Goal: Task Accomplishment & Management: Complete application form

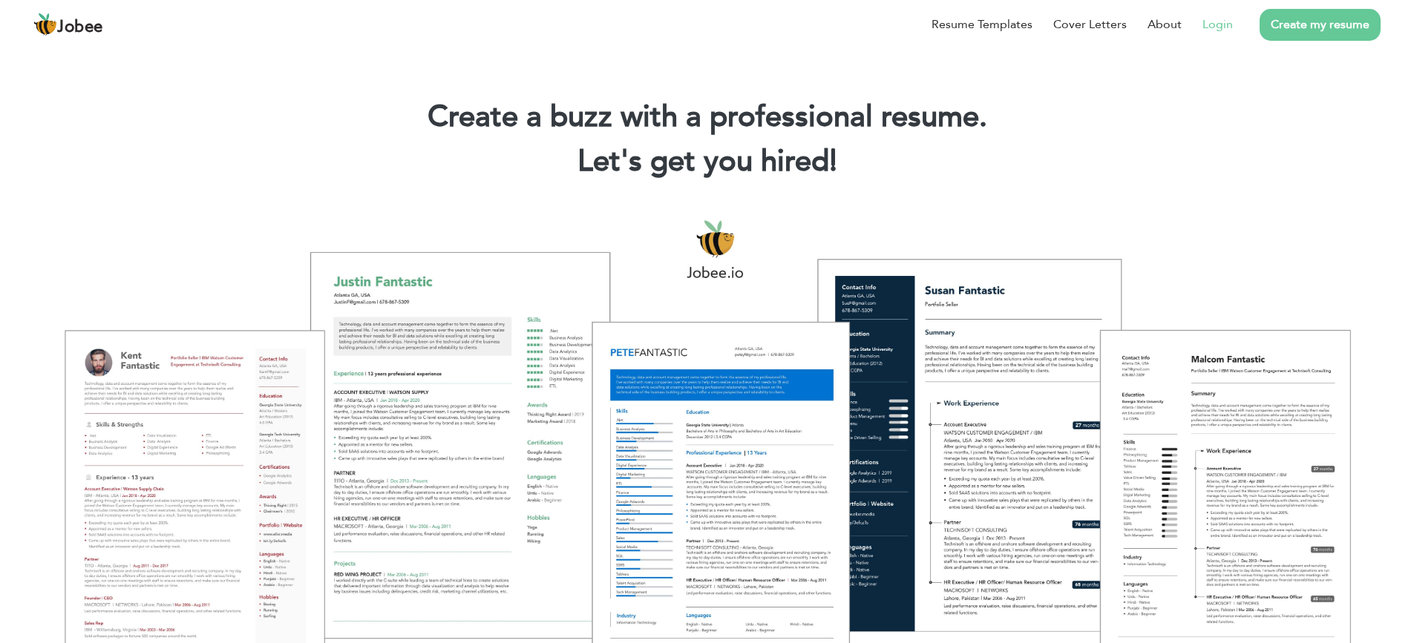
click at [1222, 24] on link "Login" at bounding box center [1217, 25] width 30 height 18
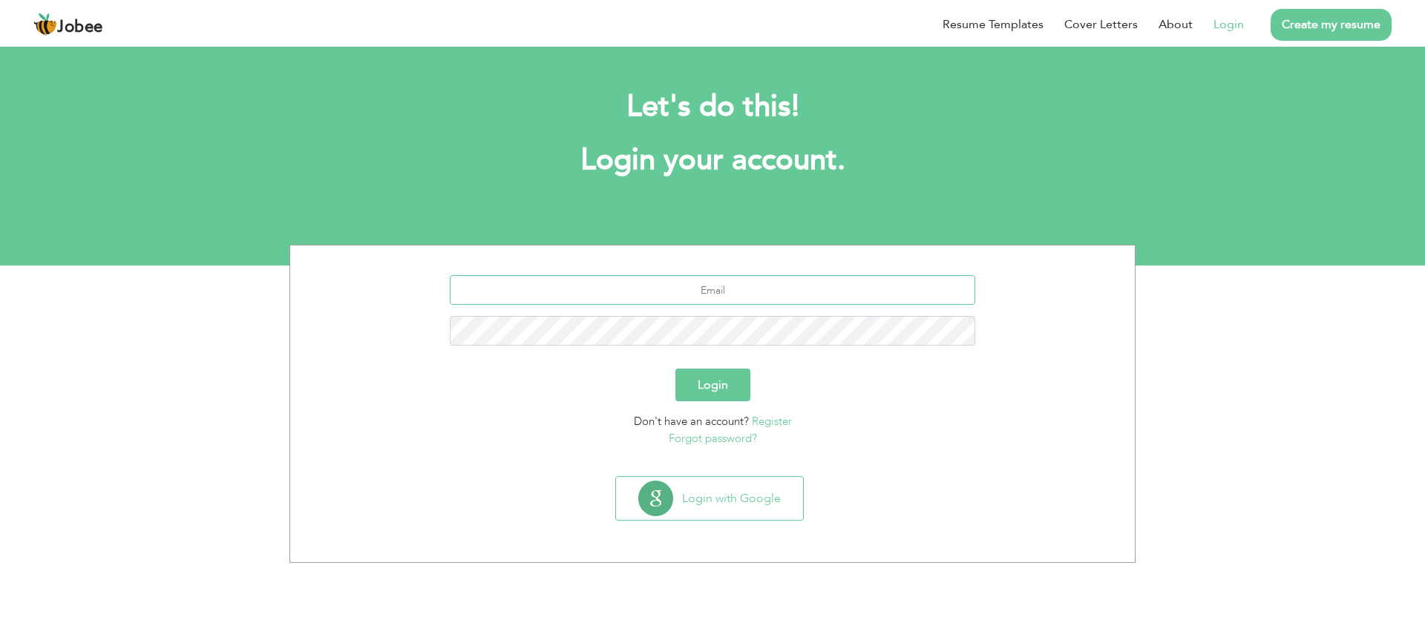
click at [731, 284] on input "text" at bounding box center [713, 290] width 526 height 30
click at [752, 292] on input "sohaibamjad30@gmailo.com" at bounding box center [713, 290] width 526 height 30
click at [755, 294] on input "sohaibamjad30@gmailo.com" at bounding box center [713, 290] width 526 height 30
type input "[EMAIL_ADDRESS][DOMAIN_NAME]"
click at [675, 369] on button "Login" at bounding box center [712, 385] width 75 height 33
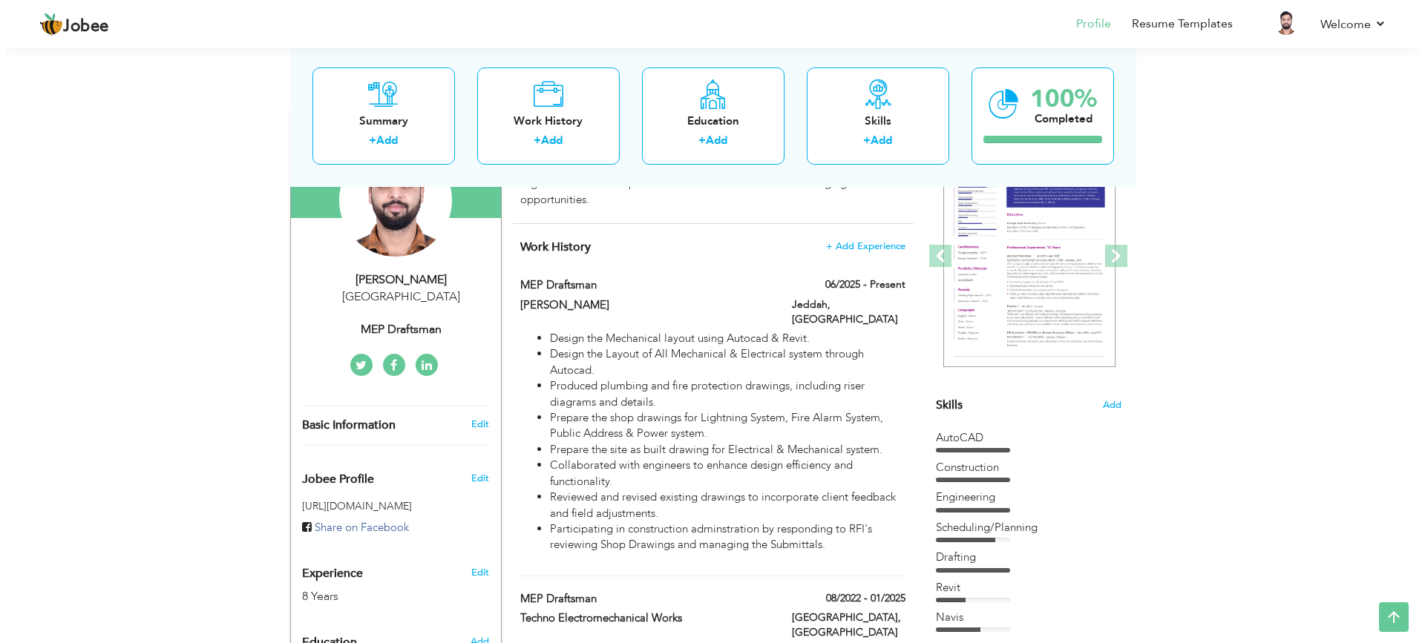
scroll to position [108, 0]
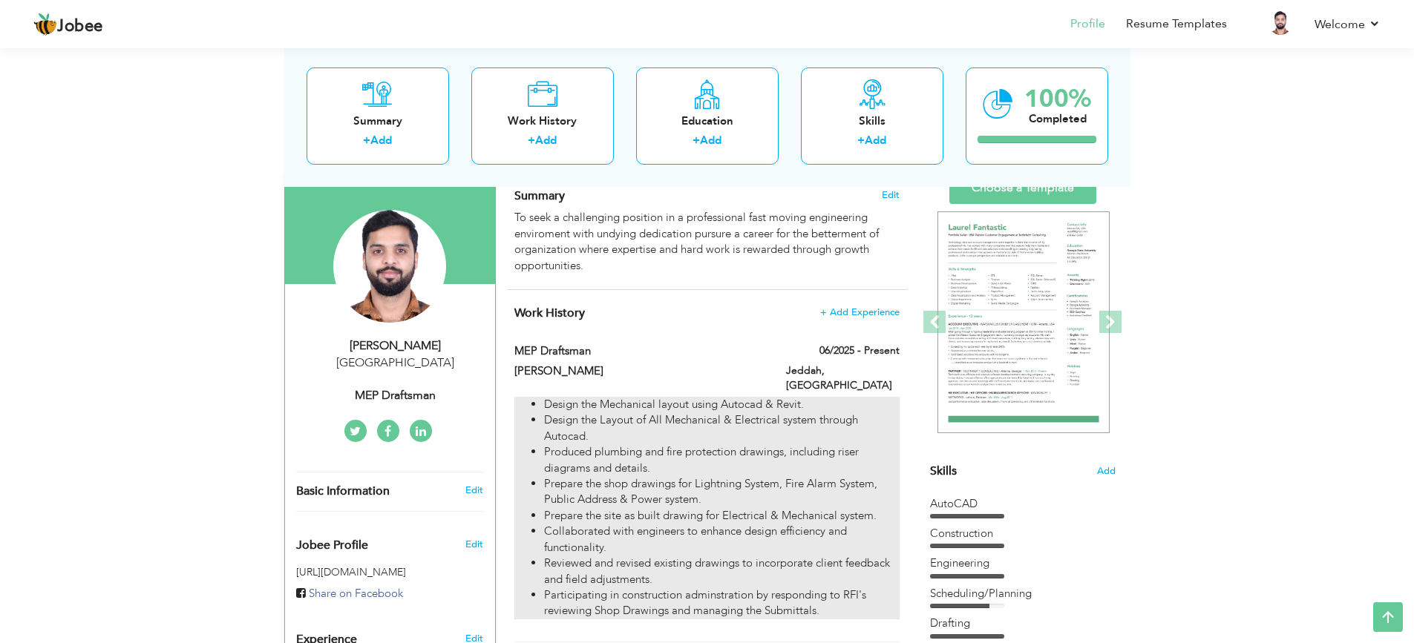
click at [528, 397] on ul "Design the Mechanical layout using Autocad & Revit. Design the Layout of All Me…" at bounding box center [706, 508] width 384 height 223
type input "MEP Draftsman"
type input "[PERSON_NAME]"
type input "06/2025"
type input "[GEOGRAPHIC_DATA]"
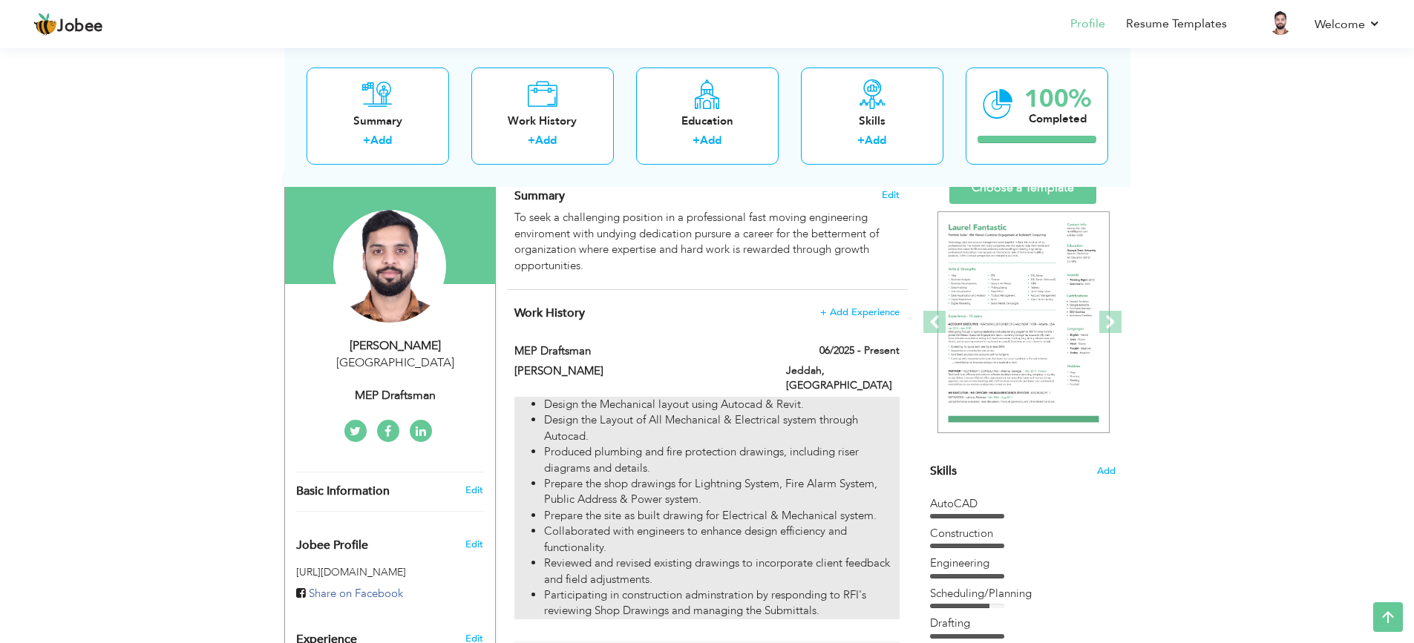
type input "Jeddah"
checkbox input "true"
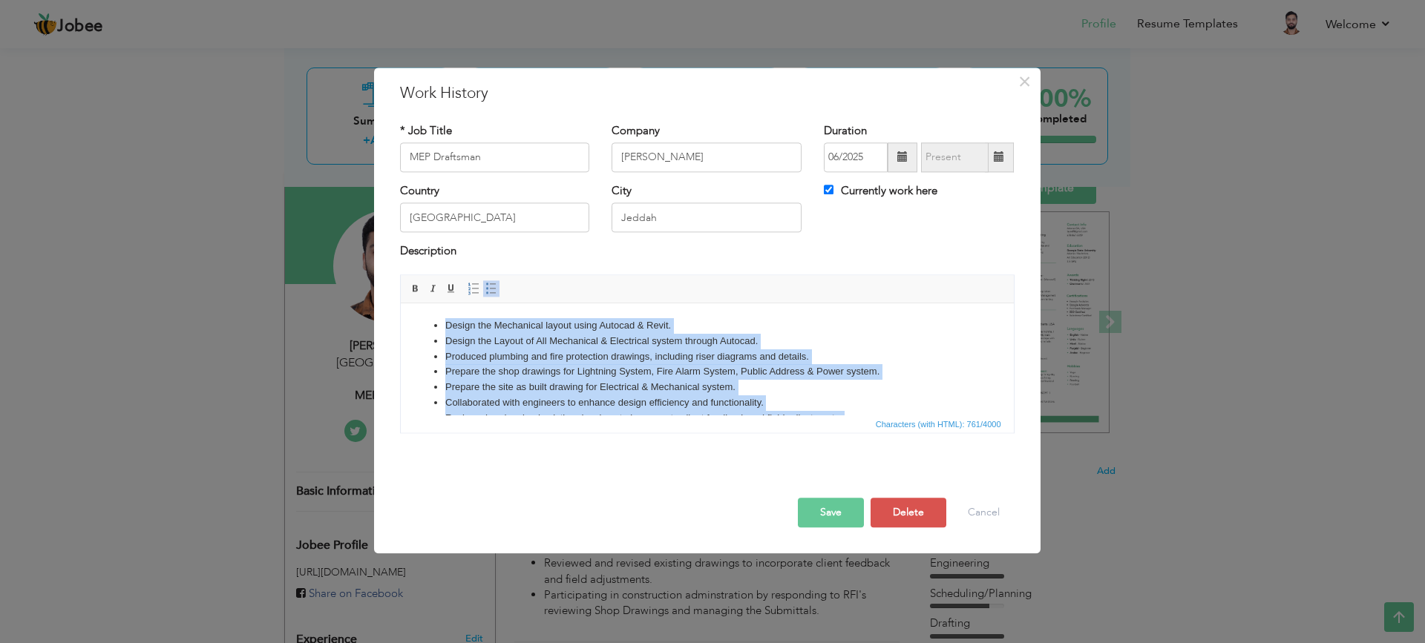
scroll to position [57, 0]
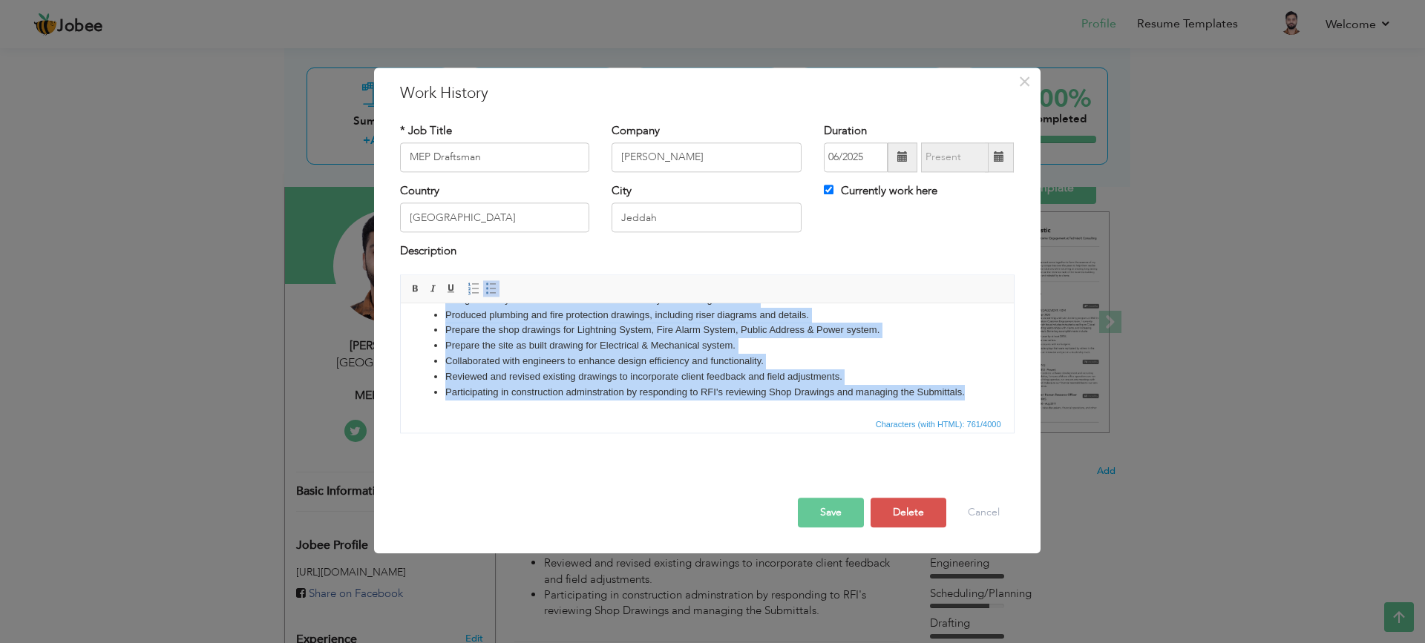
drag, startPoint x: 430, startPoint y: 324, endPoint x: 715, endPoint y: 449, distance: 310.7
click at [715, 415] on html "Design the Mechanical layout using Autocad & Revit. Design the Layout of All Me…" at bounding box center [706, 338] width 613 height 153
click at [649, 407] on html "Design the Mechanical layout using Autocad & Revit. Design the Layout of All Me…" at bounding box center [706, 338] width 613 height 153
drag, startPoint x: 431, startPoint y: 315, endPoint x: 573, endPoint y: 430, distance: 183.0
click at [573, 415] on html "Design the Mechanical layout using Autocad & Revit. Design the Layout of All Me…" at bounding box center [706, 338] width 613 height 153
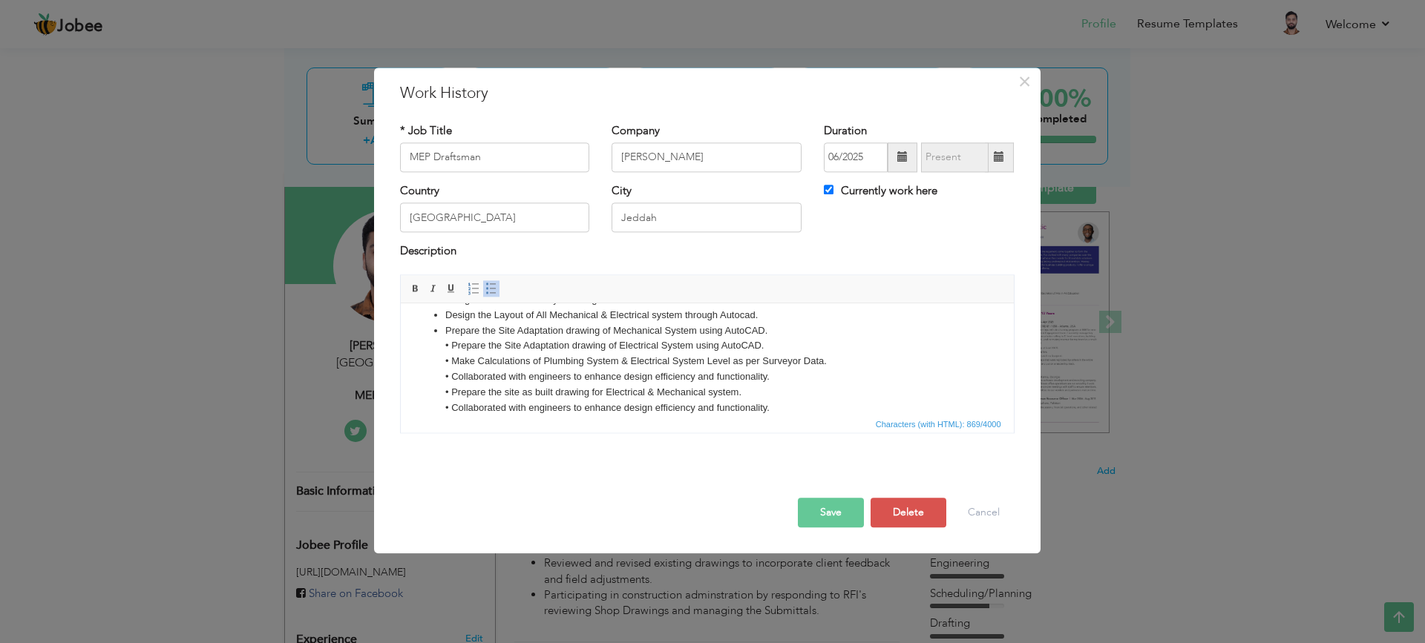
scroll to position [0, 0]
click at [413, 286] on span at bounding box center [416, 289] width 12 height 12
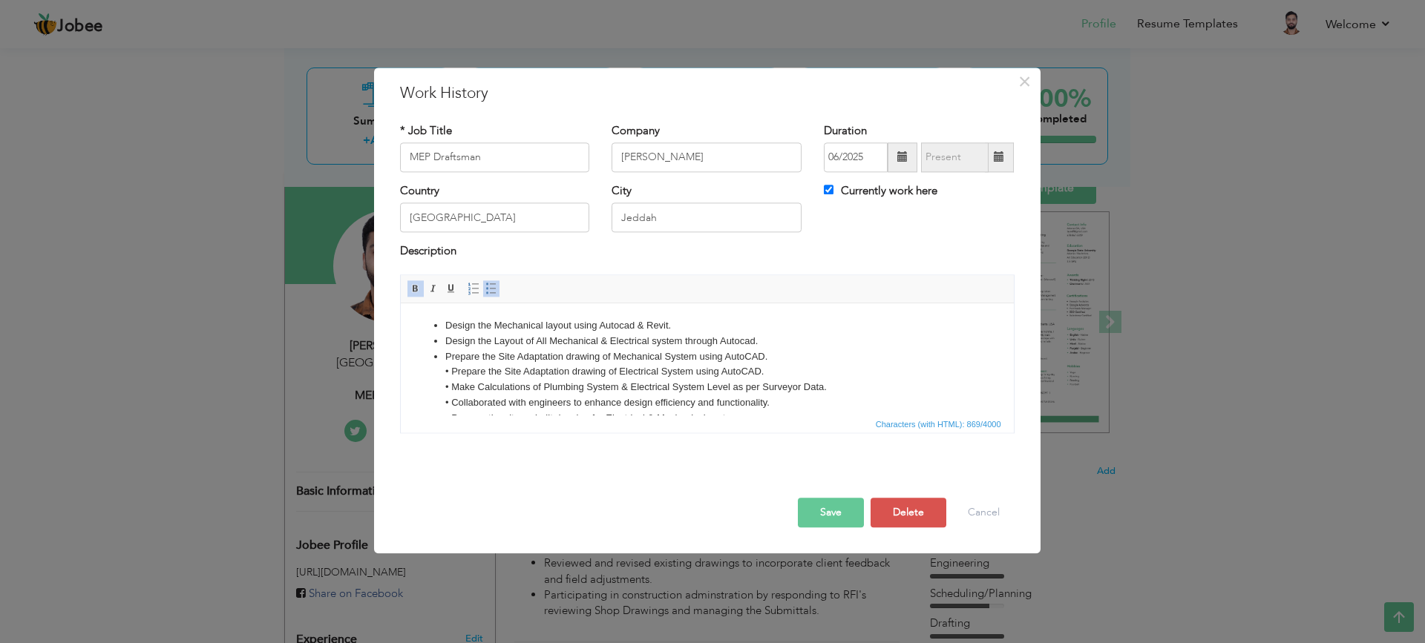
click at [415, 289] on span at bounding box center [416, 289] width 12 height 12
click at [449, 288] on span at bounding box center [451, 289] width 12 height 12
click at [429, 289] on span at bounding box center [433, 289] width 12 height 12
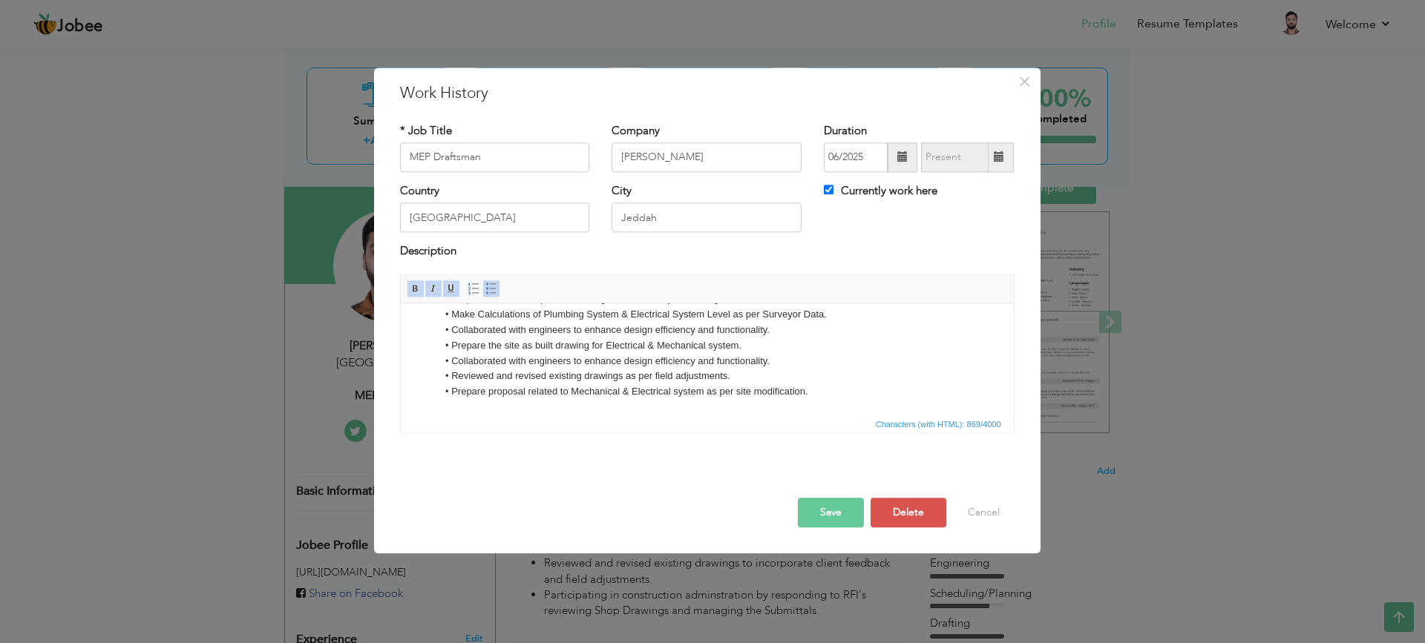
click at [842, 506] on button "Save" at bounding box center [831, 513] width 66 height 30
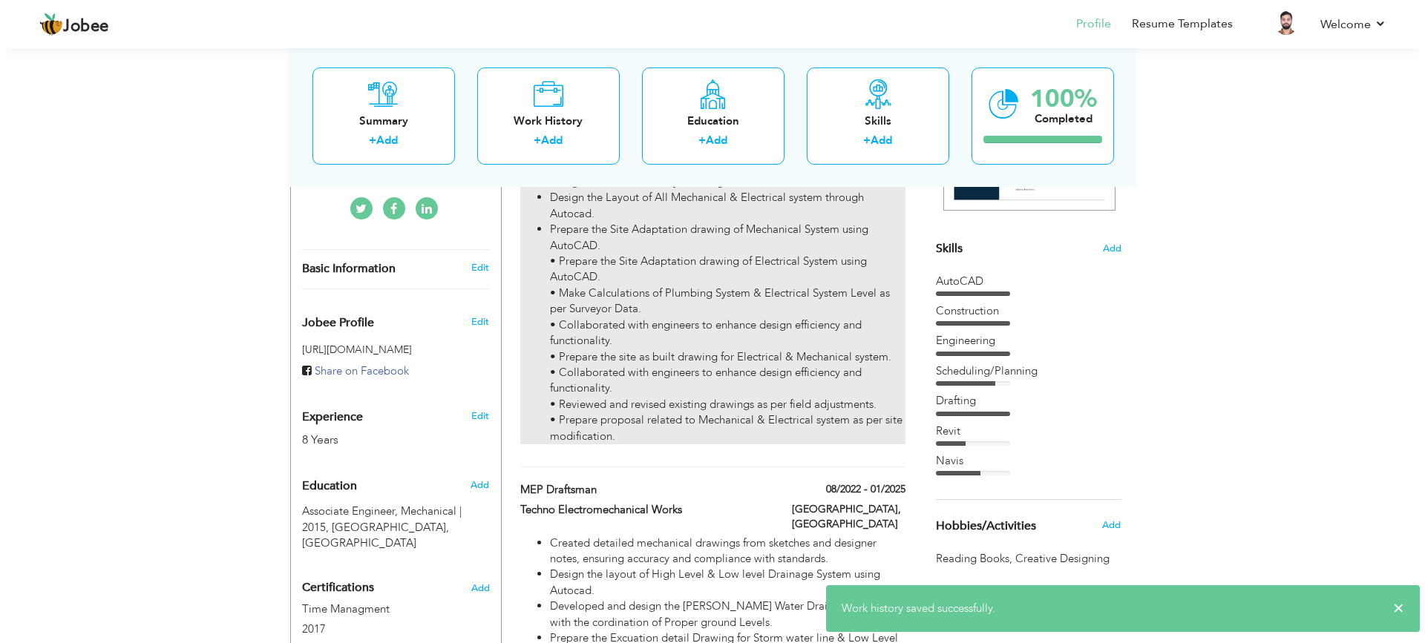
scroll to position [256, 0]
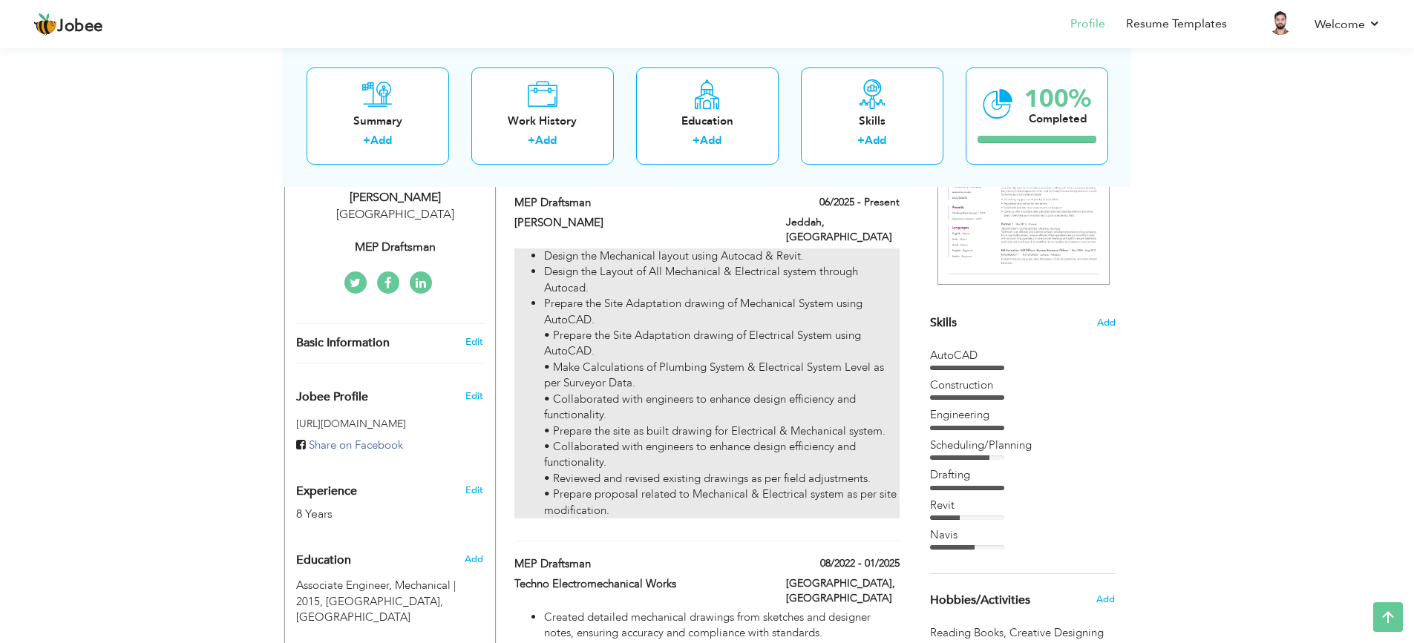
click at [779, 335] on li "Prepare the Site Adaptation drawing of Mechanical System using AutoCAD. • Prepa…" at bounding box center [721, 407] width 355 height 223
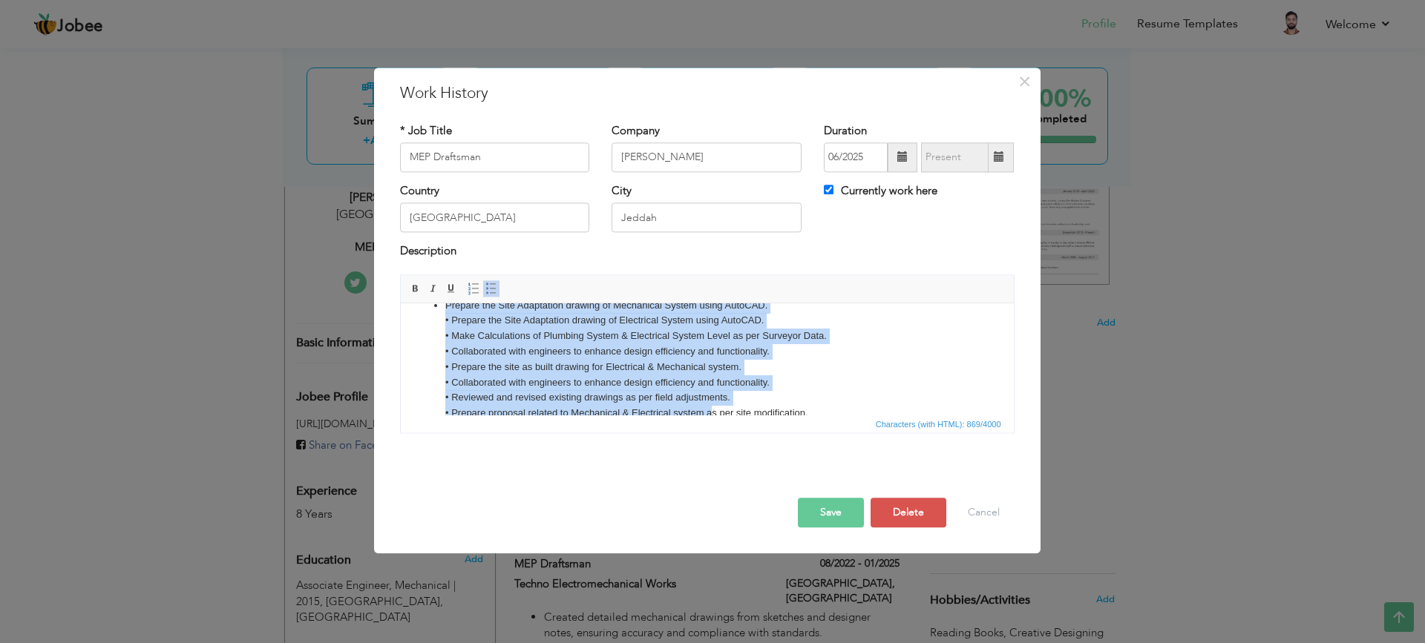
scroll to position [73, 0]
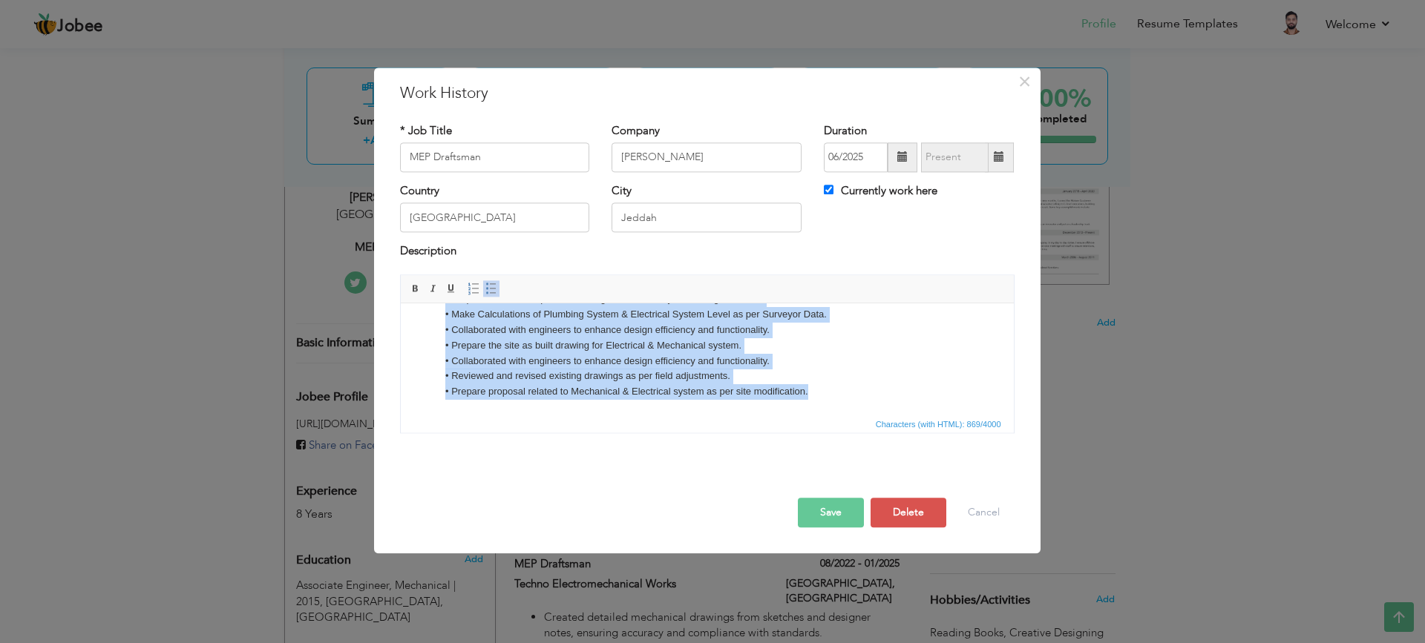
drag, startPoint x: 433, startPoint y: 324, endPoint x: 1225, endPoint y: 724, distance: 886.9
click at [826, 415] on html "Design the Mechanical layout using Autocad & Revit. Design the Layout of All Me…" at bounding box center [706, 323] width 613 height 184
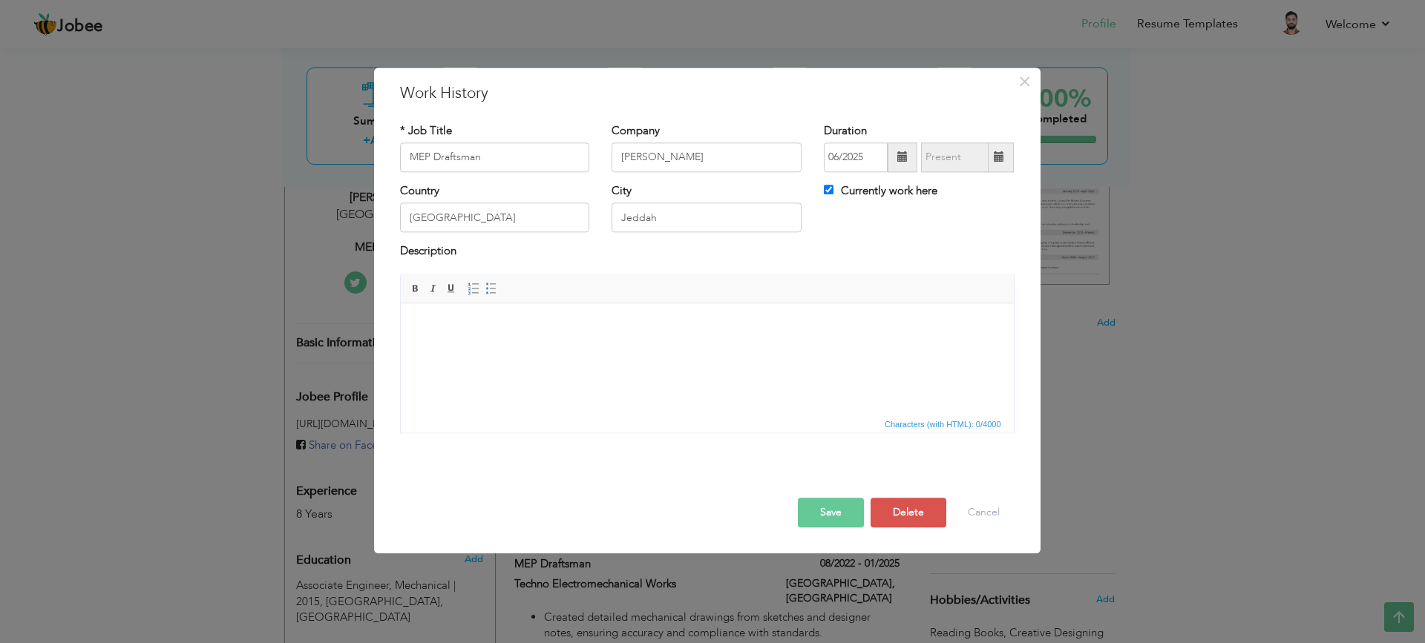
scroll to position [24, 0]
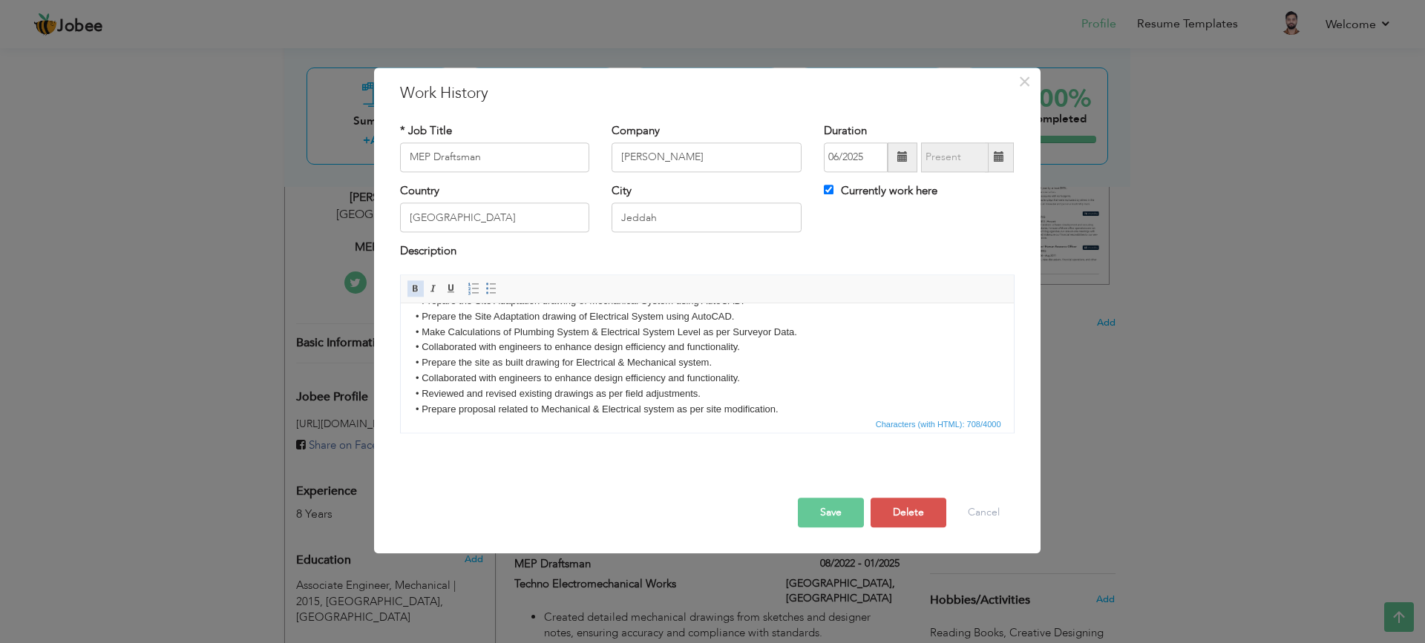
click at [413, 286] on span at bounding box center [416, 289] width 12 height 12
drag, startPoint x: 1009, startPoint y: 353, endPoint x: 1375, endPoint y: 730, distance: 526.4
click at [845, 509] on button "Save" at bounding box center [831, 513] width 66 height 30
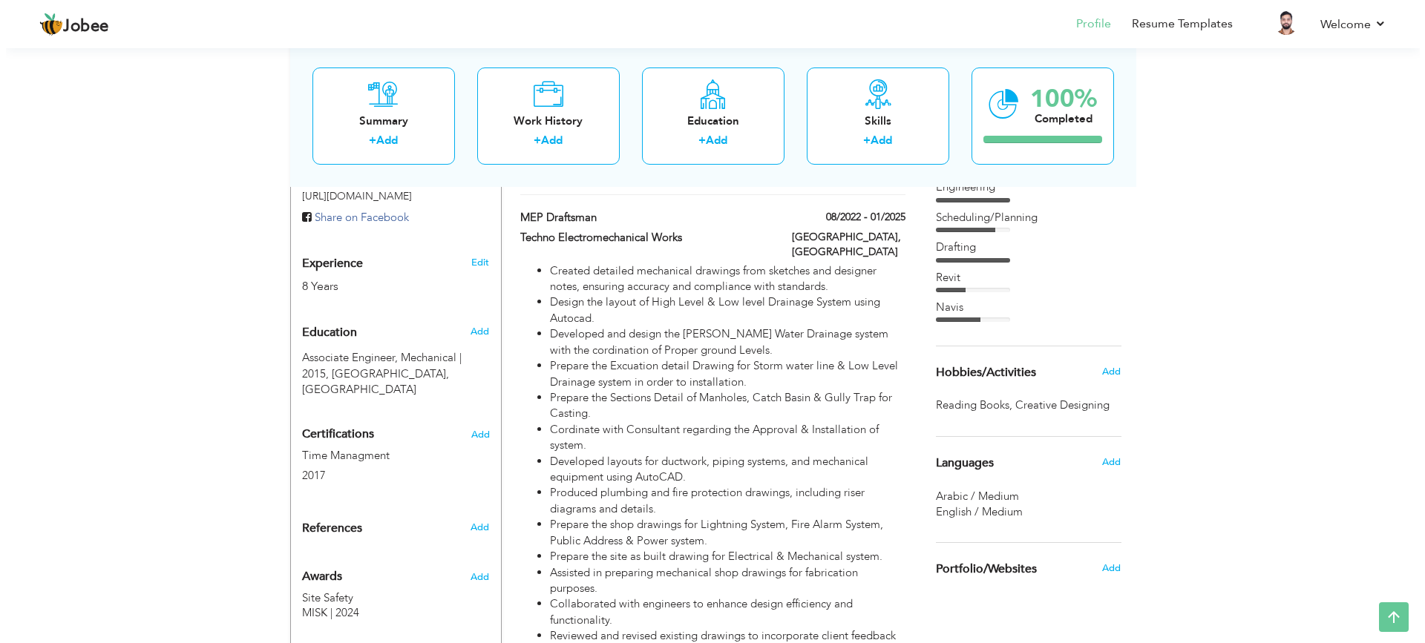
scroll to position [445, 0]
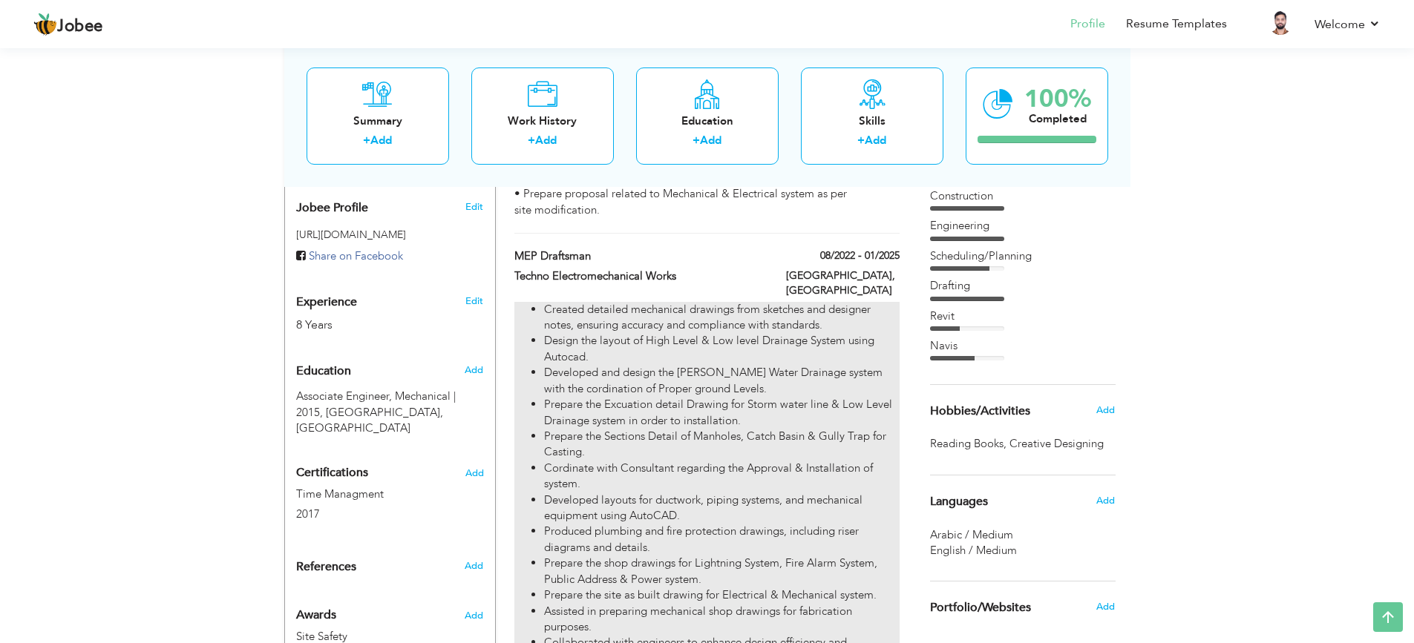
click at [537, 302] on ul "Created detailed mechanical drawings from sketches and designer notes, ensuring…" at bounding box center [706, 652] width 384 height 700
type input "Techno Electromechanical Works"
type input "08/2022"
type input "01/2025"
type input "[GEOGRAPHIC_DATA]"
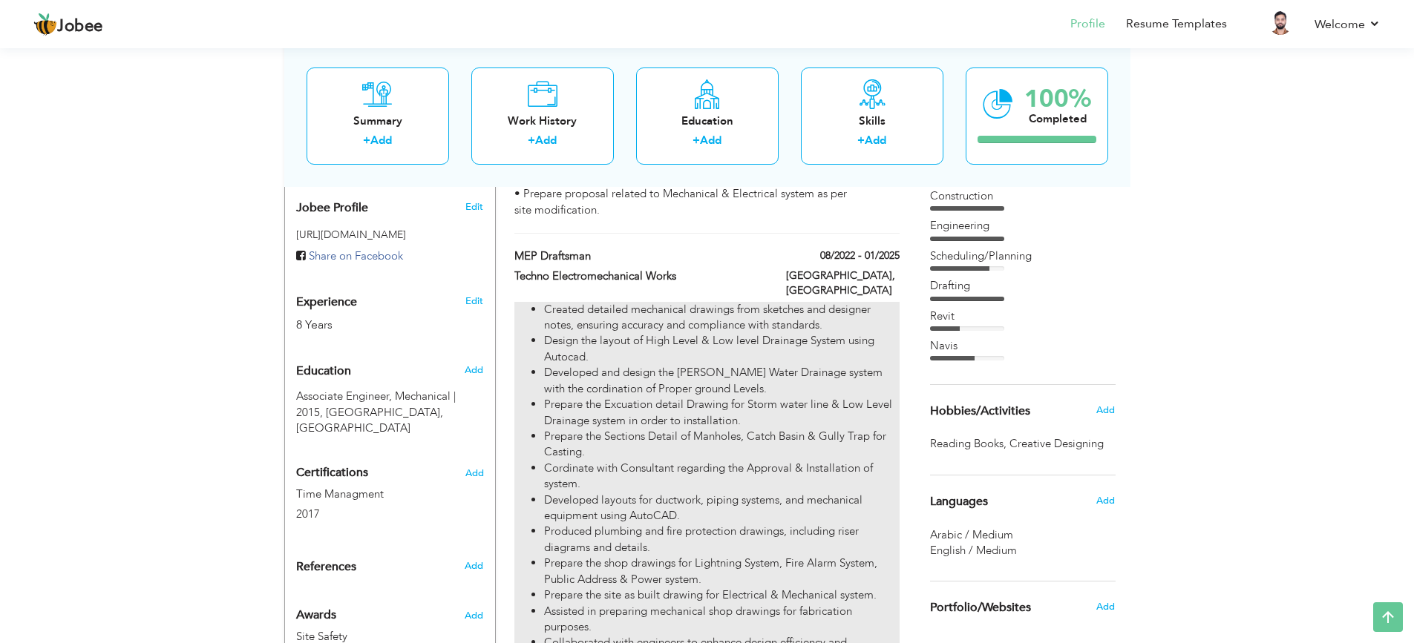
checkbox input "false"
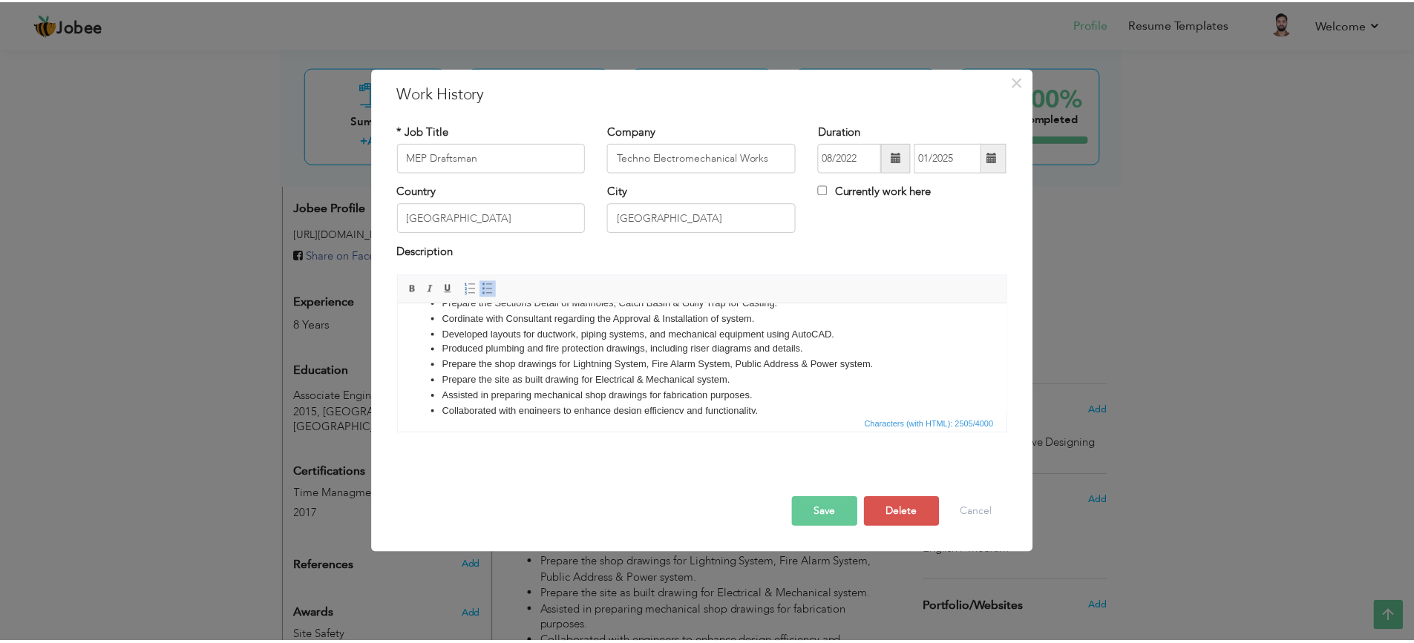
scroll to position [0, 0]
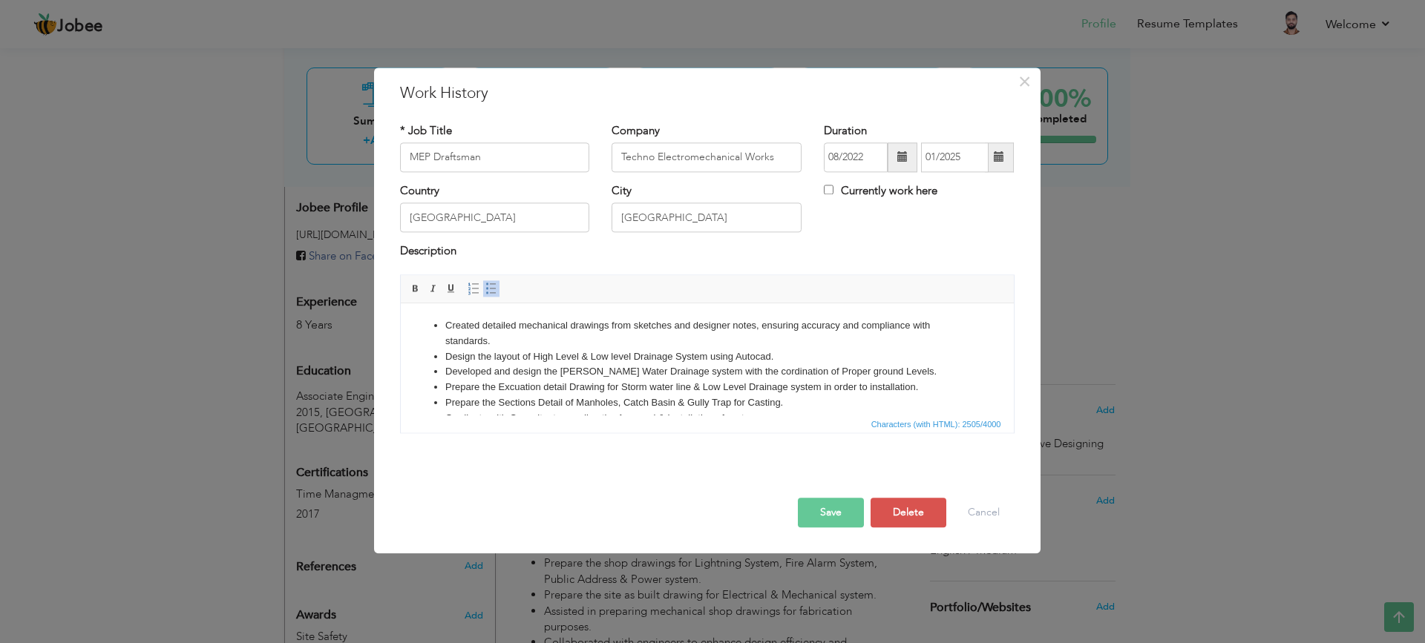
drag, startPoint x: 1007, startPoint y: 322, endPoint x: 1398, endPoint y: 552, distance: 453.1
click at [1022, 70] on span "×" at bounding box center [1024, 81] width 13 height 27
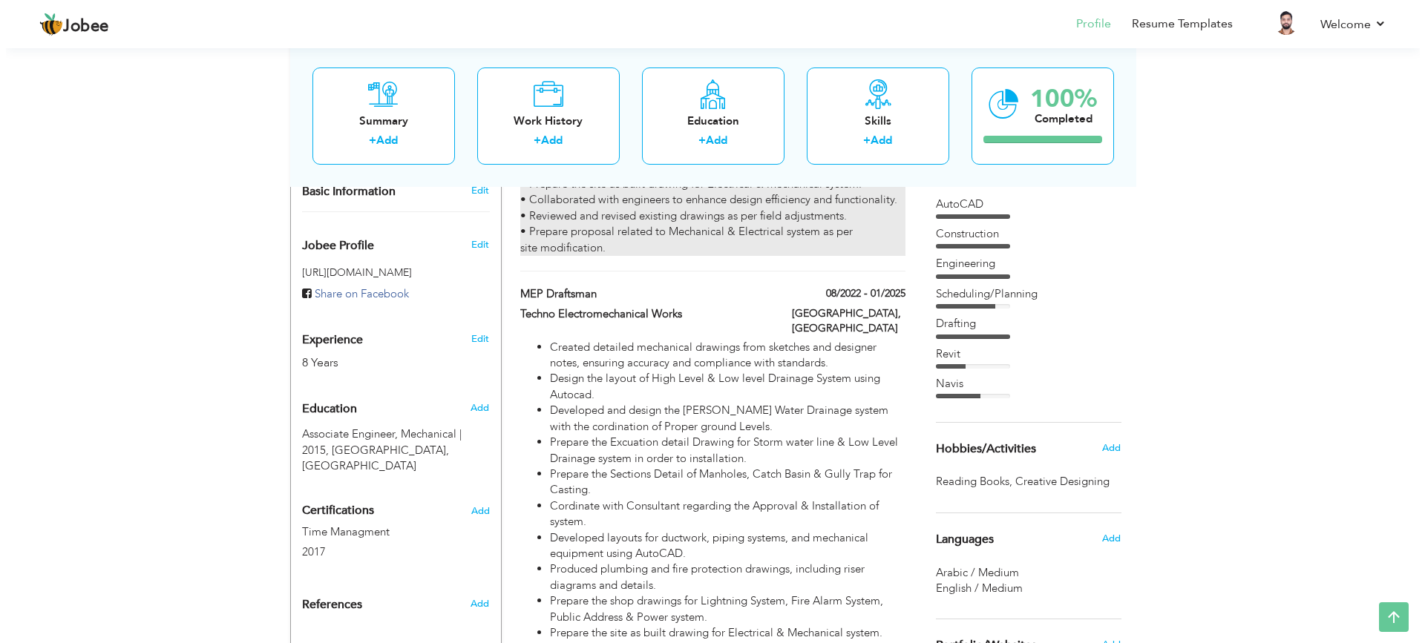
scroll to position [445, 0]
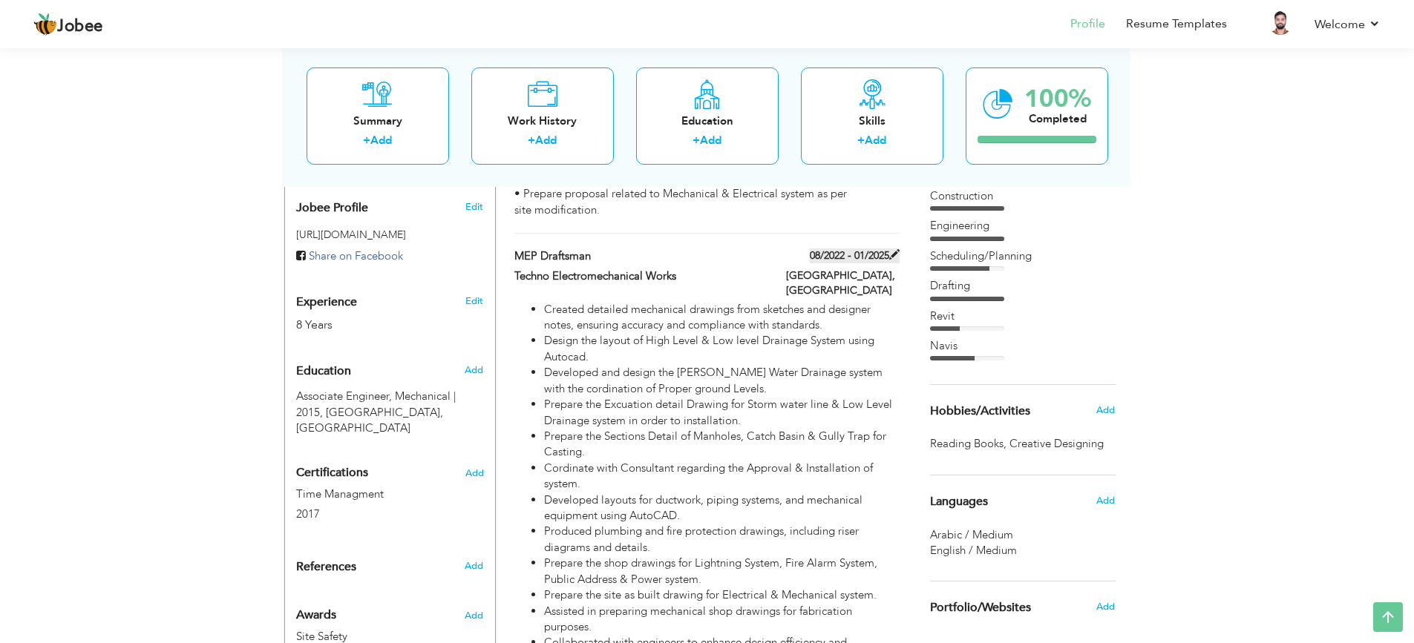
click at [891, 249] on span at bounding box center [894, 254] width 10 height 10
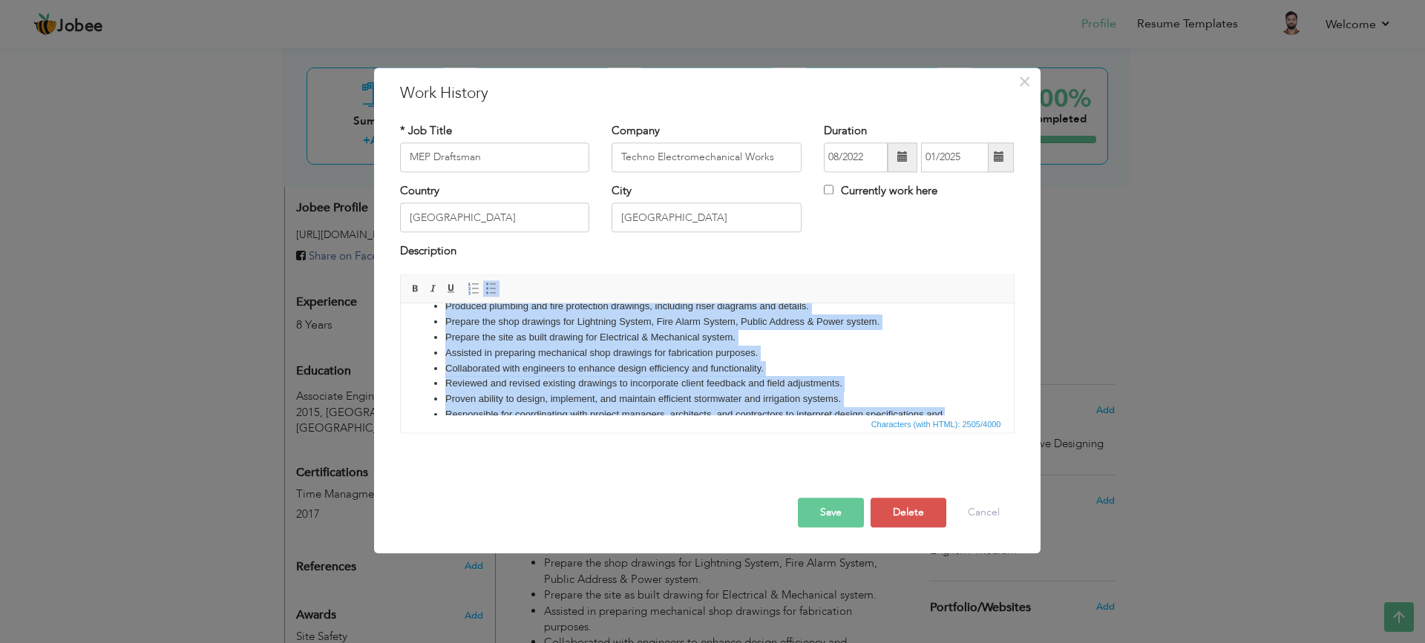
scroll to position [381, 0]
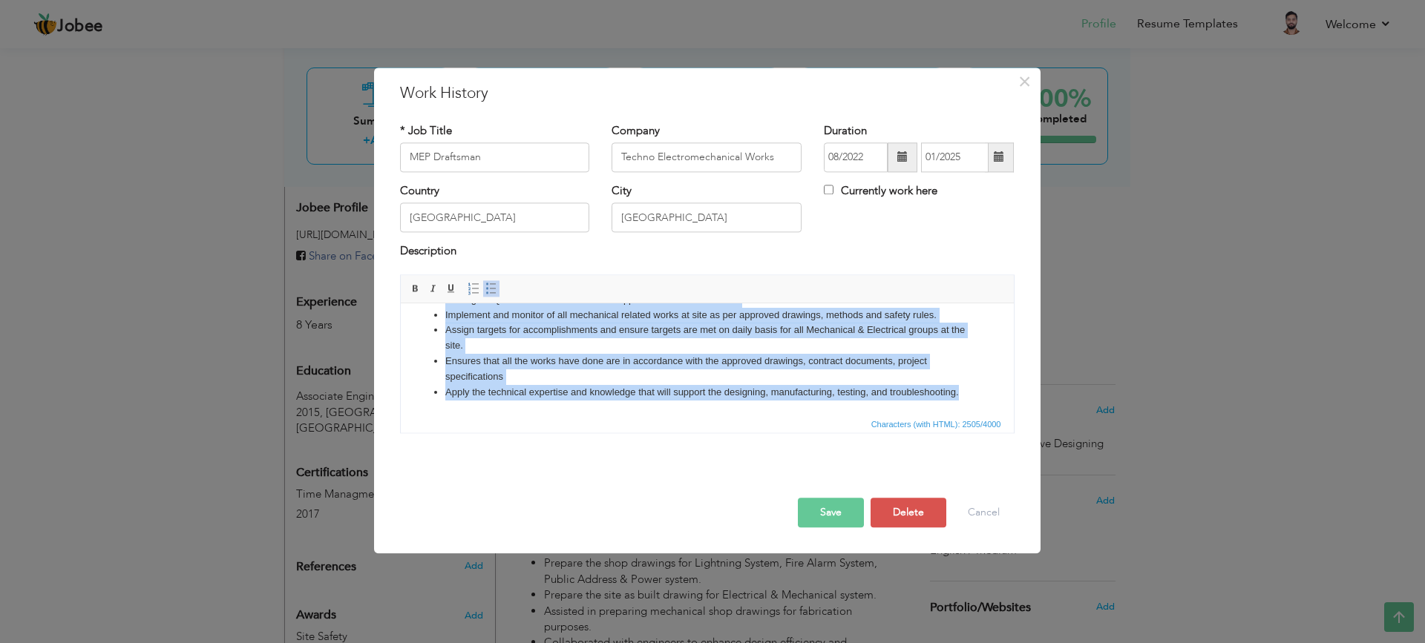
drag, startPoint x: 431, startPoint y: 324, endPoint x: 1303, endPoint y: 719, distance: 957.3
click at [907, 415] on html "Created detailed mechanical drawings from sketches and designer notes, ensuring…" at bounding box center [706, 184] width 613 height 462
copy ul "Created detailed mechanical drawings from sketches and designer notes, ensuring…"
drag, startPoint x: 434, startPoint y: 327, endPoint x: 1482, endPoint y: 704, distance: 1114.0
click at [1013, 404] on html "Created detailed mechanical drawings from sketches and designer notes, ensuring…" at bounding box center [706, 184] width 613 height 462
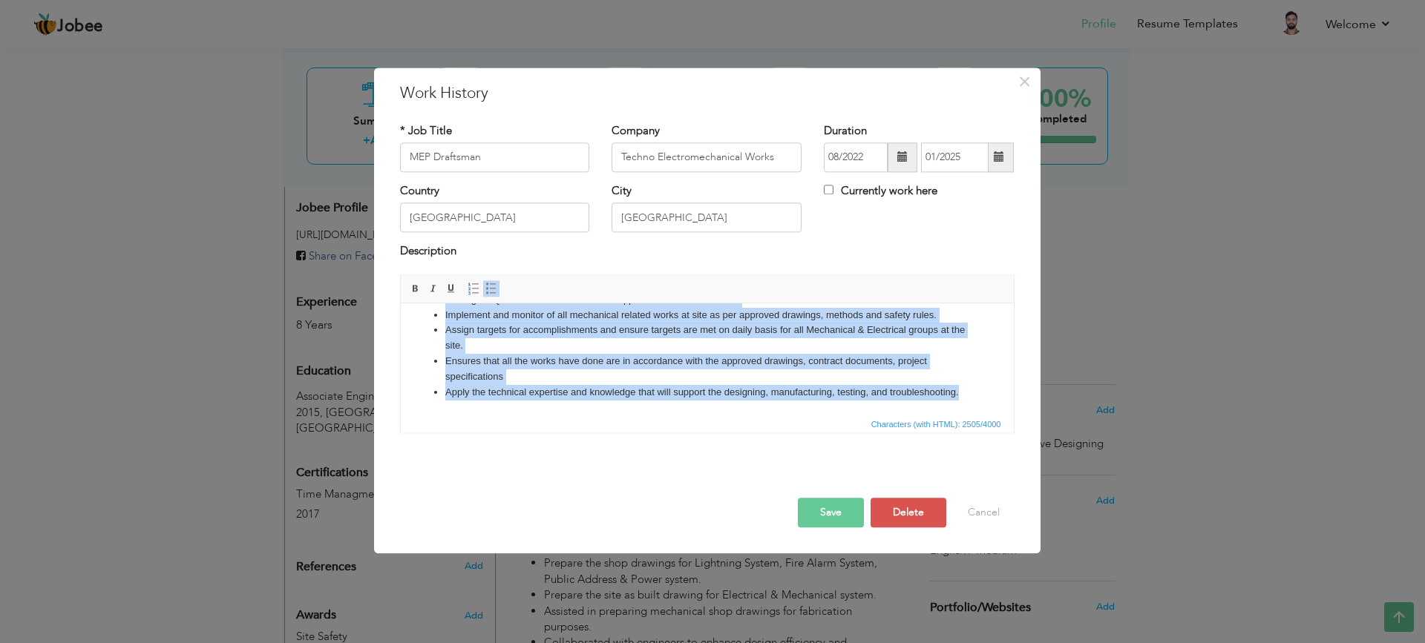
scroll to position [0, 0]
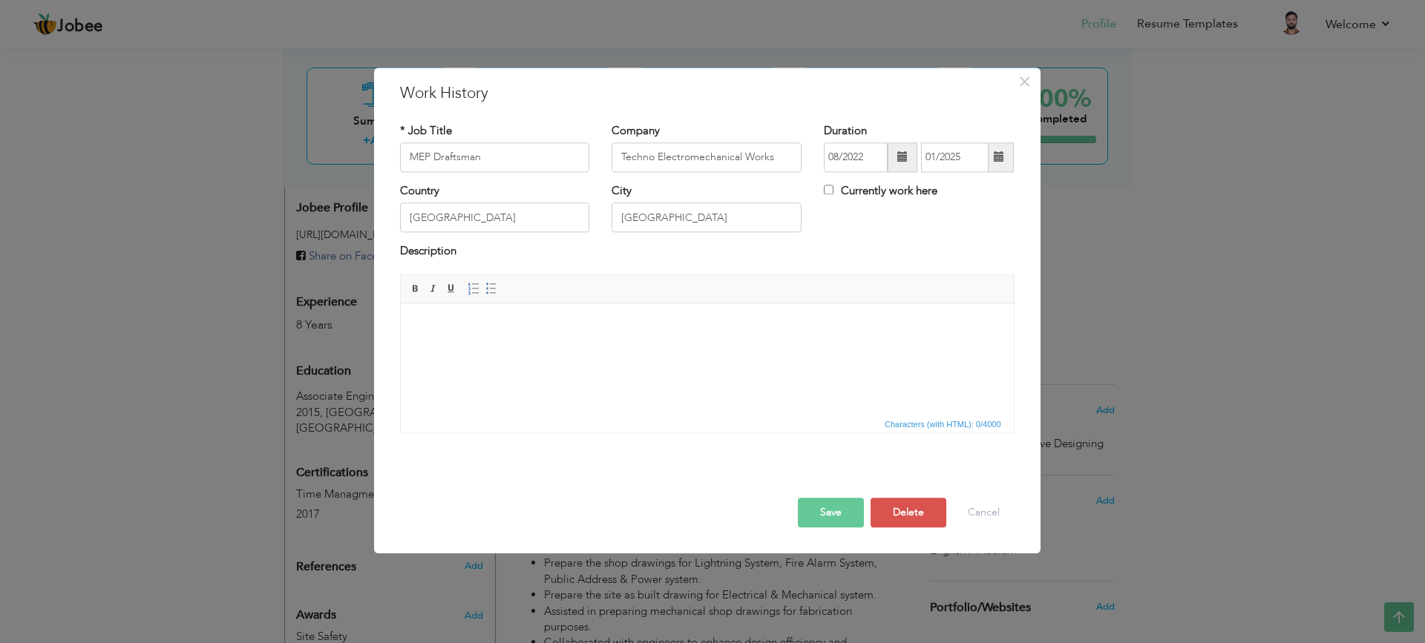
click at [475, 349] on html "​​​​​​​" at bounding box center [706, 326] width 613 height 45
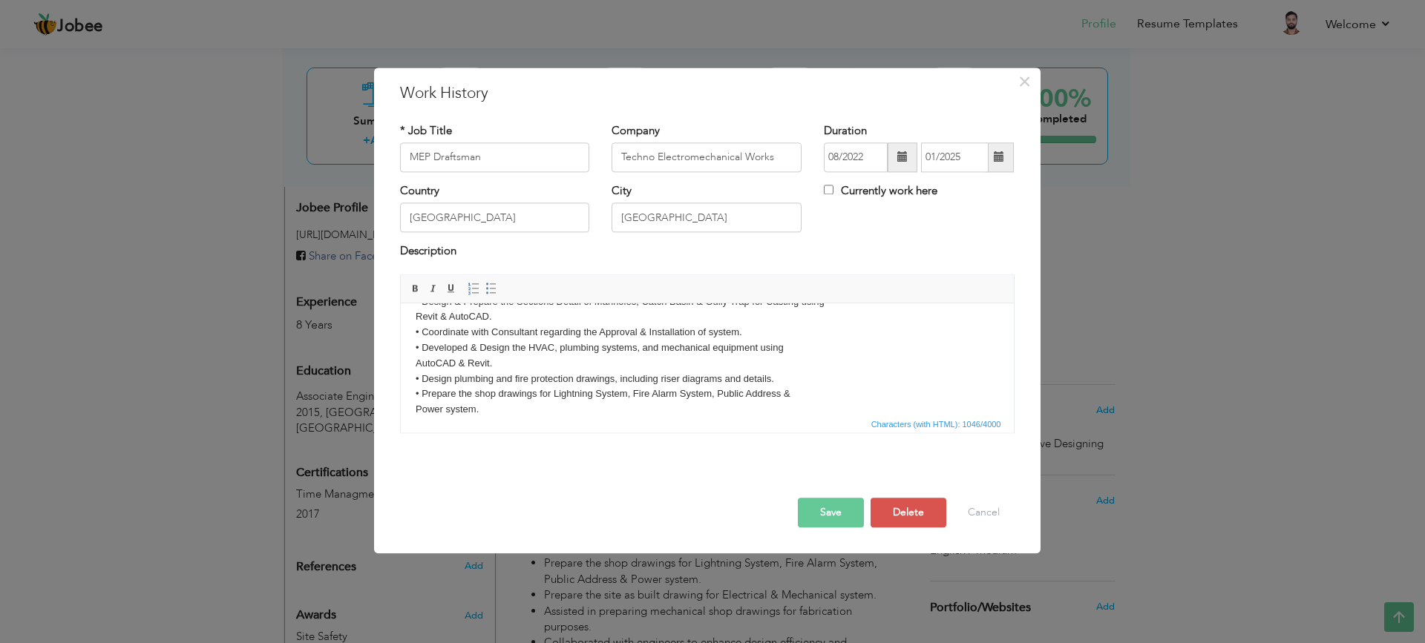
scroll to position [148, 0]
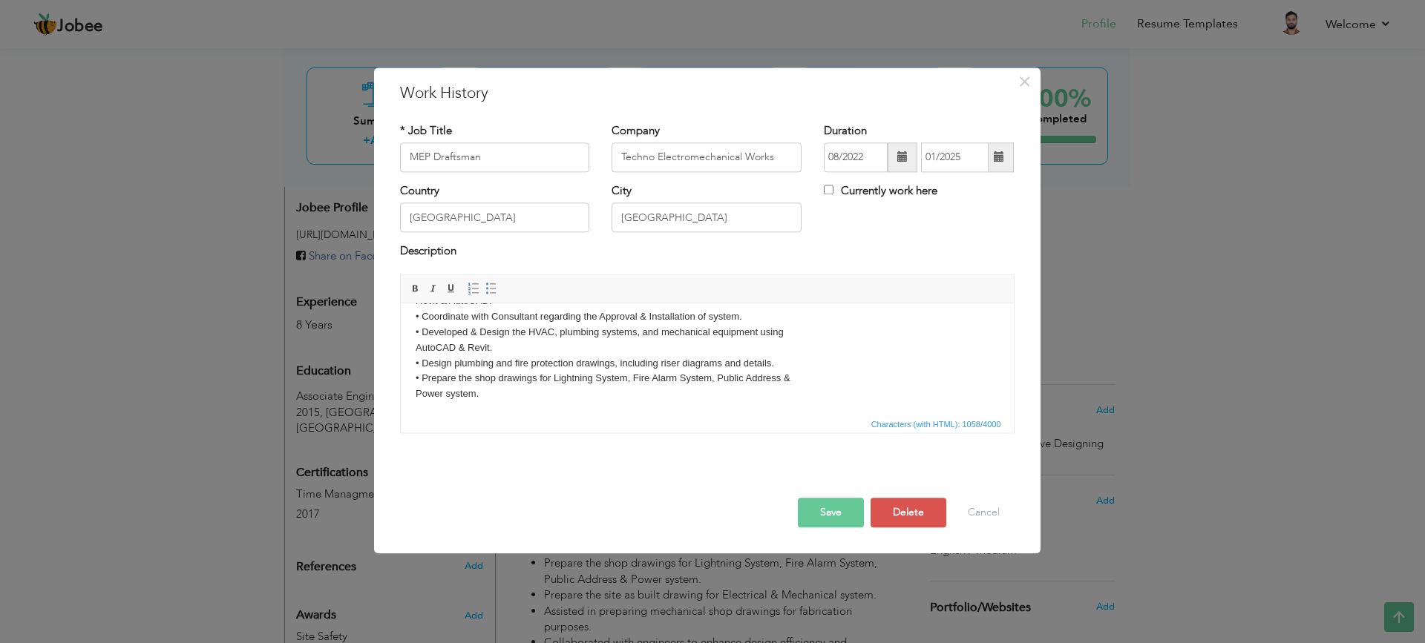
click at [813, 508] on button "Save" at bounding box center [831, 513] width 66 height 30
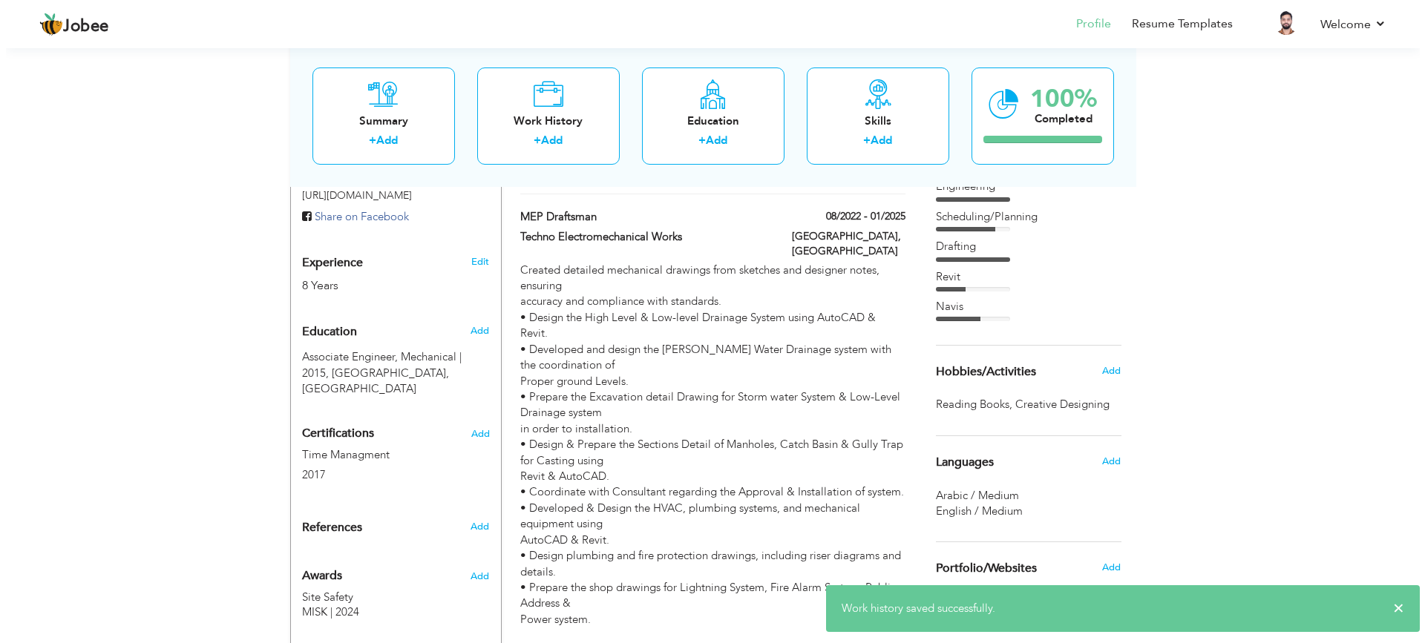
scroll to position [520, 0]
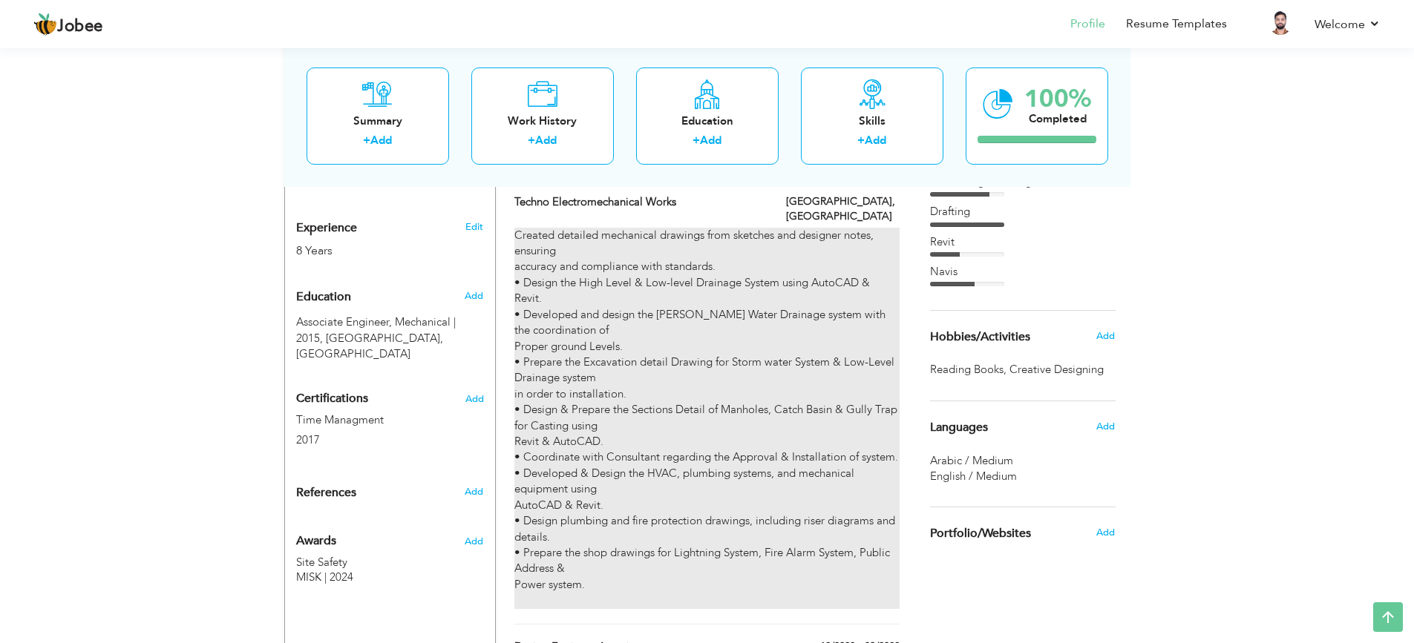
click at [558, 228] on div "Created detailed mechanical drawings from sketches and designer notes, ensuring…" at bounding box center [706, 418] width 384 height 381
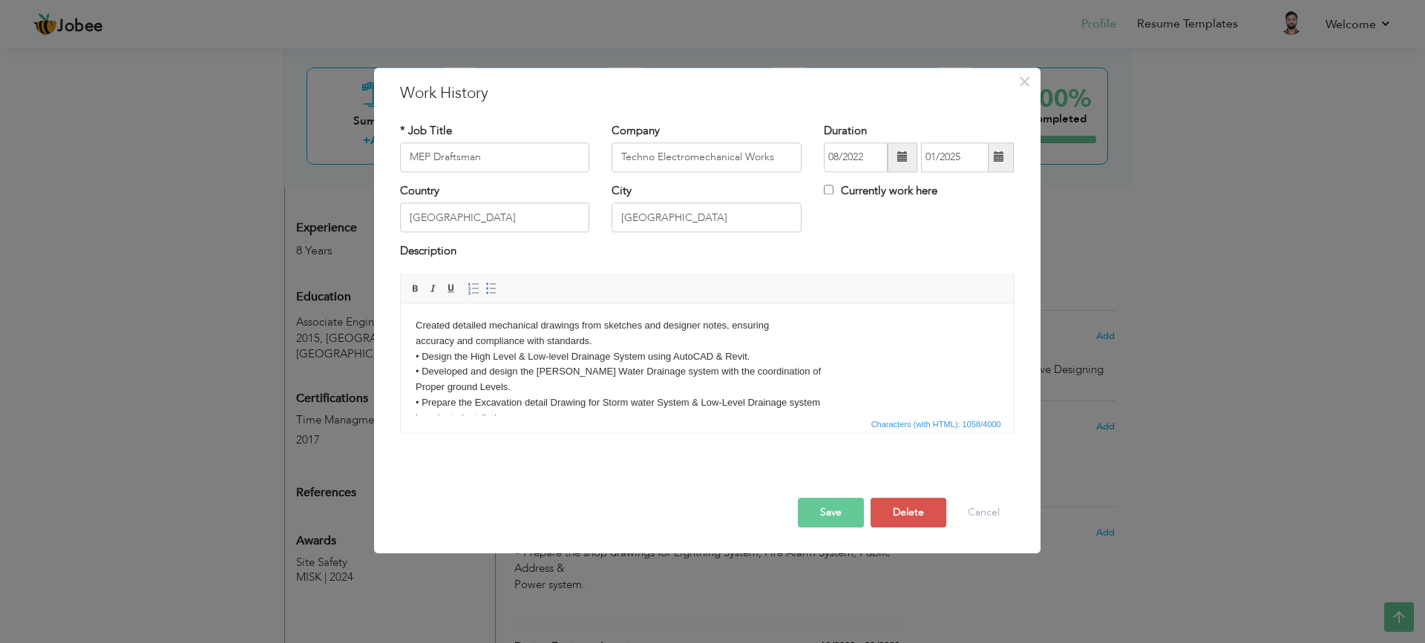
click at [728, 329] on body "Created detailed mechanical drawings from sketches and designer notes, ensuring…" at bounding box center [706, 441] width 583 height 247
click at [730, 325] on body "Created detailed mechanical drawings from sketches and designer notes ensuring …" at bounding box center [706, 441] width 583 height 247
click at [846, 522] on button "Save" at bounding box center [831, 513] width 66 height 30
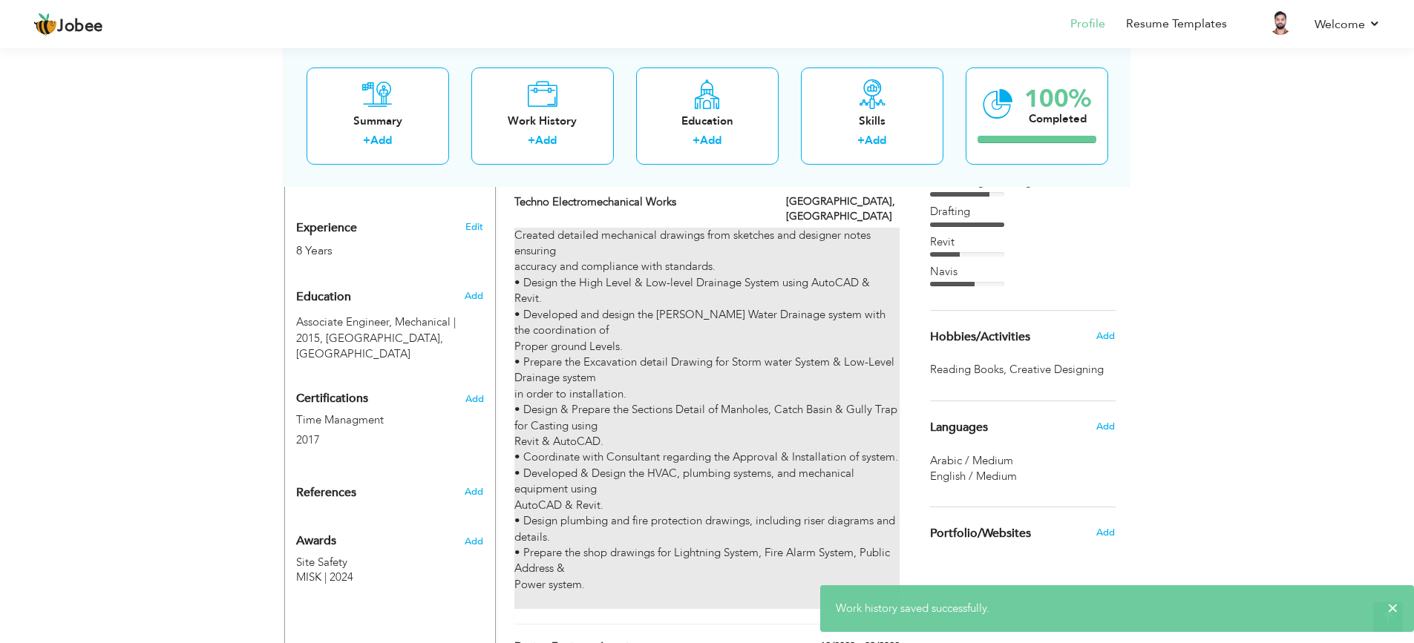
click at [566, 228] on div "Created detailed mechanical drawings from sketches and designer notes ensuring …" at bounding box center [706, 418] width 384 height 381
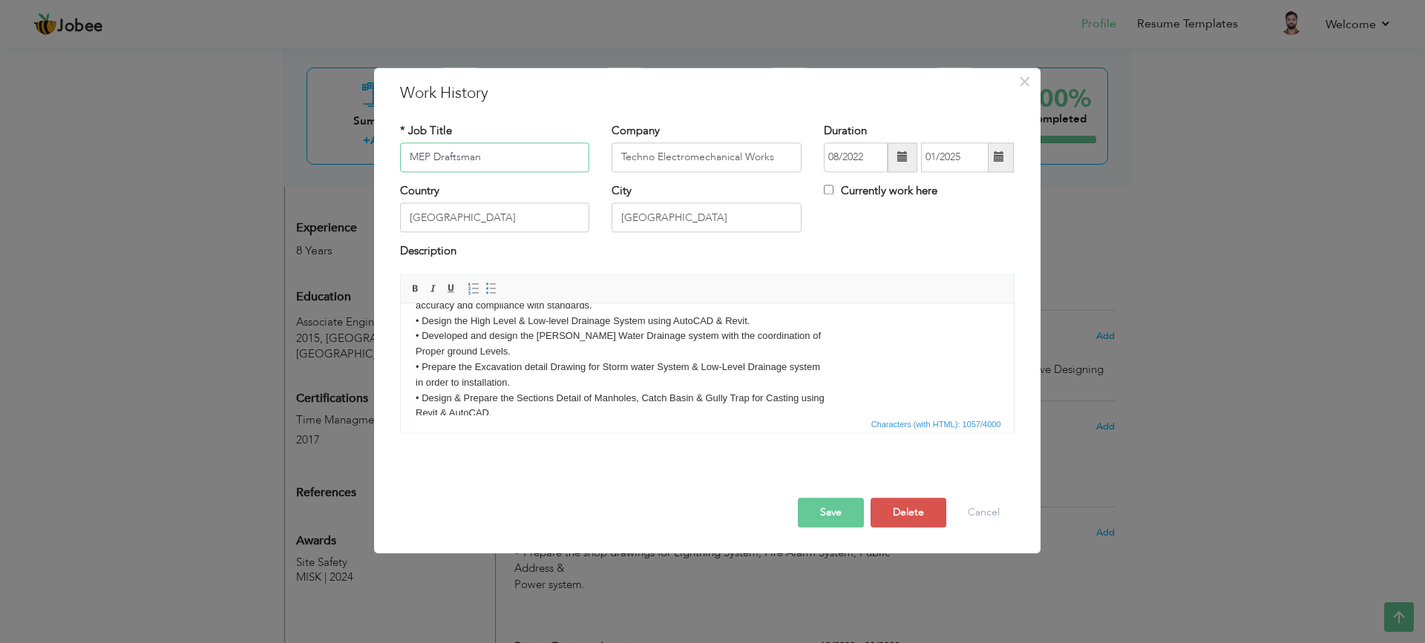
scroll to position [0, 0]
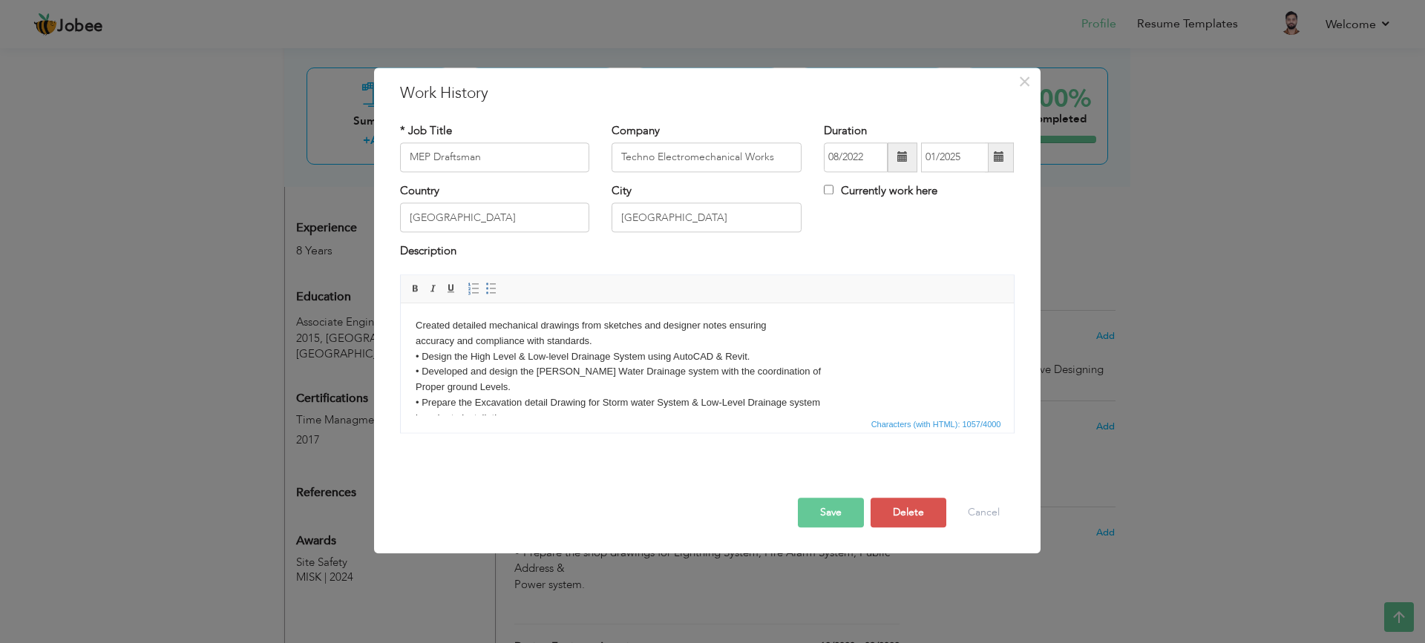
click at [855, 514] on button "Save" at bounding box center [831, 513] width 66 height 30
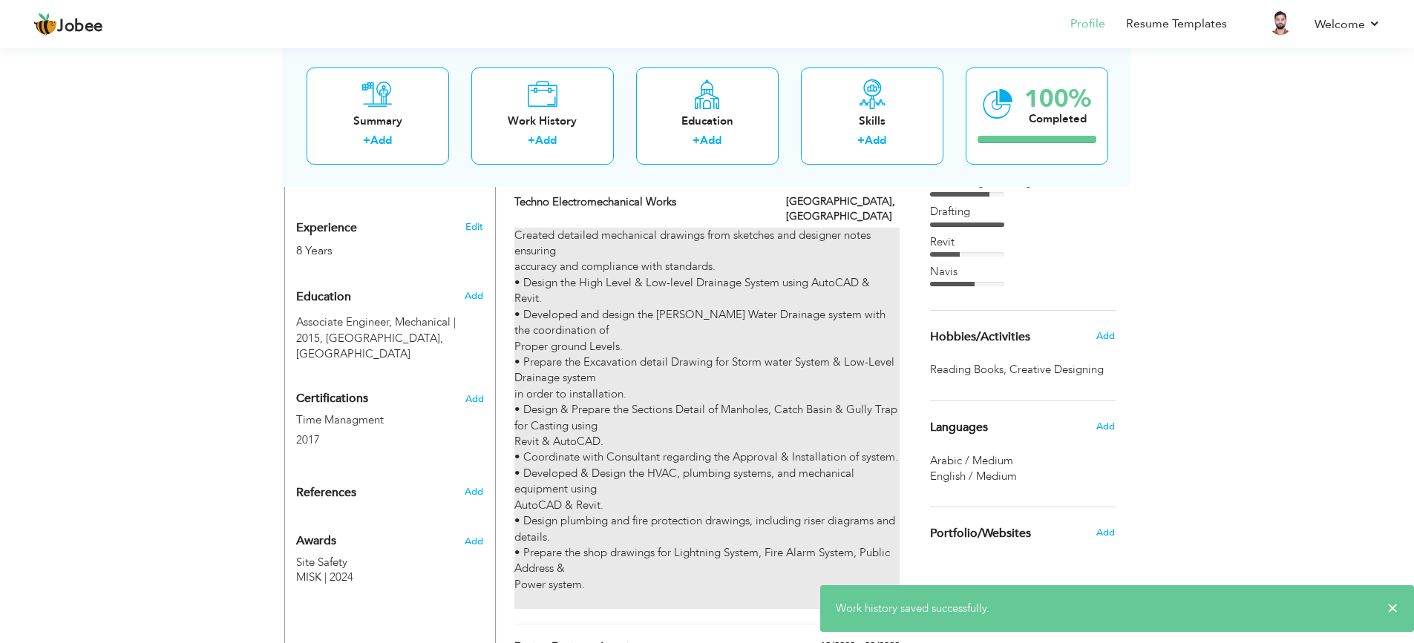
click at [718, 234] on div "Created detailed mechanical drawings from sketches and designer notes ensuring …" at bounding box center [706, 418] width 384 height 381
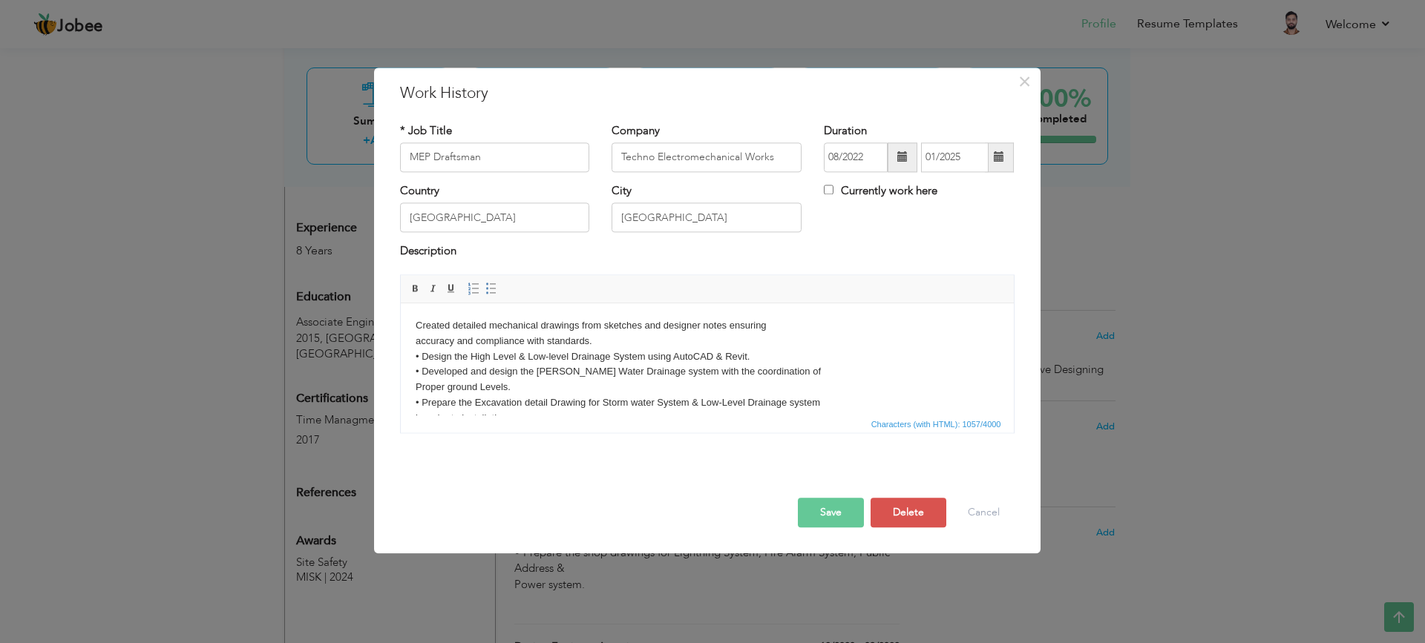
click at [727, 324] on body "Created detailed mechanical drawings from sketches and designer notes ensuring …" at bounding box center [706, 441] width 583 height 247
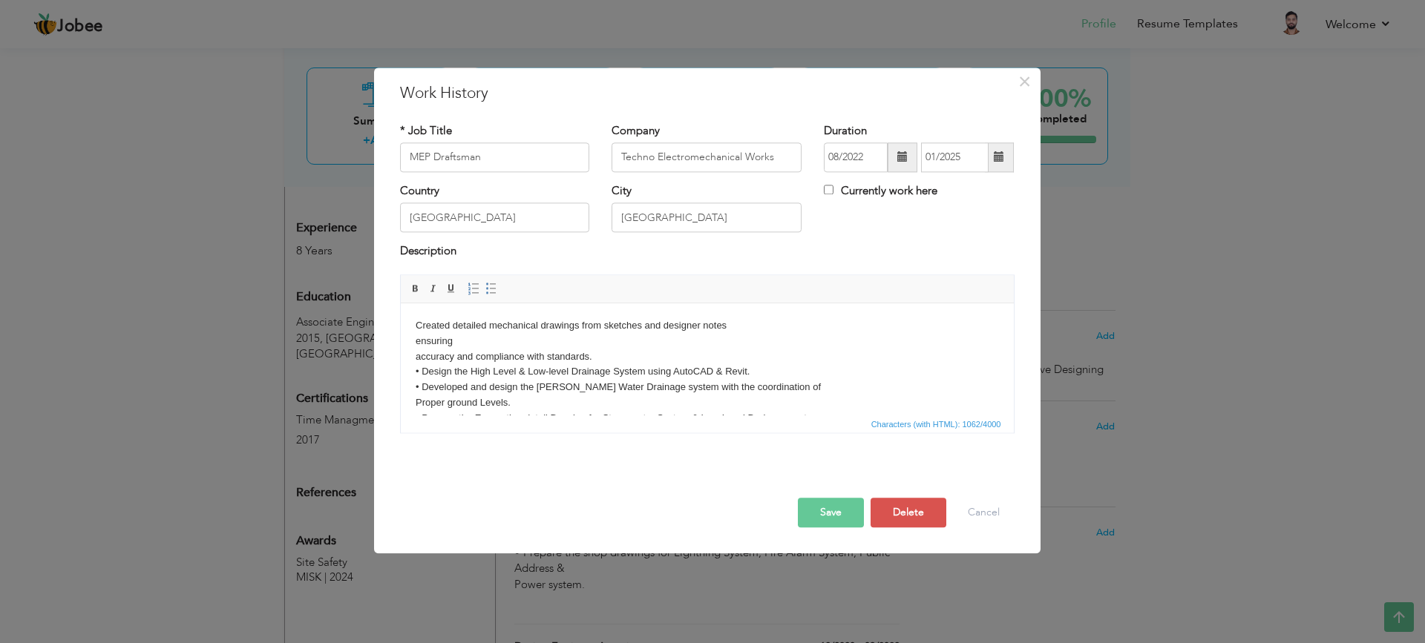
drag, startPoint x: 460, startPoint y: 338, endPoint x: 416, endPoint y: 344, distance: 45.0
click at [416, 344] on body "Created detailed mechanical drawings from sketches and designer notes ​​​​​​​ e…" at bounding box center [706, 449] width 583 height 263
copy body "ensuring"
drag, startPoint x: 413, startPoint y: 355, endPoint x: 475, endPoint y: 359, distance: 61.8
click at [413, 355] on html "Created detailed mechanical drawings from sketches and designer notes ​​​​​​​ e…" at bounding box center [706, 450] width 613 height 292
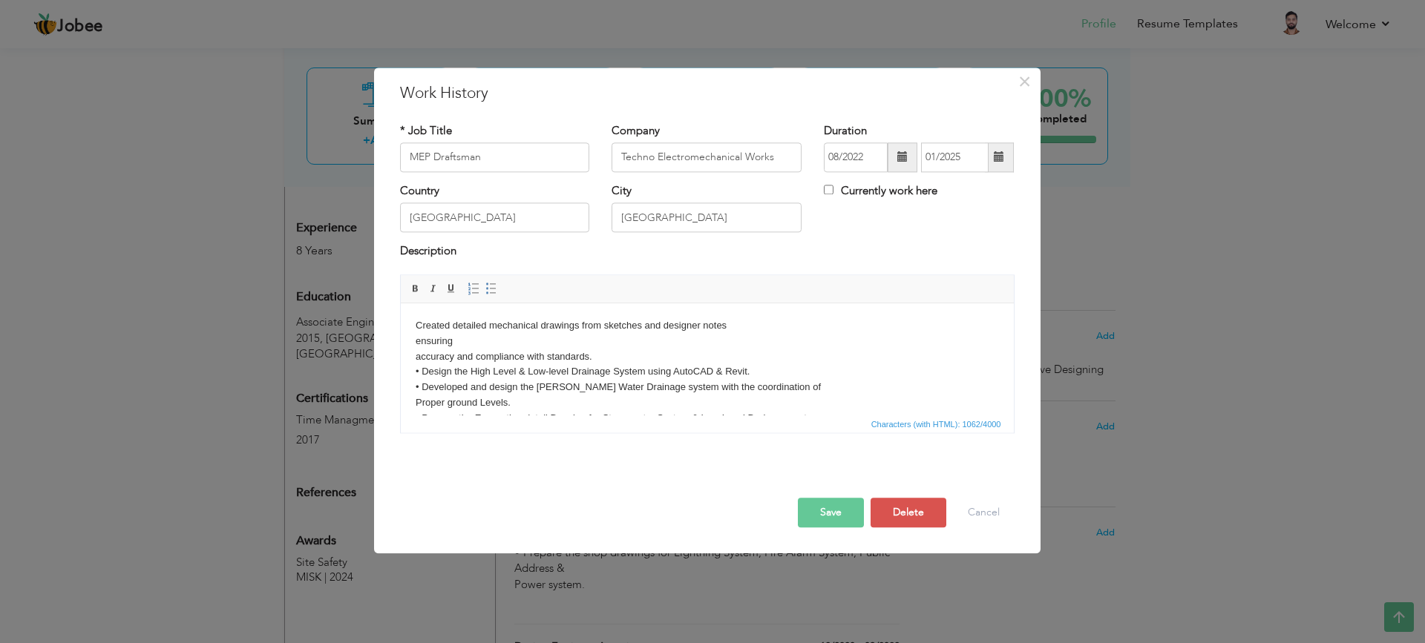
paste body
drag, startPoint x: 459, startPoint y: 341, endPoint x: 787, endPoint y: 645, distance: 446.9
click at [400, 341] on html "Created detailed mechanical drawings from sketches and designer notes ​​​​​​​ e…" at bounding box center [706, 450] width 613 height 292
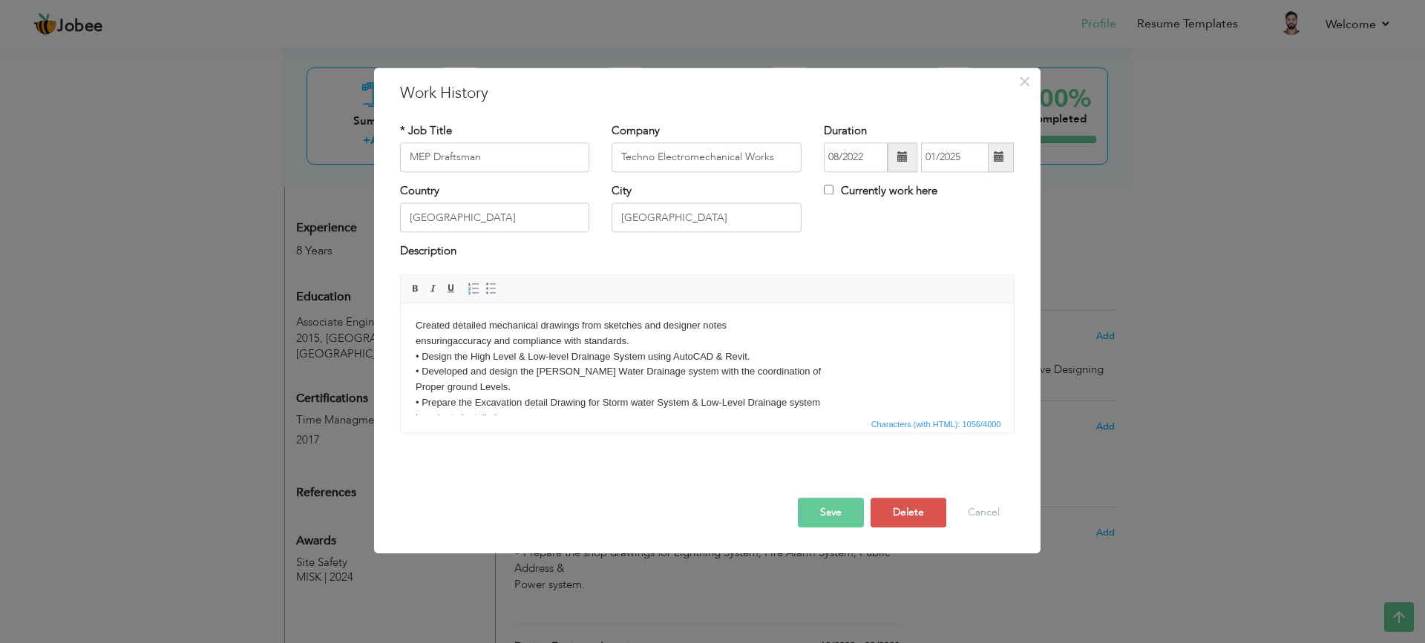
drag, startPoint x: 450, startPoint y: 343, endPoint x: 459, endPoint y: 341, distance: 9.0
click at [451, 342] on body "Created detailed mechanical drawings from sketches and designer notes ensuring …" at bounding box center [706, 441] width 583 height 247
click at [842, 514] on button "Save" at bounding box center [831, 513] width 66 height 30
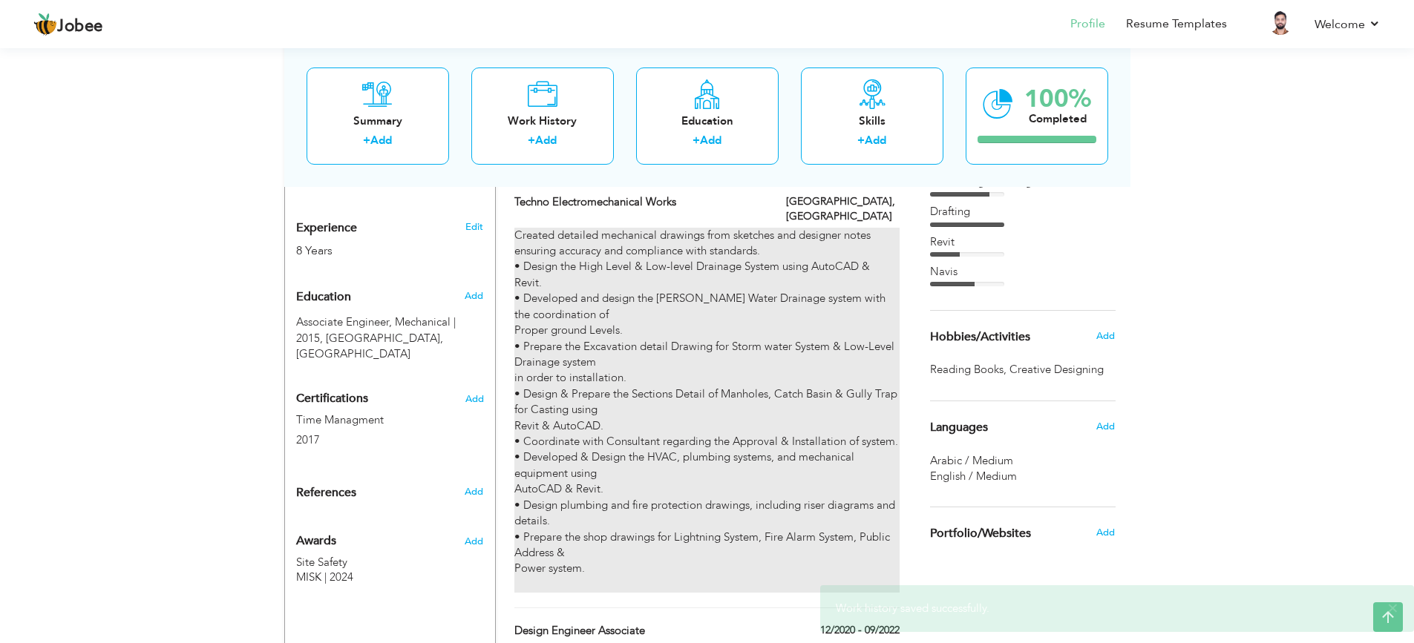
drag, startPoint x: 688, startPoint y: 292, endPoint x: 586, endPoint y: 324, distance: 106.6
click at [586, 324] on div "Created detailed mechanical drawings from sketches and designer notes ensuring …" at bounding box center [706, 411] width 384 height 366
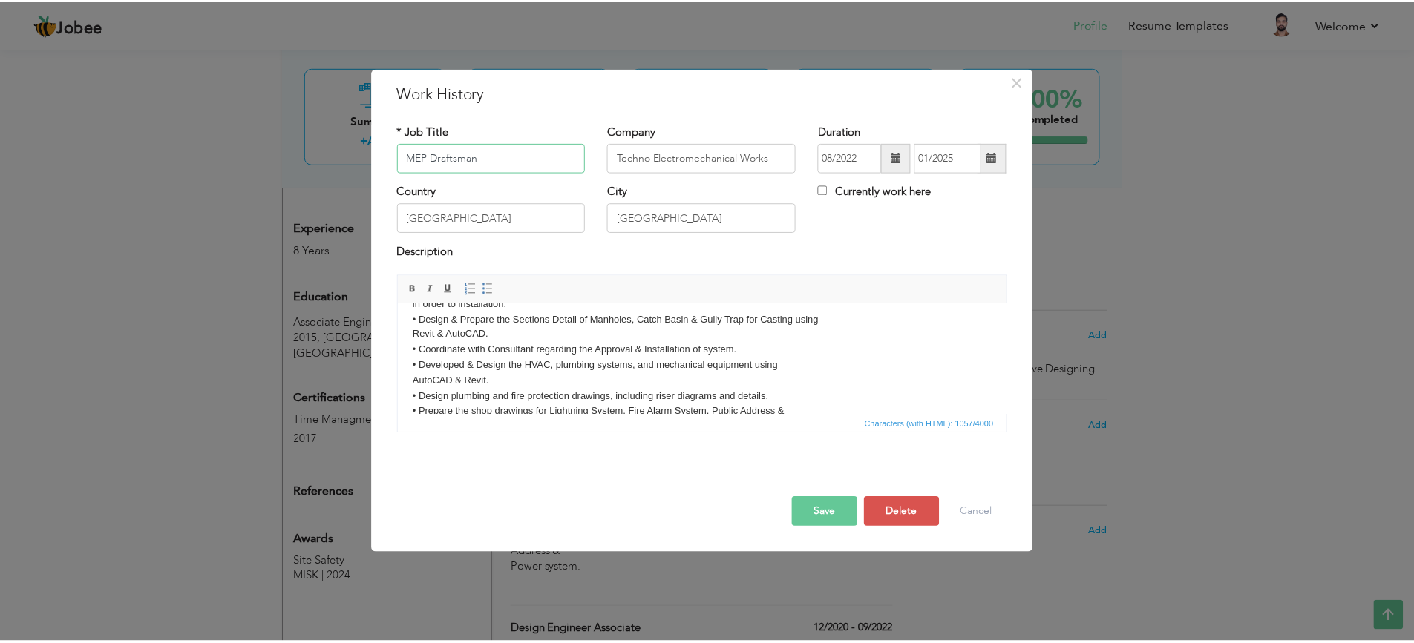
scroll to position [148, 0]
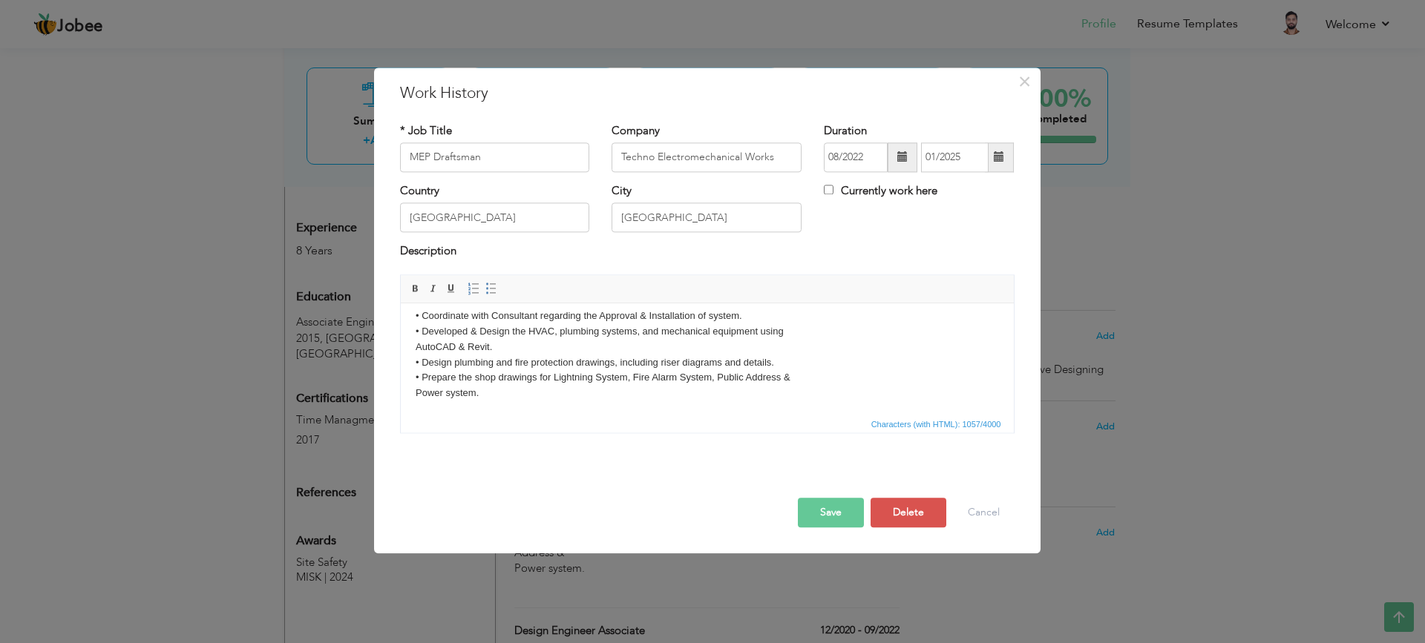
click at [845, 508] on button "Save" at bounding box center [831, 513] width 66 height 30
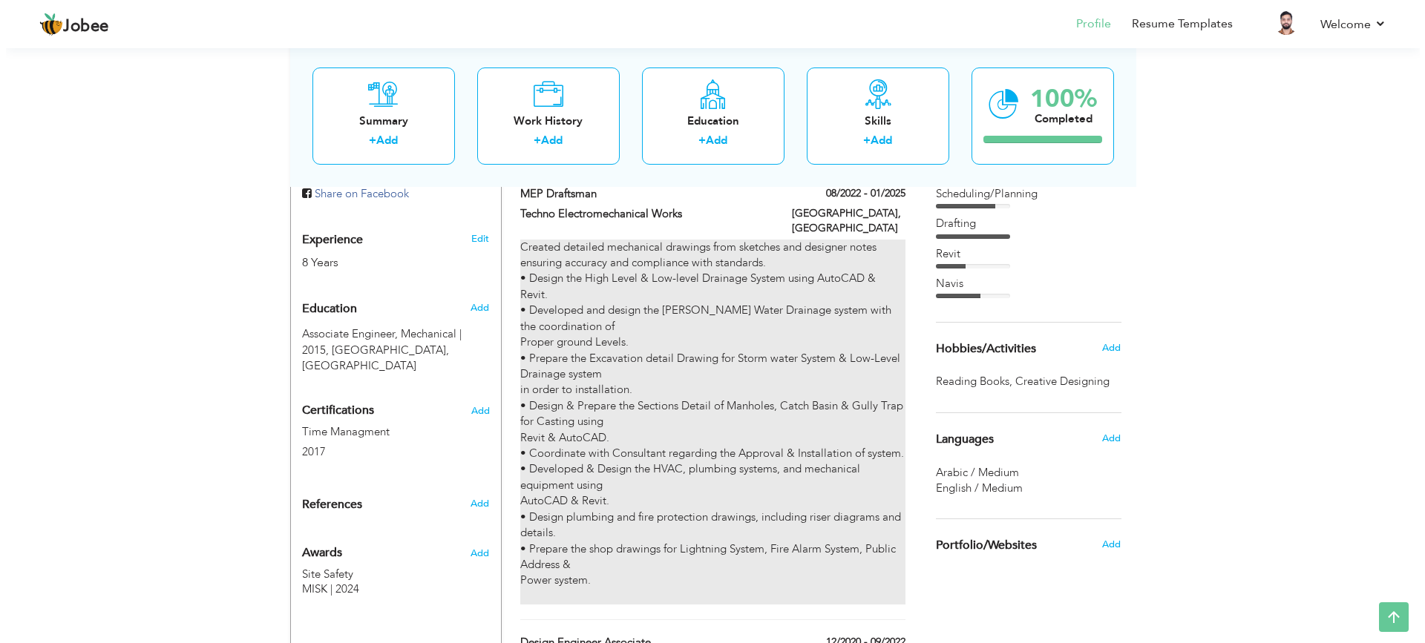
scroll to position [371, 0]
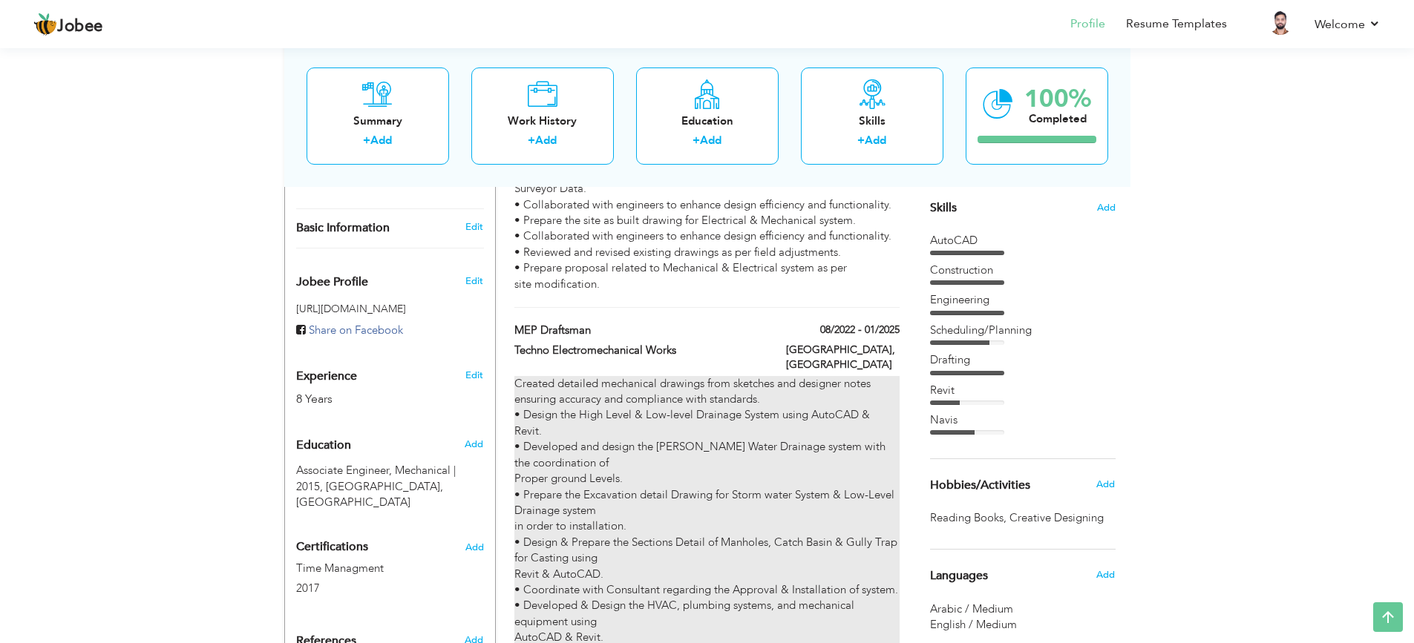
click at [692, 427] on div "Created detailed mechanical drawings from sketches and designer notes ensuring …" at bounding box center [706, 559] width 384 height 366
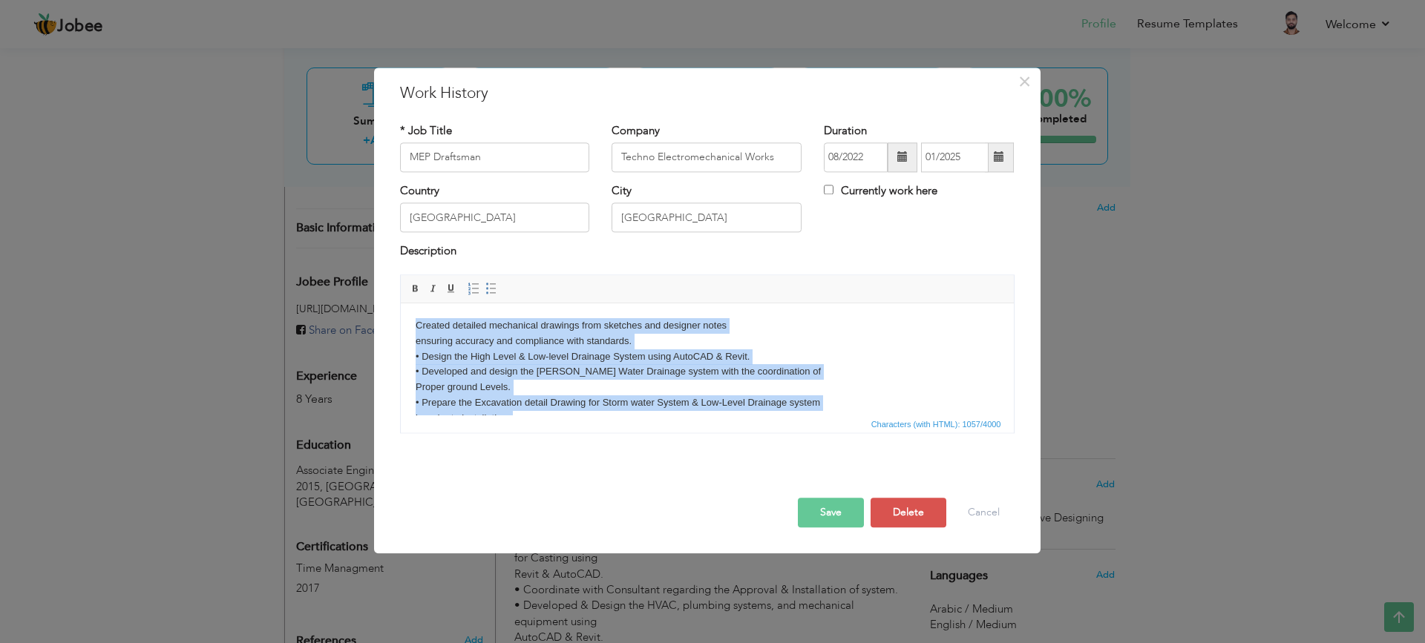
scroll to position [166, 0]
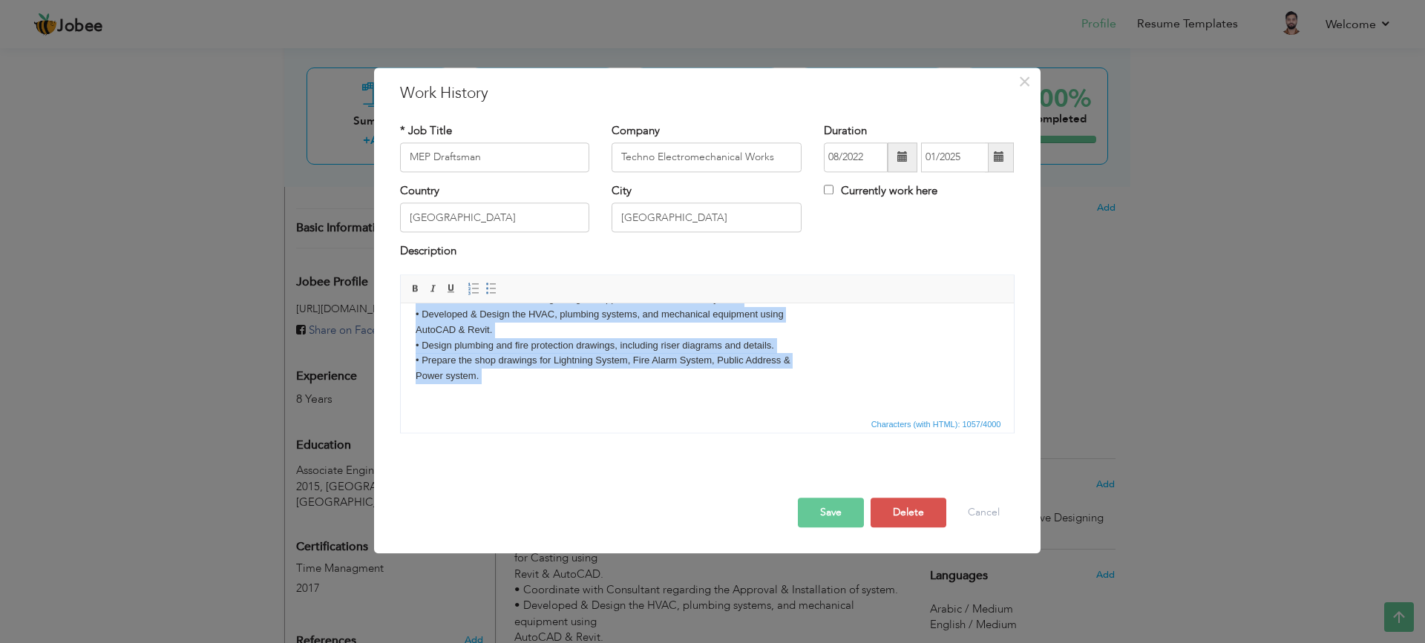
drag, startPoint x: 413, startPoint y: 326, endPoint x: 688, endPoint y: 452, distance: 302.2
click at [688, 415] on html "Created detailed mechanical drawings from sketches and designer notes ensuring …" at bounding box center [706, 276] width 613 height 277
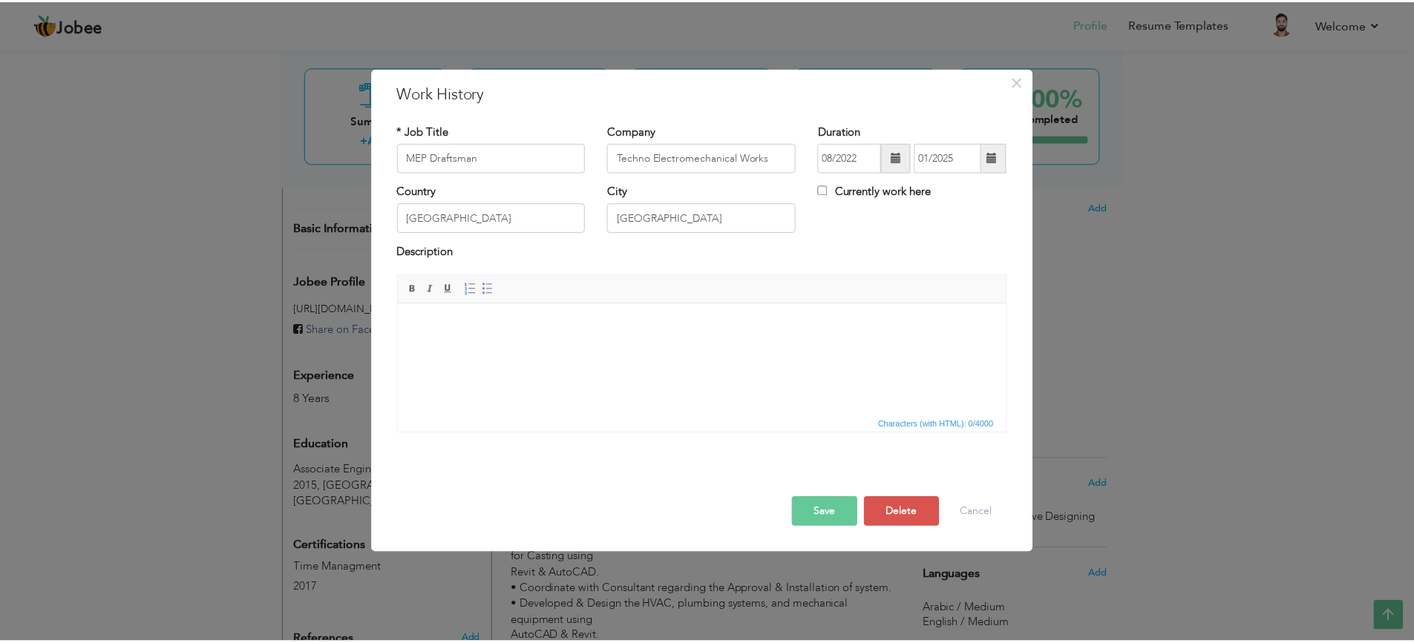
scroll to position [102, 0]
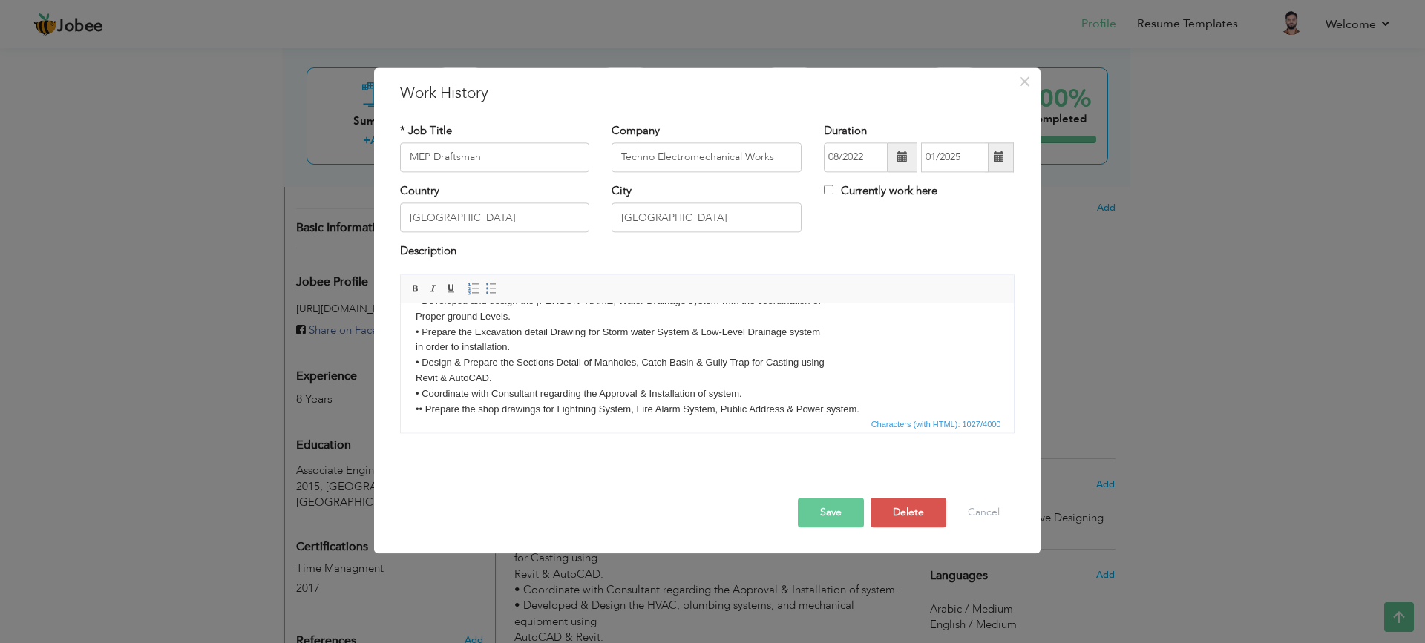
click at [831, 499] on button "Save" at bounding box center [831, 513] width 66 height 30
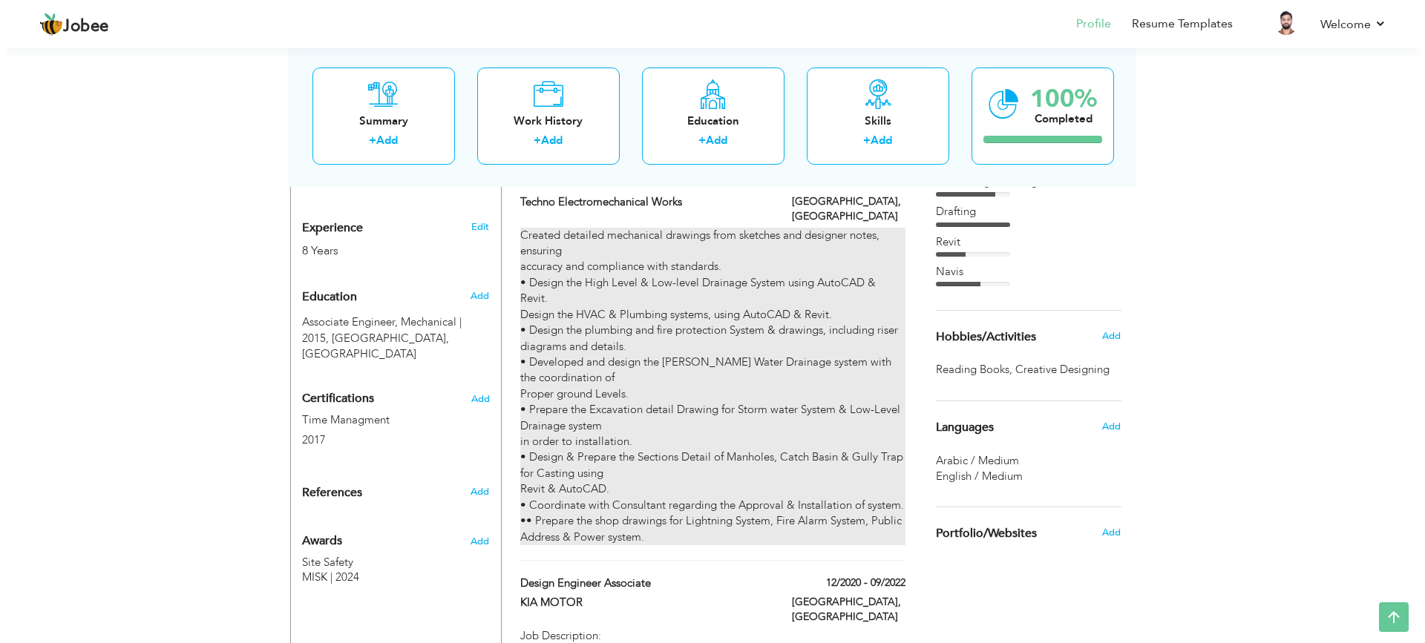
scroll to position [445, 0]
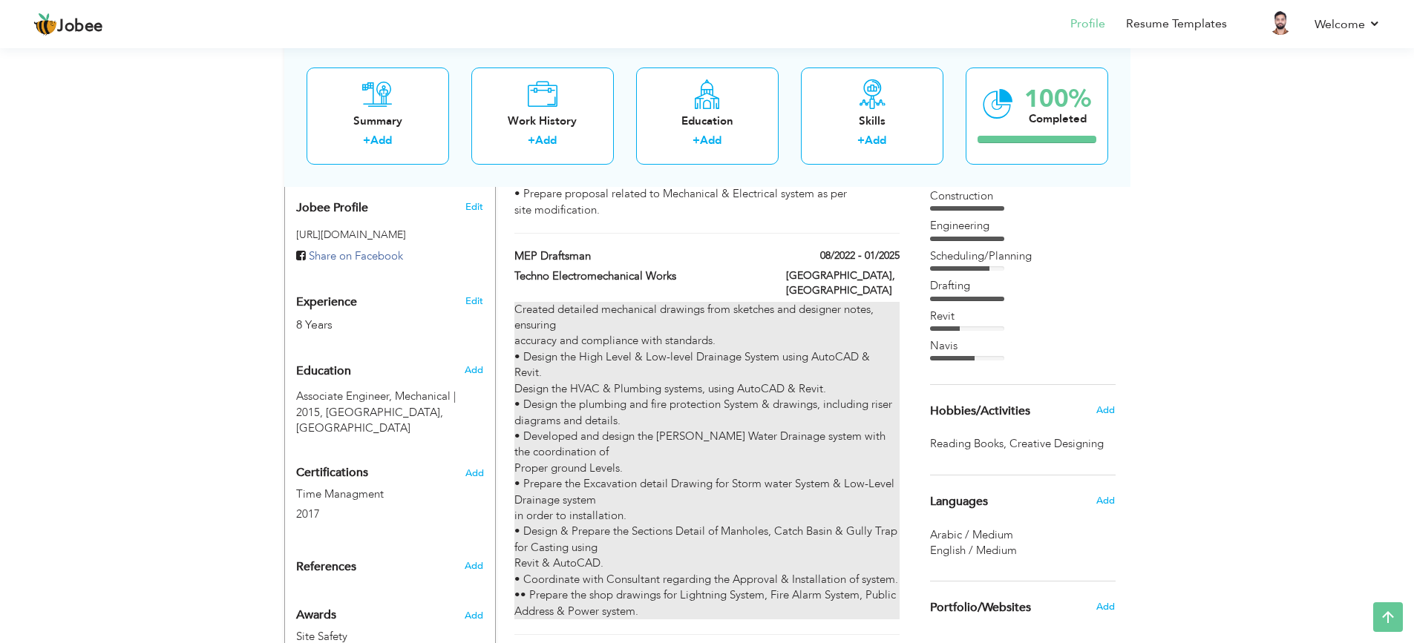
click at [794, 324] on div "Created detailed mechanical drawings from sketches and designer notes, ensuring…" at bounding box center [706, 461] width 384 height 318
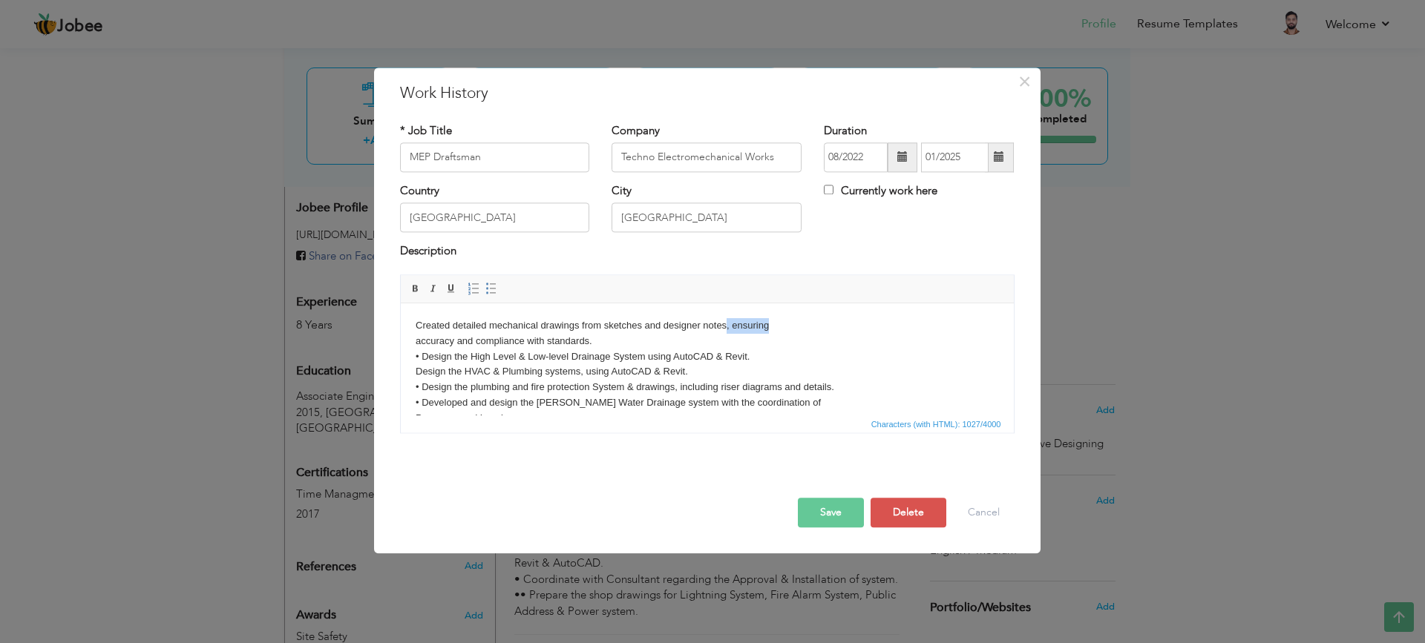
drag, startPoint x: 724, startPoint y: 327, endPoint x: 787, endPoint y: 320, distance: 63.4
click at [787, 321] on body "Created detailed mechanical drawings from sketches and designer notes, ensuring…" at bounding box center [706, 418] width 583 height 200
copy body ", ensuring"
click at [415, 341] on body "Created detailed mechanical drawings from sketches and designer notes, ensuring…" at bounding box center [706, 418] width 583 height 200
drag, startPoint x: 725, startPoint y: 325, endPoint x: 827, endPoint y: 331, distance: 101.9
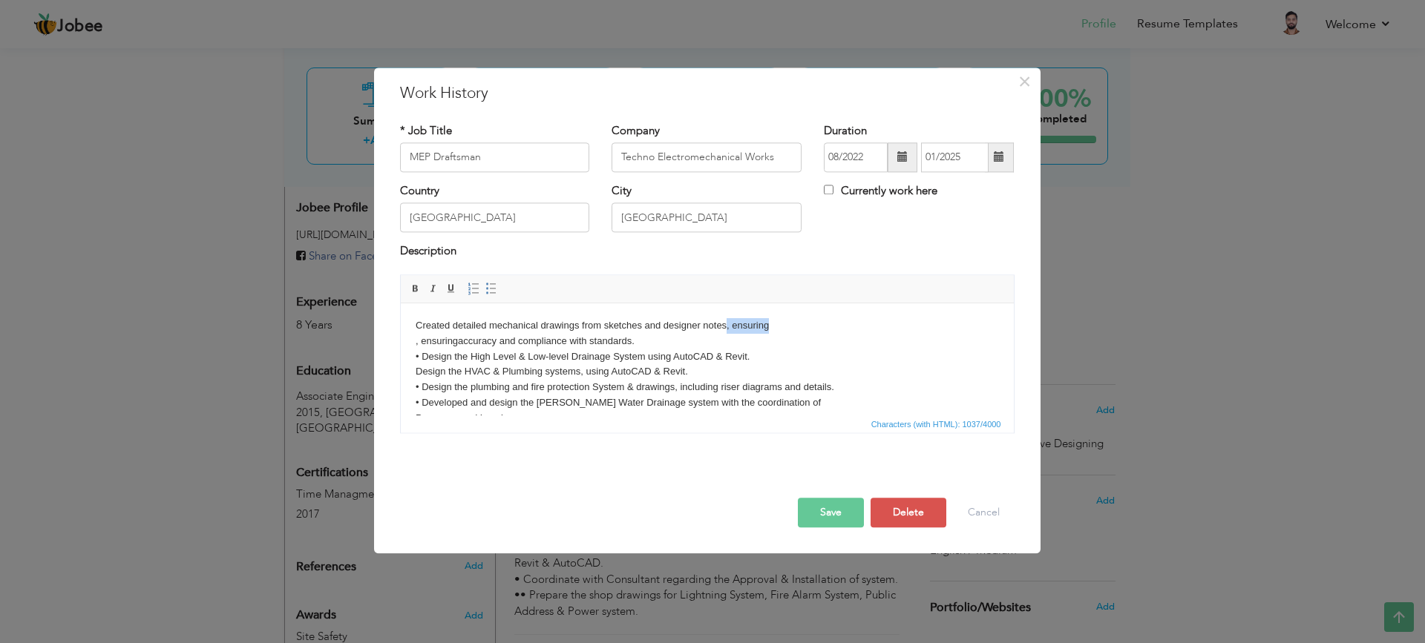
click at [827, 331] on body "Created detailed mechanical drawings from sketches and designer notes, ensuring…" at bounding box center [706, 418] width 583 height 200
click at [420, 341] on body "Created detailed mechanical drawings from sketches and designer notes , ensurin…" at bounding box center [706, 418] width 583 height 200
click at [833, 515] on button "Save" at bounding box center [831, 513] width 66 height 30
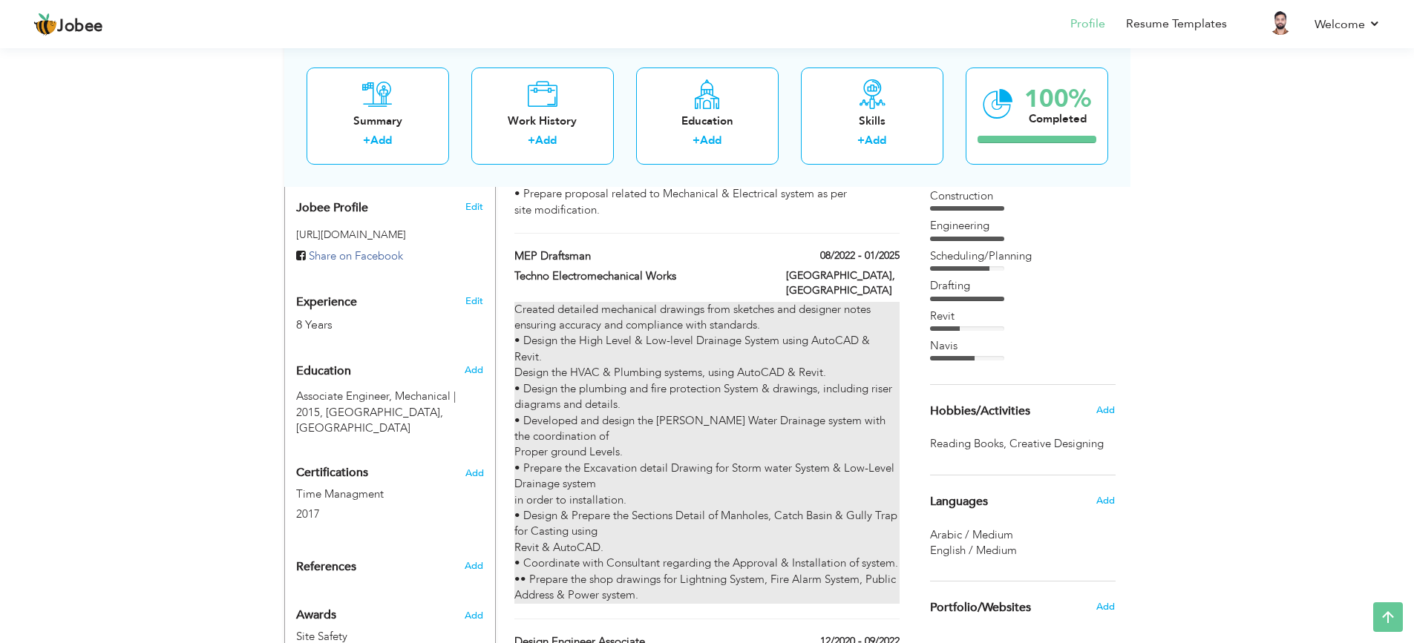
click at [704, 408] on div "Created detailed mechanical drawings from sketches and designer notes ensuring …" at bounding box center [706, 453] width 384 height 302
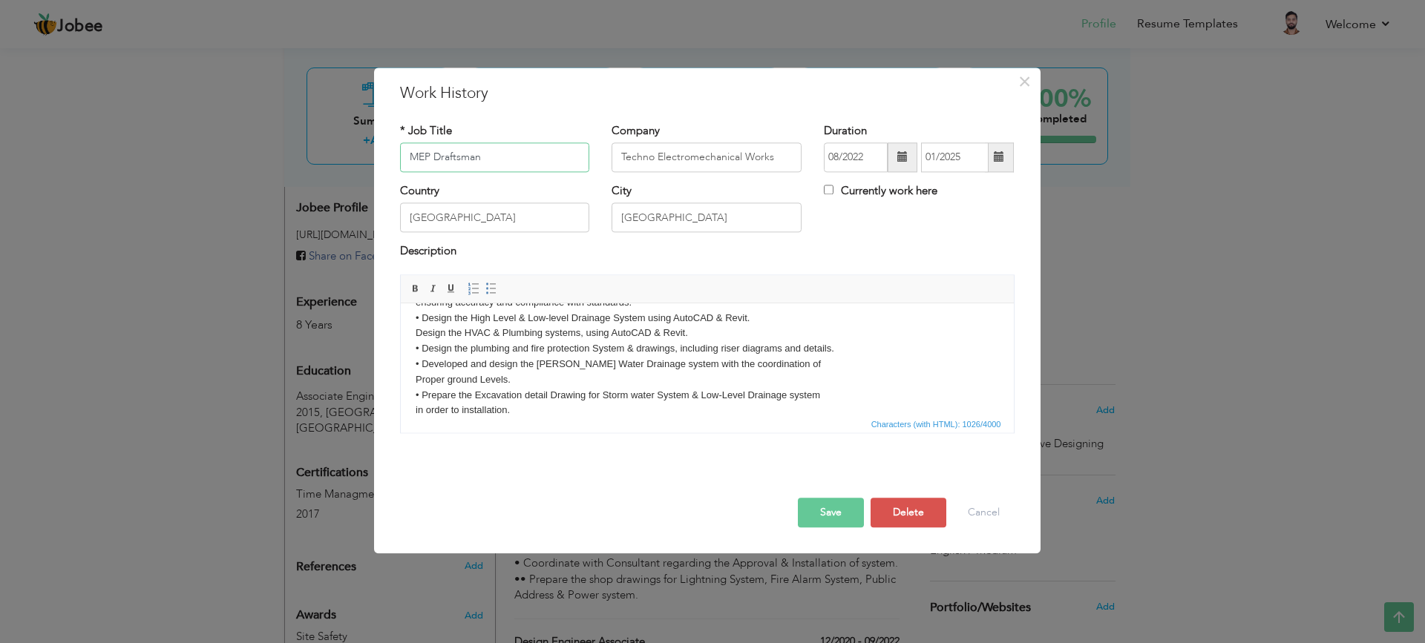
scroll to position [74, 0]
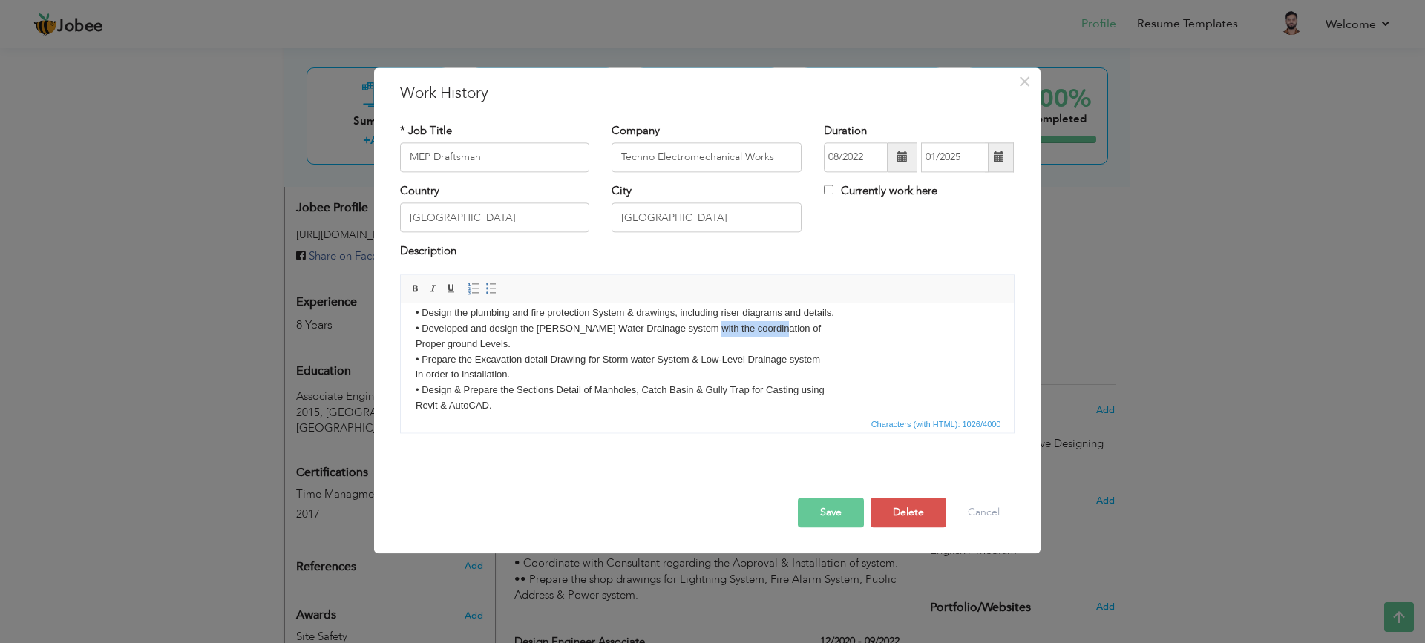
drag, startPoint x: 701, startPoint y: 330, endPoint x: 784, endPoint y: 325, distance: 83.2
click at [784, 325] on body "Created detailed mechanical drawings from sketches and designer notes ensuring …" at bounding box center [706, 344] width 583 height 200
copy body "coordination of"
drag, startPoint x: 413, startPoint y: 345, endPoint x: 456, endPoint y: 346, distance: 43.8
click at [413, 345] on html "Created detailed mechanical drawings from sketches and designer notes ensuring …" at bounding box center [706, 344] width 613 height 230
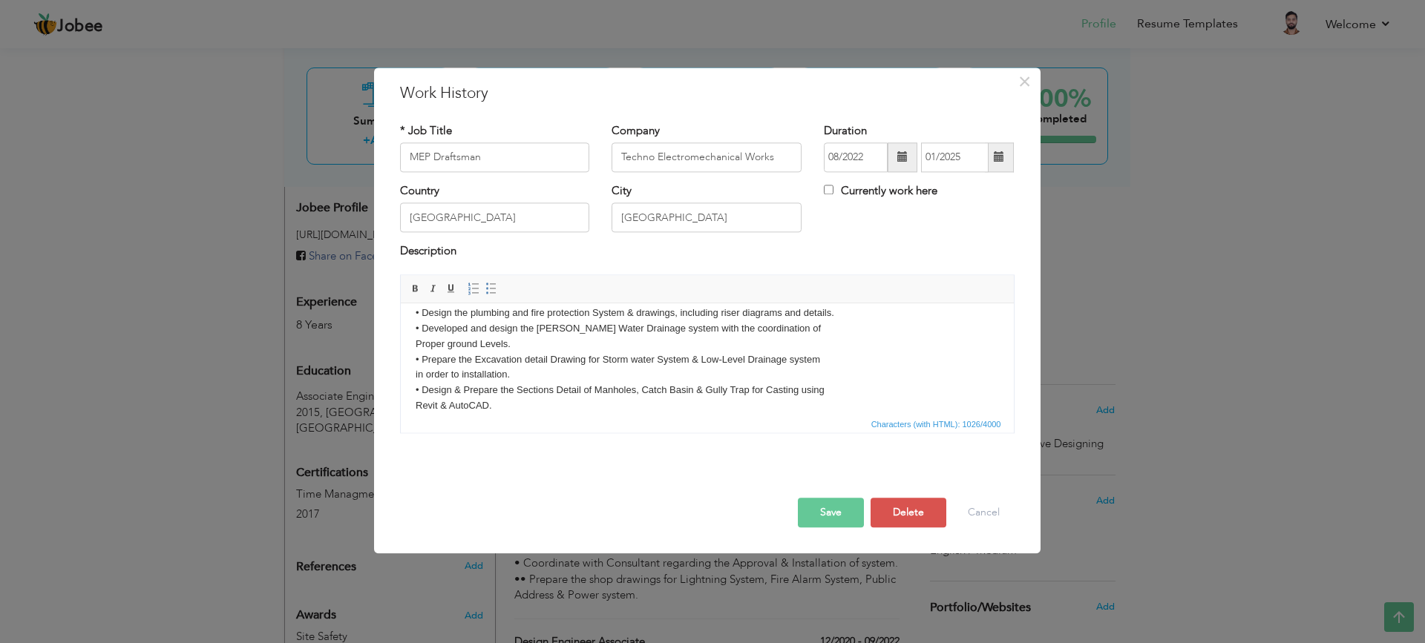
paste body
click at [825, 508] on button "Save" at bounding box center [831, 513] width 66 height 30
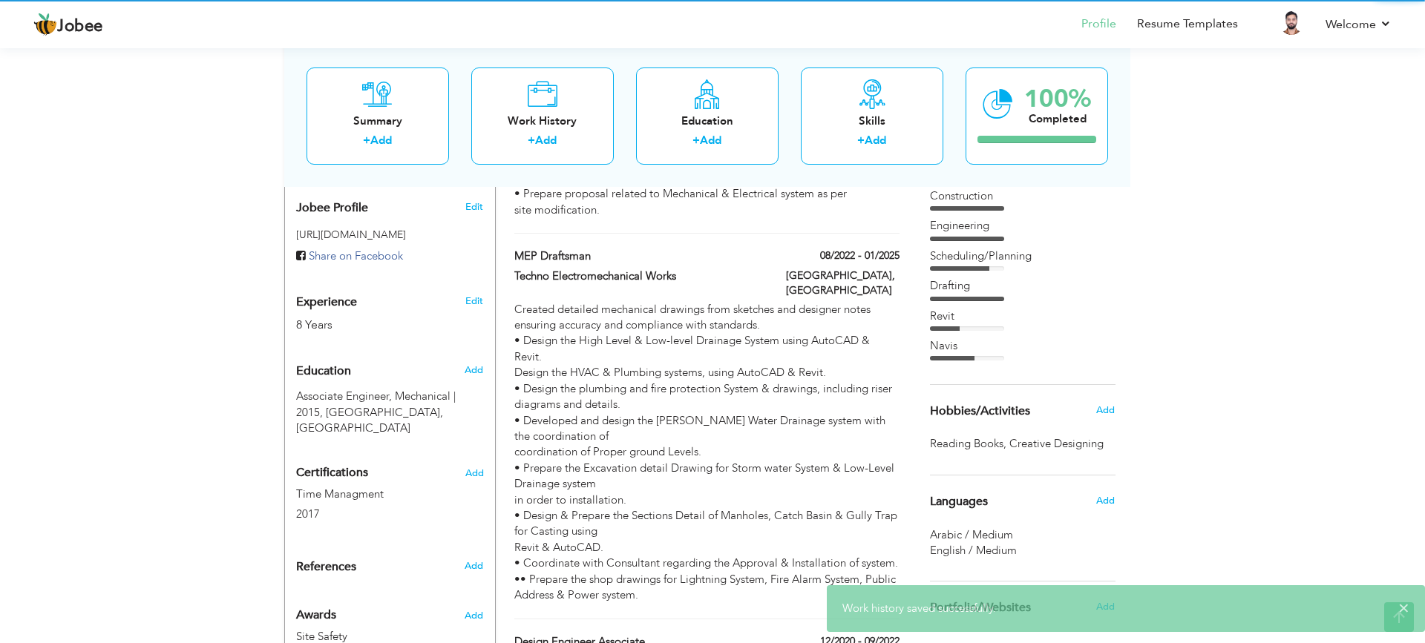
scroll to position [0, 0]
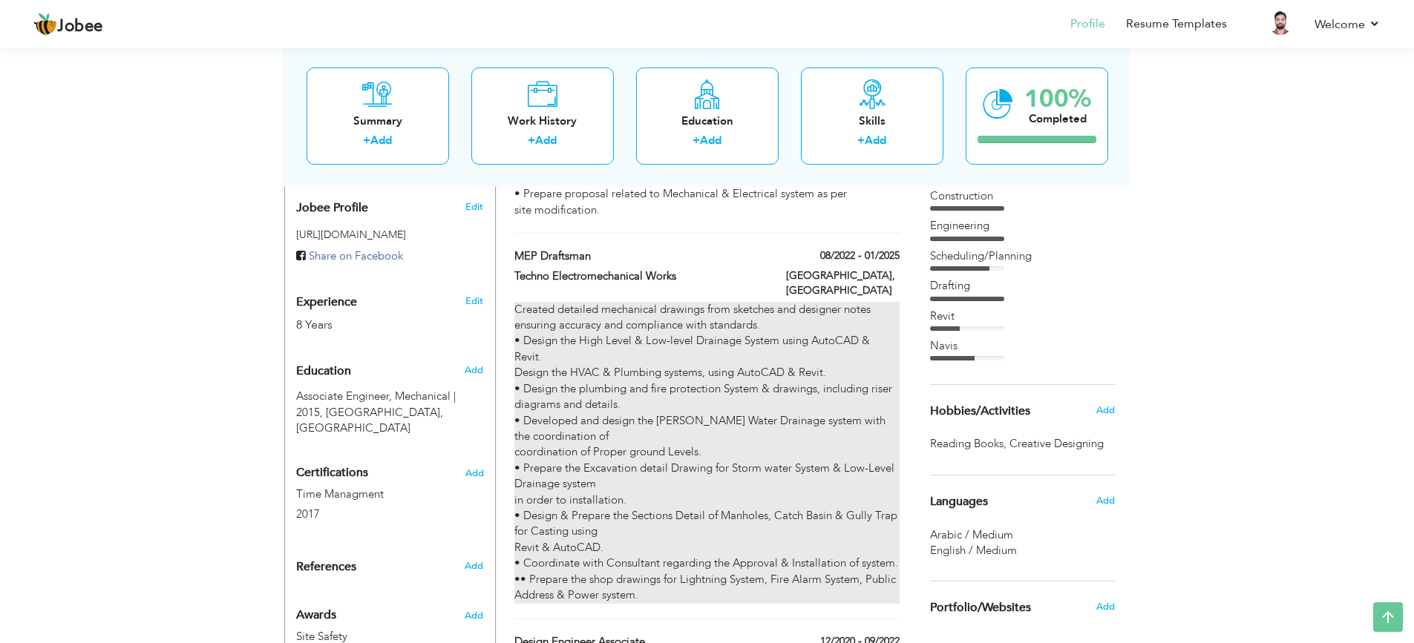
click at [696, 408] on div "Created detailed mechanical drawings from sketches and designer notes ensuring …" at bounding box center [706, 453] width 384 height 302
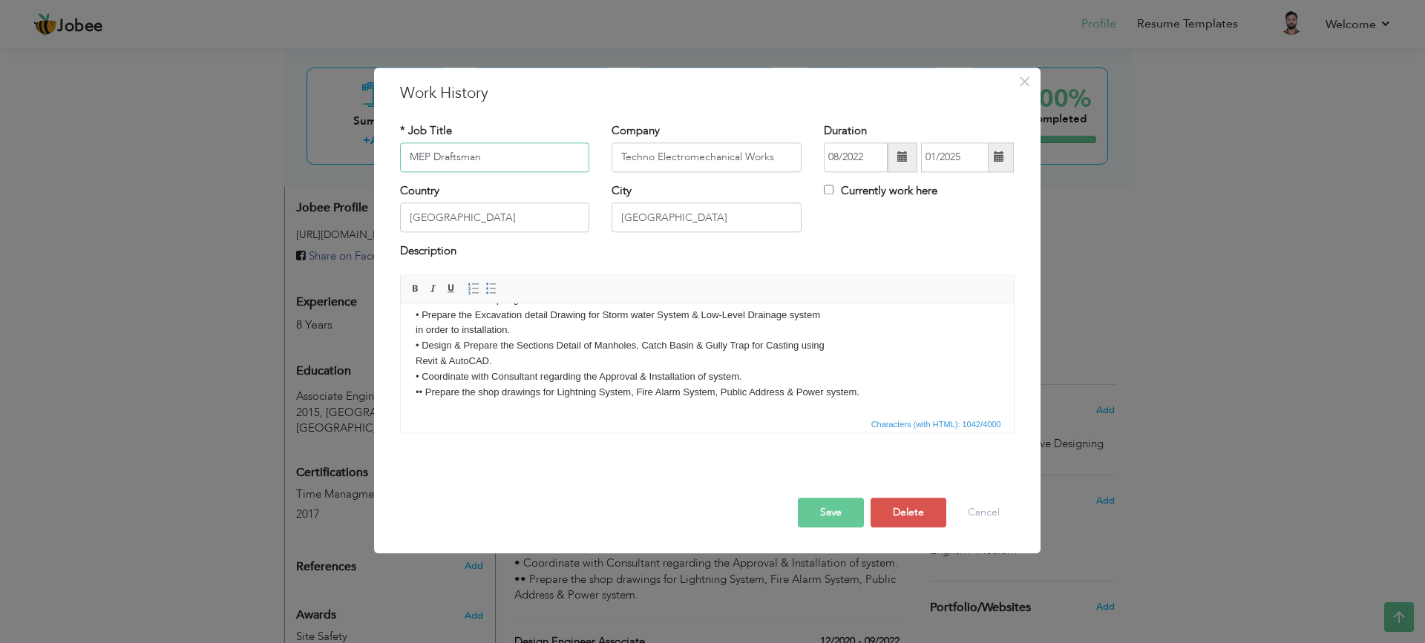
scroll to position [45, 0]
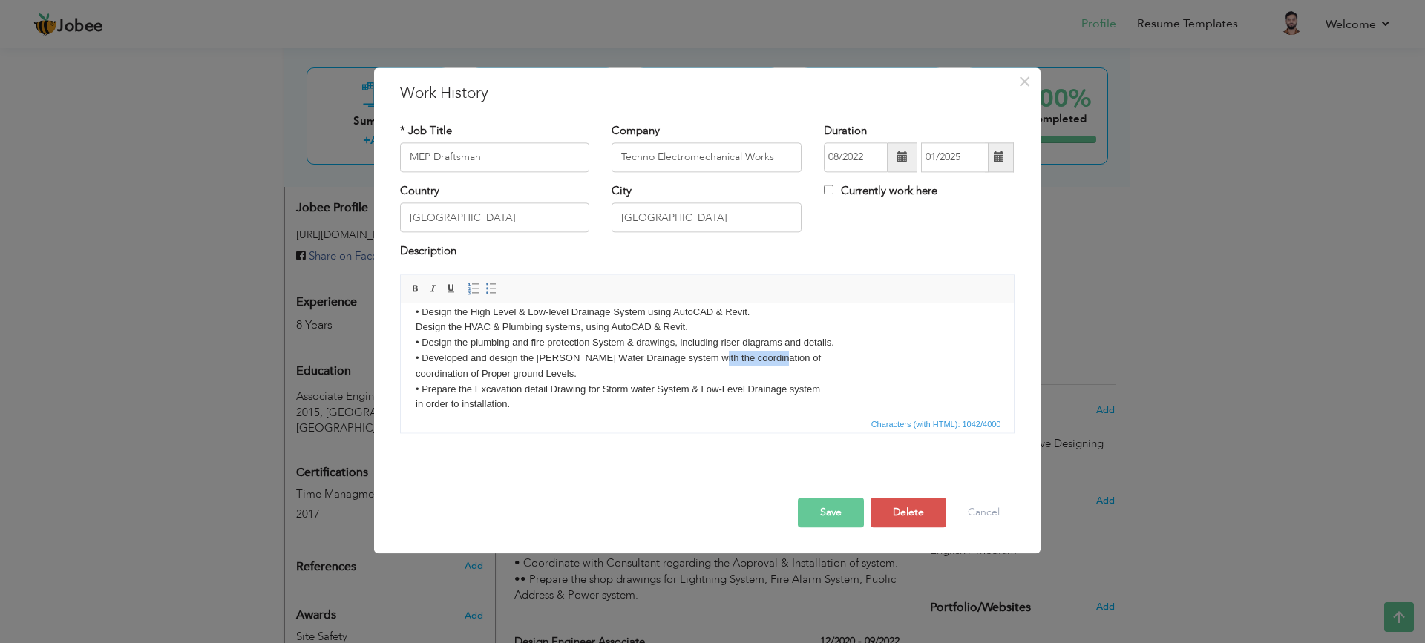
drag, startPoint x: 703, startPoint y: 358, endPoint x: 767, endPoint y: 362, distance: 64.7
click at [767, 362] on body "Created detailed mechanical drawings from sketches and designer notes ensuring …" at bounding box center [706, 374] width 583 height 200
click at [831, 510] on button "Save" at bounding box center [831, 513] width 66 height 30
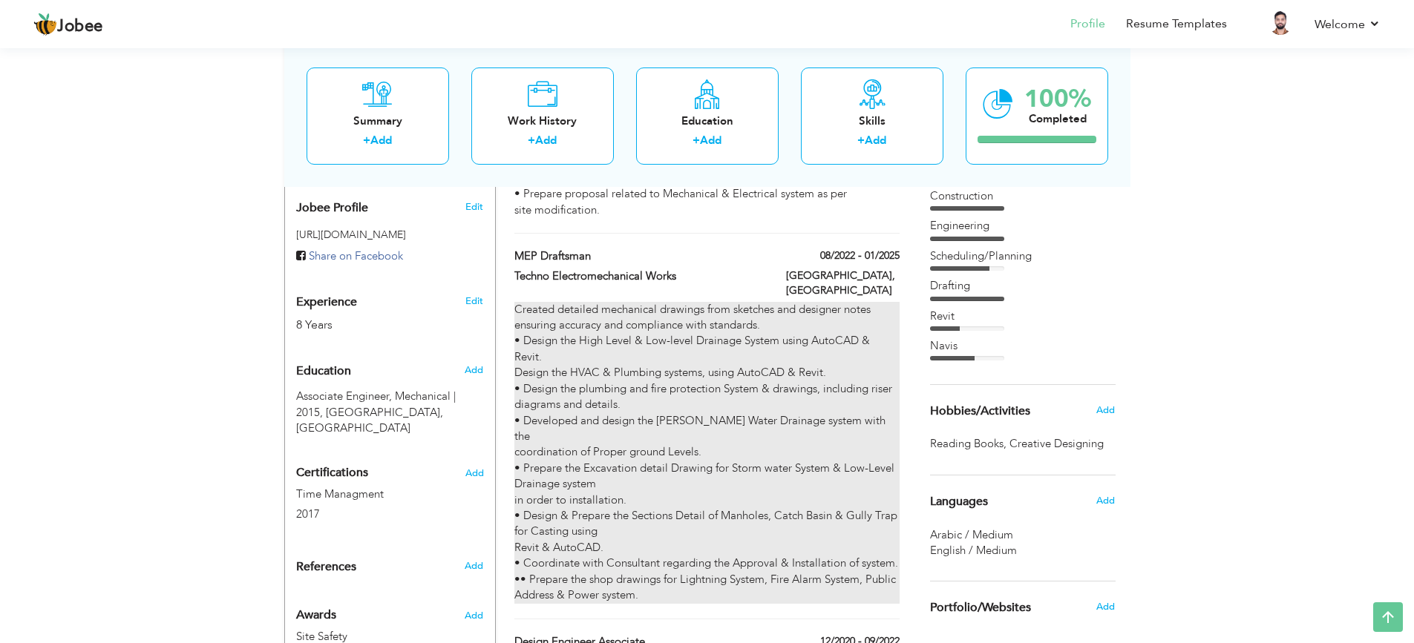
click at [782, 385] on div "Created detailed mechanical drawings from sketches and designer notes ensuring …" at bounding box center [706, 453] width 384 height 302
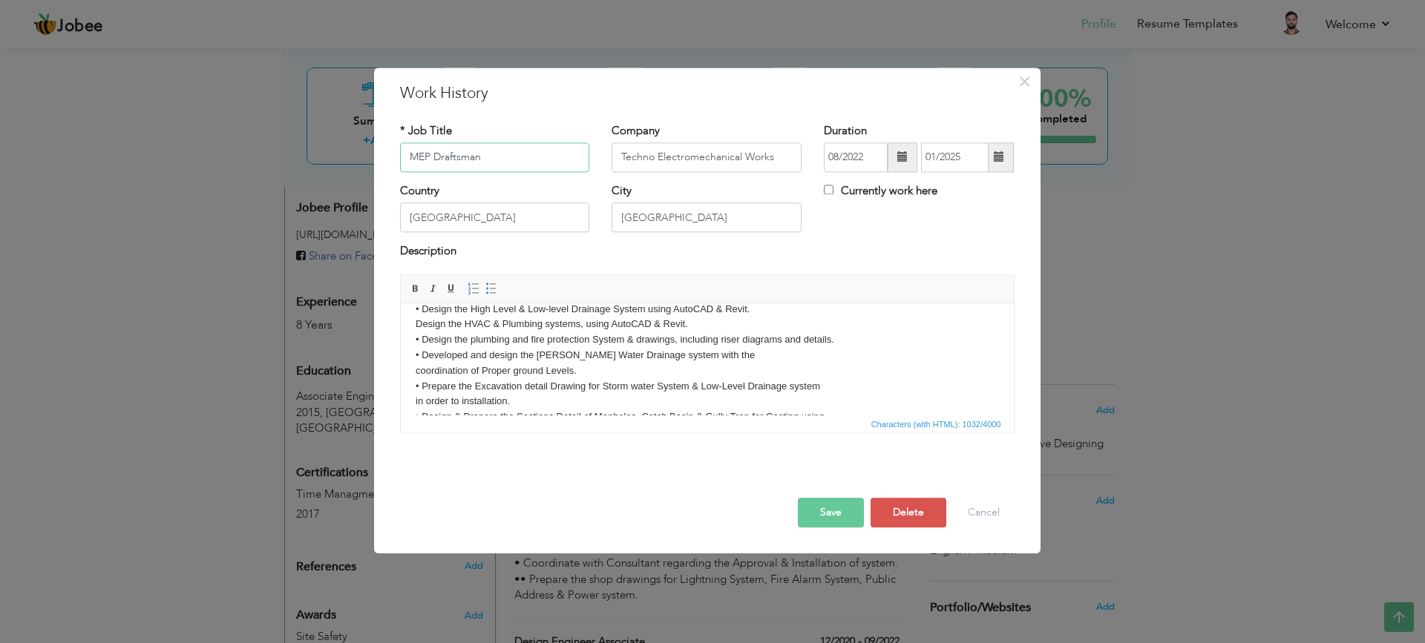
scroll to position [74, 0]
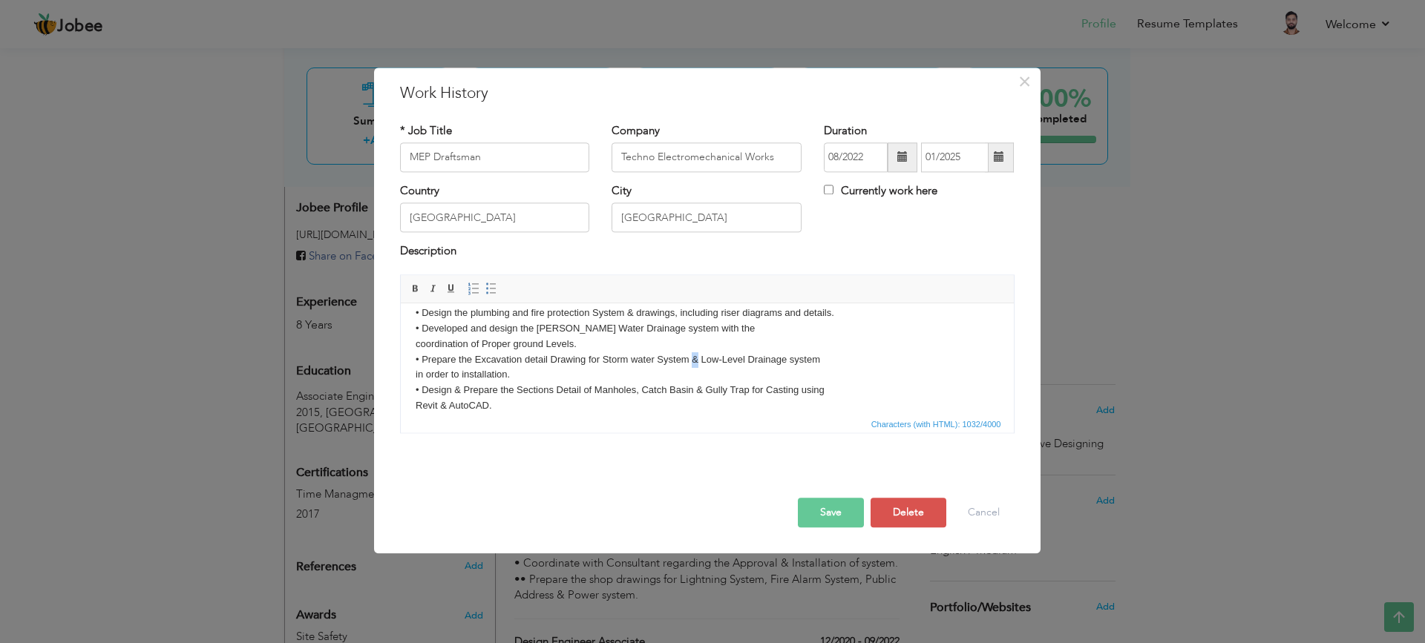
click at [698, 356] on body "Created detailed mechanical drawings from sketches and designer notes ensuring …" at bounding box center [706, 344] width 583 height 200
click at [716, 349] on body "Created detailed mechanical drawings from sketches and designer notes ensuring …" at bounding box center [706, 344] width 583 height 200
drag, startPoint x: 691, startPoint y: 359, endPoint x: 842, endPoint y: 365, distance: 150.8
click at [842, 365] on body "Created detailed mechanical drawings from sketches and designer notes ensuring …" at bounding box center [706, 344] width 583 height 200
copy body "& Low-Level Drainage system"
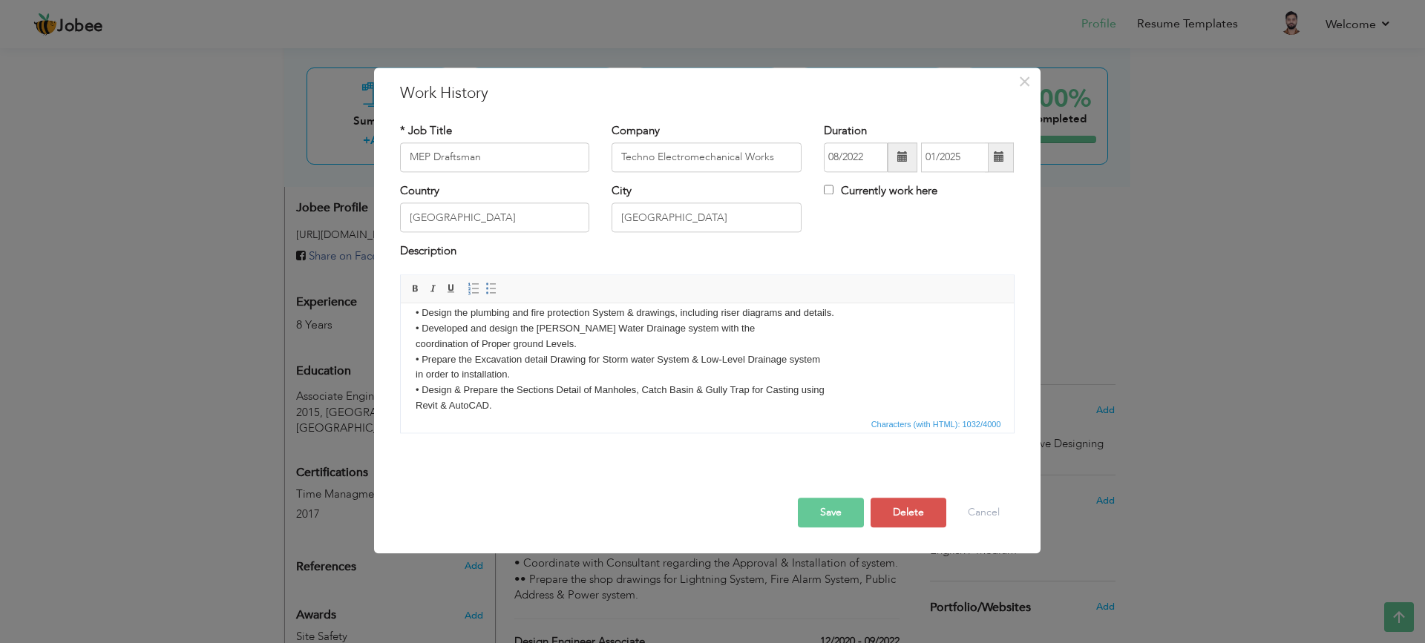
click at [413, 376] on html "Created detailed mechanical drawings from sketches and designer notes ensuring …" at bounding box center [706, 344] width 613 height 230
click at [694, 358] on body "Created detailed mechanical drawings from sketches and designer notes ensuring …" at bounding box center [706, 344] width 583 height 200
drag, startPoint x: 690, startPoint y: 359, endPoint x: 854, endPoint y: 364, distance: 163.4
click at [854, 364] on body "Created detailed mechanical drawings from sketches and designer notes ensuring …" at bounding box center [706, 344] width 583 height 200
copy body "& Low-Level Drainage system"
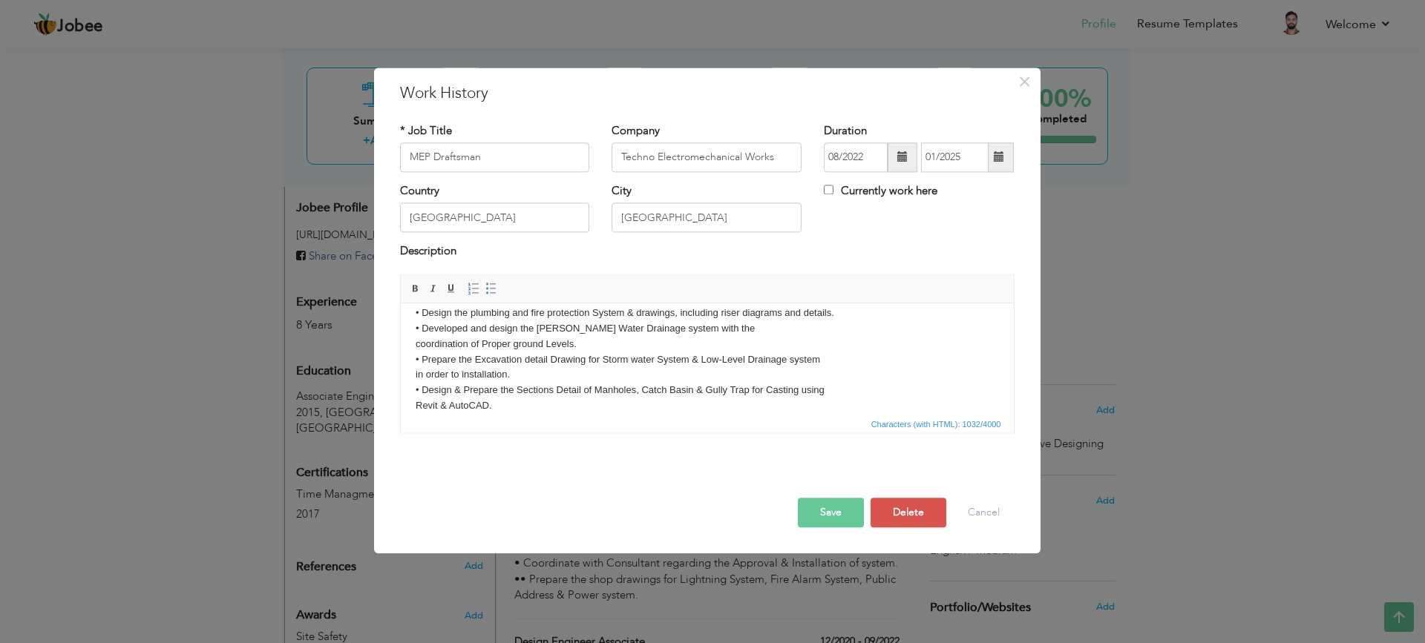
click at [412, 375] on html "Created detailed mechanical drawings from sketches and designer notes ensuring …" at bounding box center [706, 344] width 613 height 230
click at [871, 324] on body "Created detailed mechanical drawings from sketches and designer notes ensuring …" at bounding box center [706, 344] width 583 height 200
drag, startPoint x: 690, startPoint y: 358, endPoint x: 888, endPoint y: 358, distance: 197.4
click at [888, 358] on body "Created detailed mechanical drawings from sketches and designer notes ensuring …" at bounding box center [706, 344] width 583 height 200
click at [821, 517] on button "Save" at bounding box center [831, 513] width 66 height 30
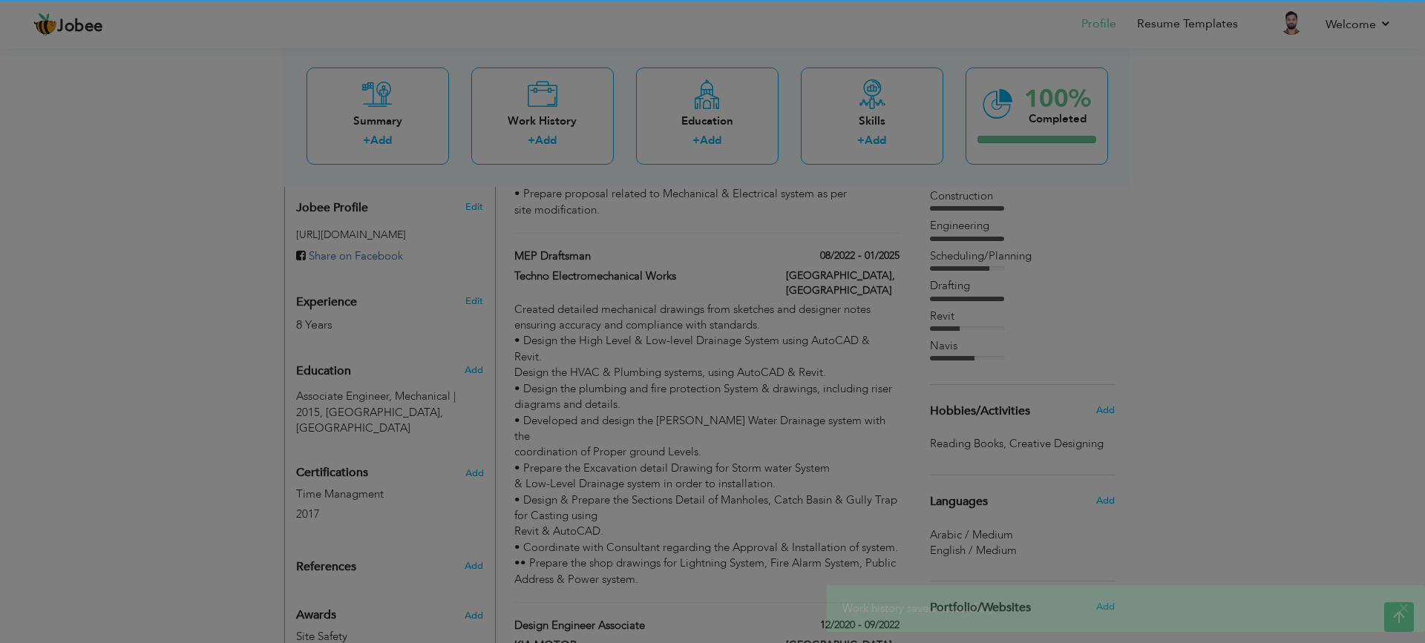
scroll to position [0, 0]
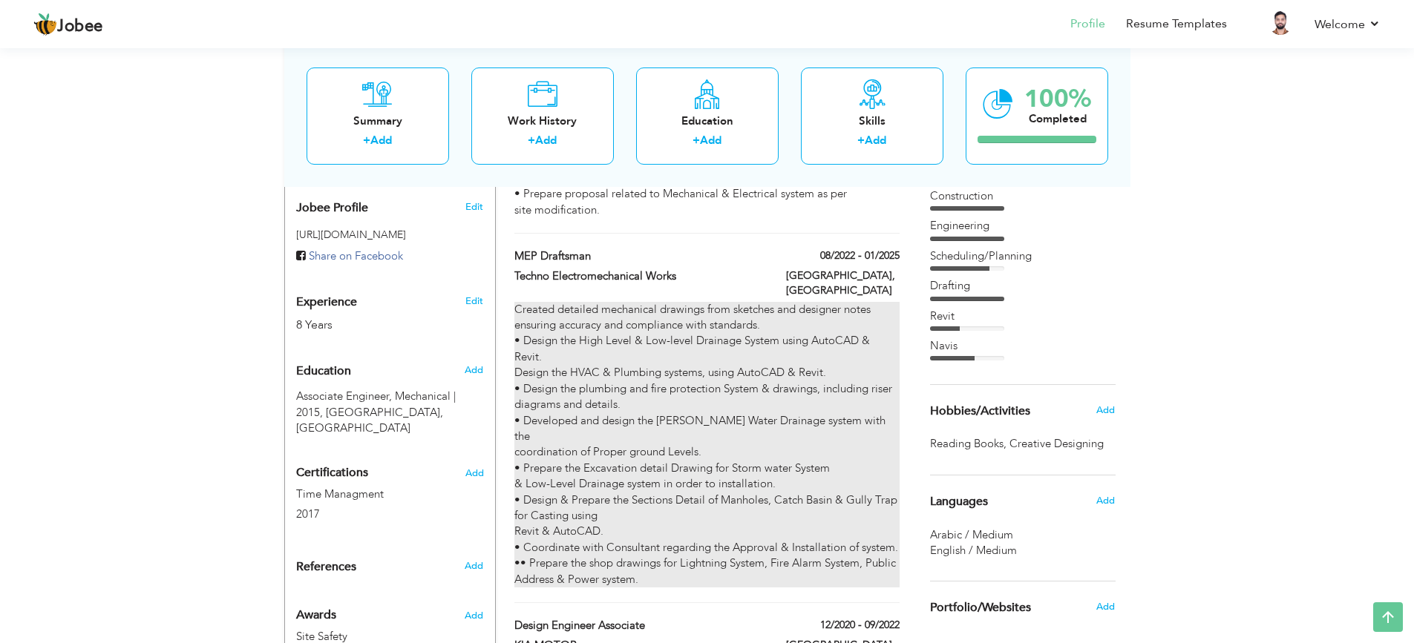
click at [687, 470] on div "Created detailed mechanical drawings from sketches and designer notes ensuring …" at bounding box center [706, 445] width 384 height 286
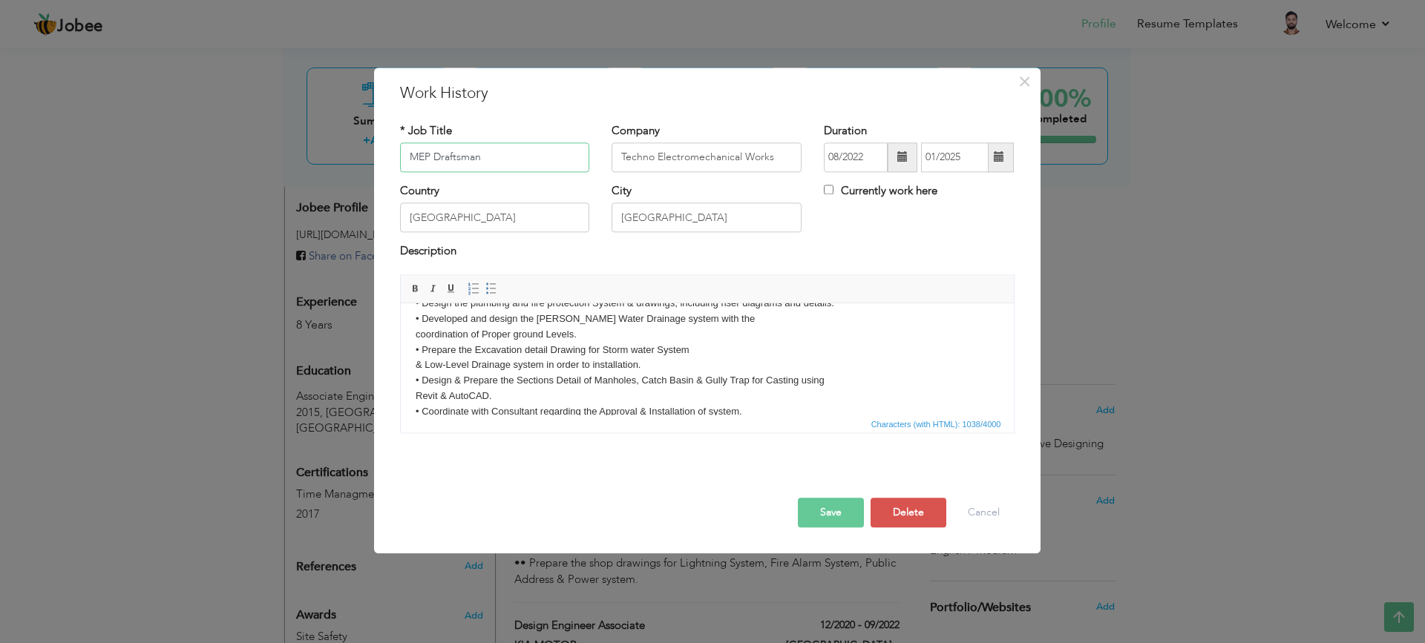
scroll to position [119, 0]
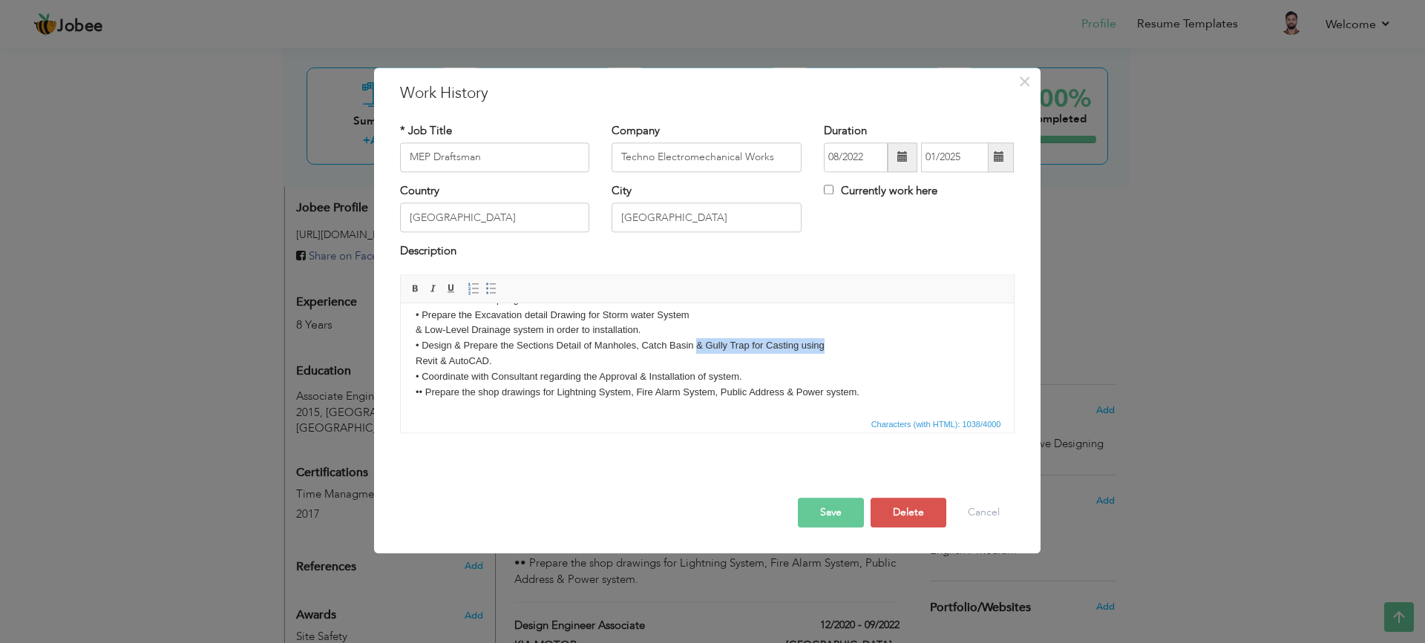
drag, startPoint x: 696, startPoint y: 346, endPoint x: 850, endPoint y: 341, distance: 153.7
click at [850, 341] on body "Created detailed mechanical drawings from sketches and designer notes ensuring …" at bounding box center [706, 300] width 583 height 200
copy body "& Gully Trap for Casting using"
drag, startPoint x: 413, startPoint y: 362, endPoint x: 423, endPoint y: 359, distance: 10.8
click at [413, 362] on html "Created detailed mechanical drawings from sketches and designer notes ensuring …" at bounding box center [706, 300] width 613 height 230
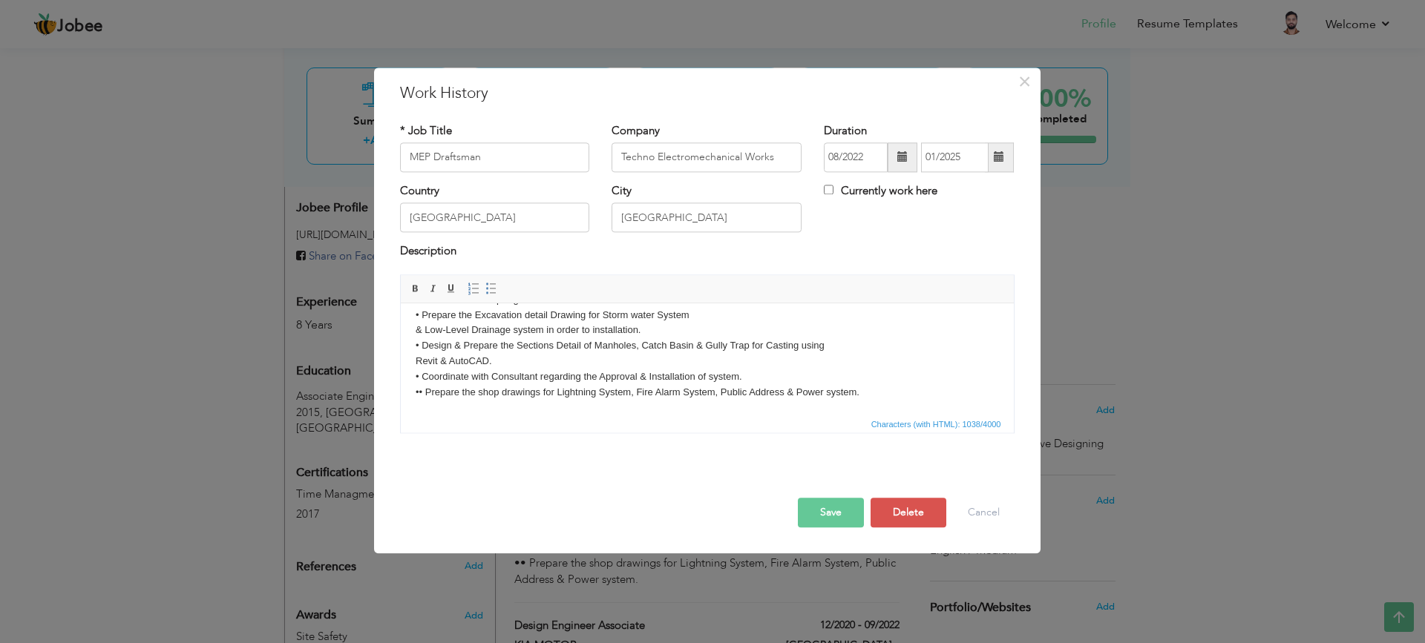
paste body
drag, startPoint x: 693, startPoint y: 341, endPoint x: 876, endPoint y: 361, distance: 183.8
click at [876, 361] on body "Created detailed mechanical drawings from sketches and designer notes ensuring …" at bounding box center [706, 300] width 583 height 200
click at [856, 334] on body "Created detailed mechanical drawings from sketches and designer notes ensuring …" at bounding box center [706, 300] width 583 height 200
drag, startPoint x: 695, startPoint y: 344, endPoint x: 929, endPoint y: 348, distance: 234.6
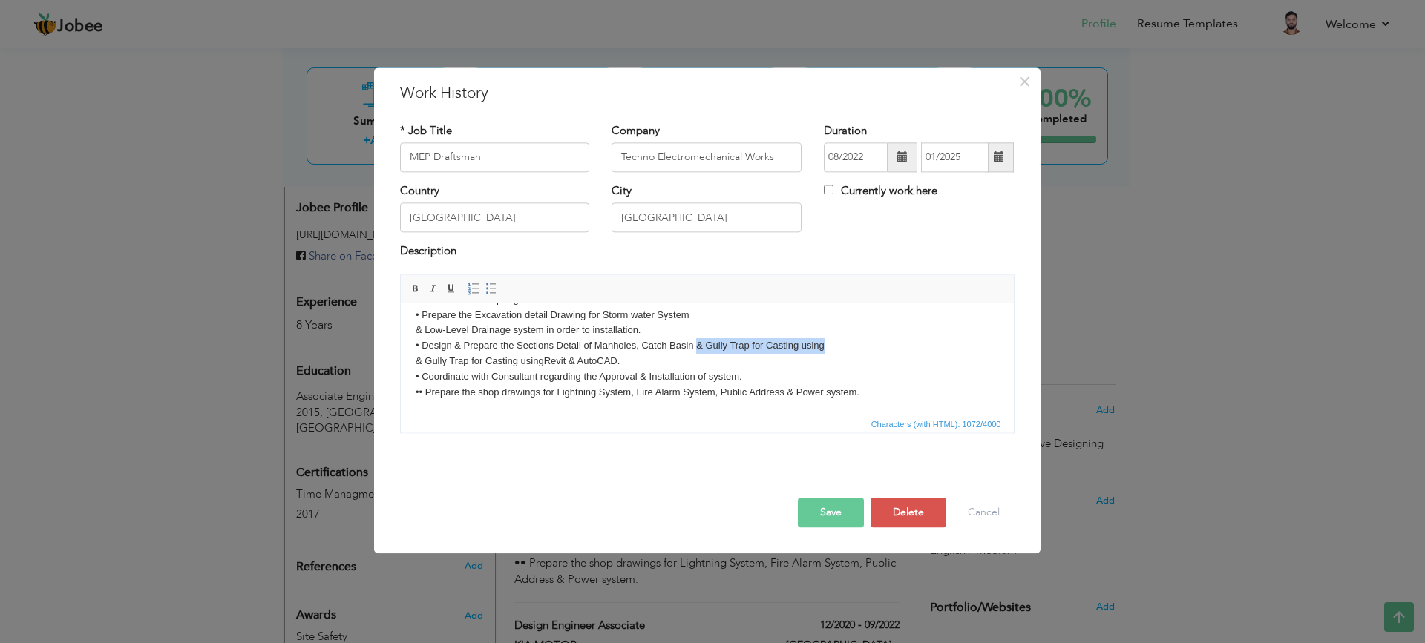
click at [929, 348] on body "Created detailed mechanical drawings from sketches and designer notes ensuring …" at bounding box center [706, 300] width 583 height 200
click at [842, 508] on button "Save" at bounding box center [831, 513] width 66 height 30
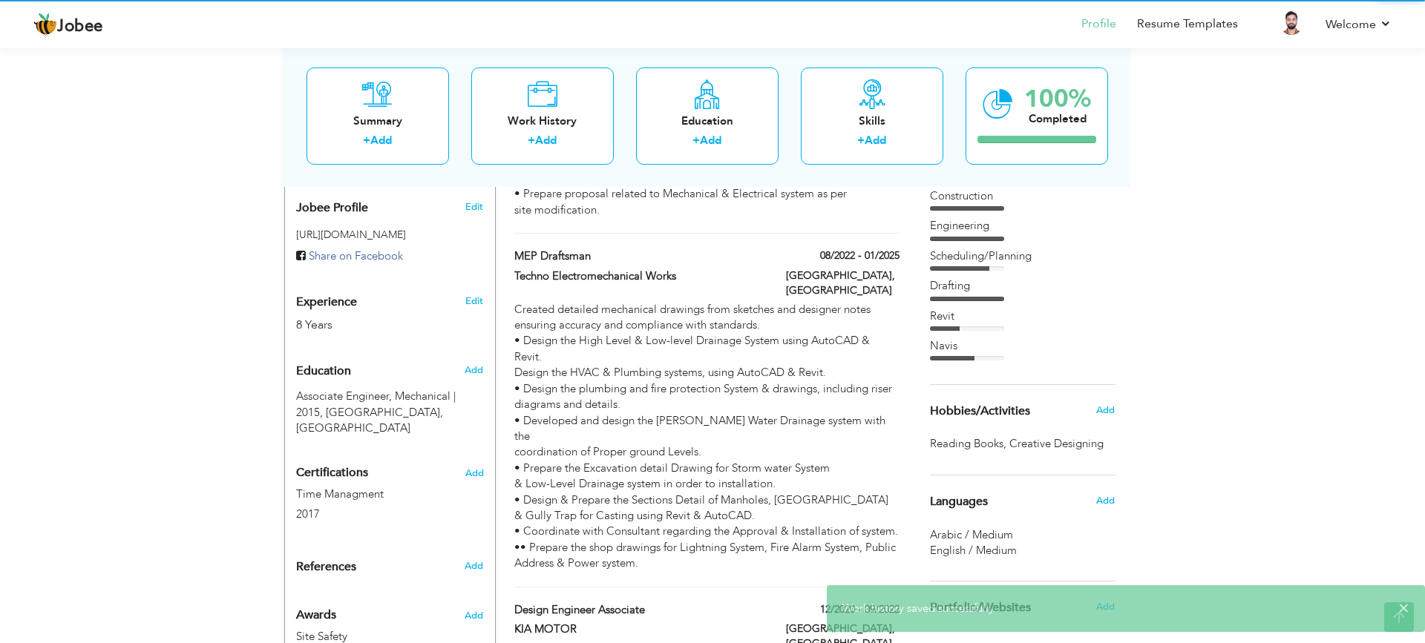
scroll to position [0, 0]
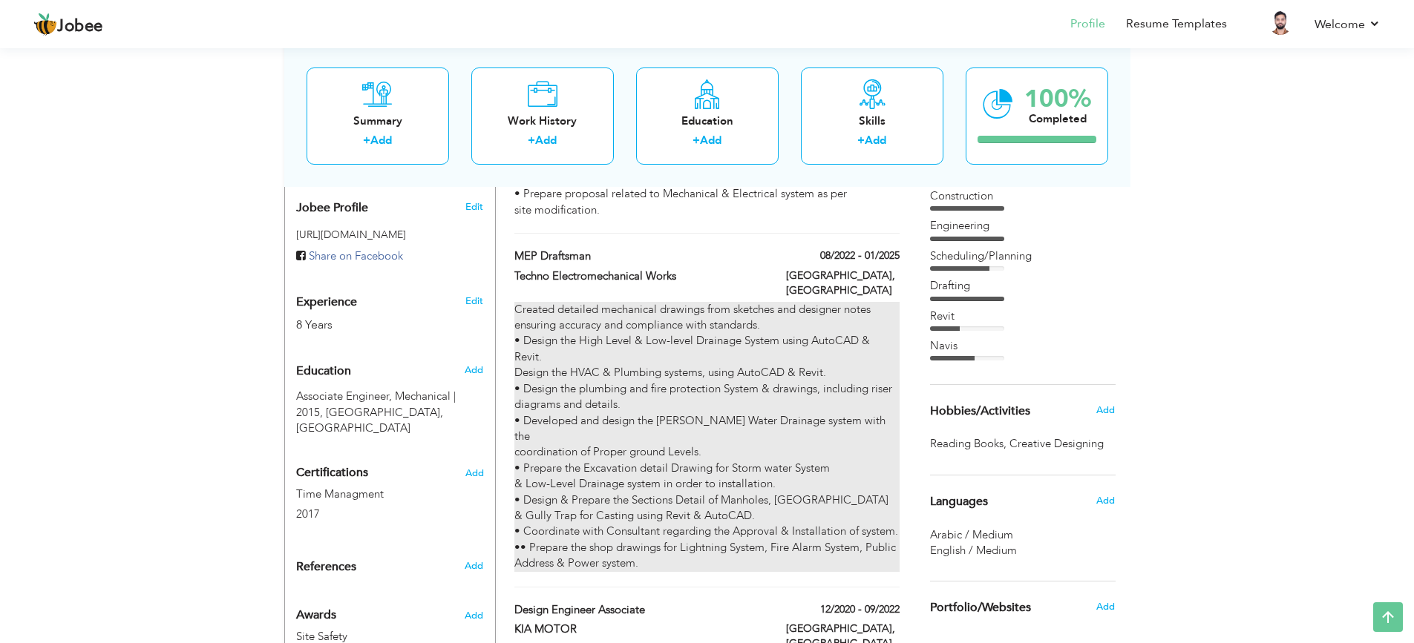
click at [520, 506] on div "Created detailed mechanical drawings from sketches and designer notes ensuring …" at bounding box center [706, 437] width 384 height 270
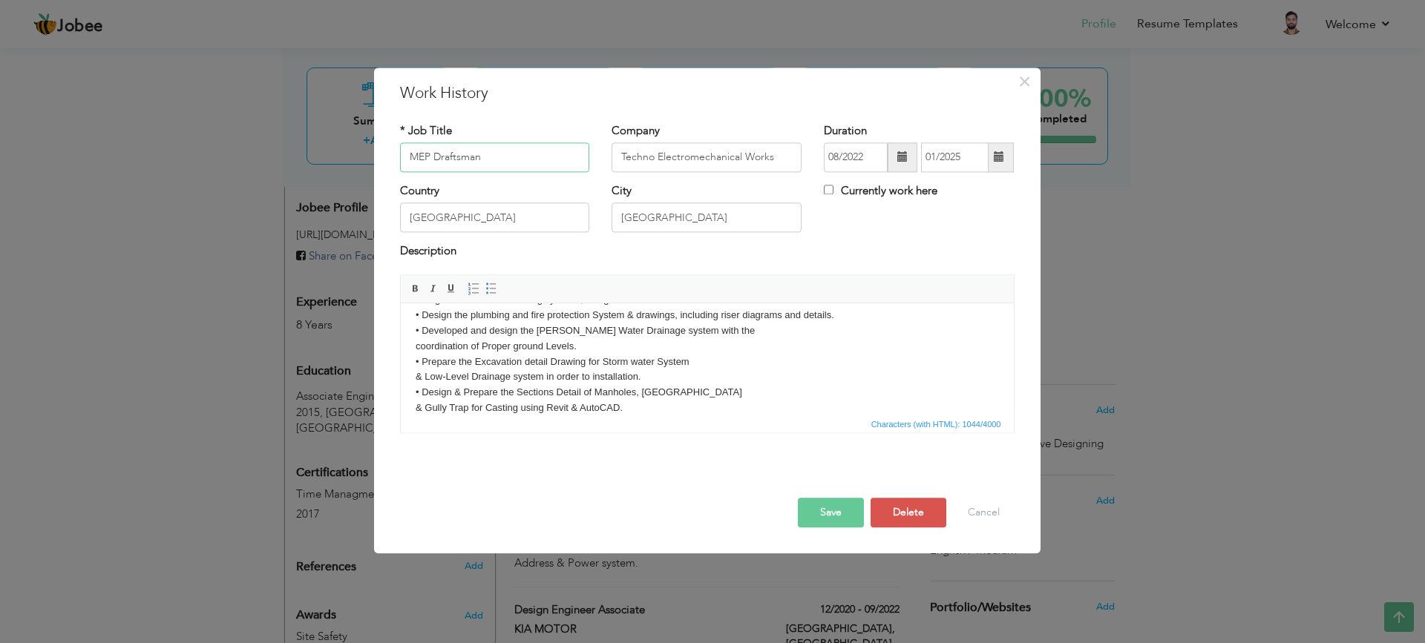
scroll to position [119, 0]
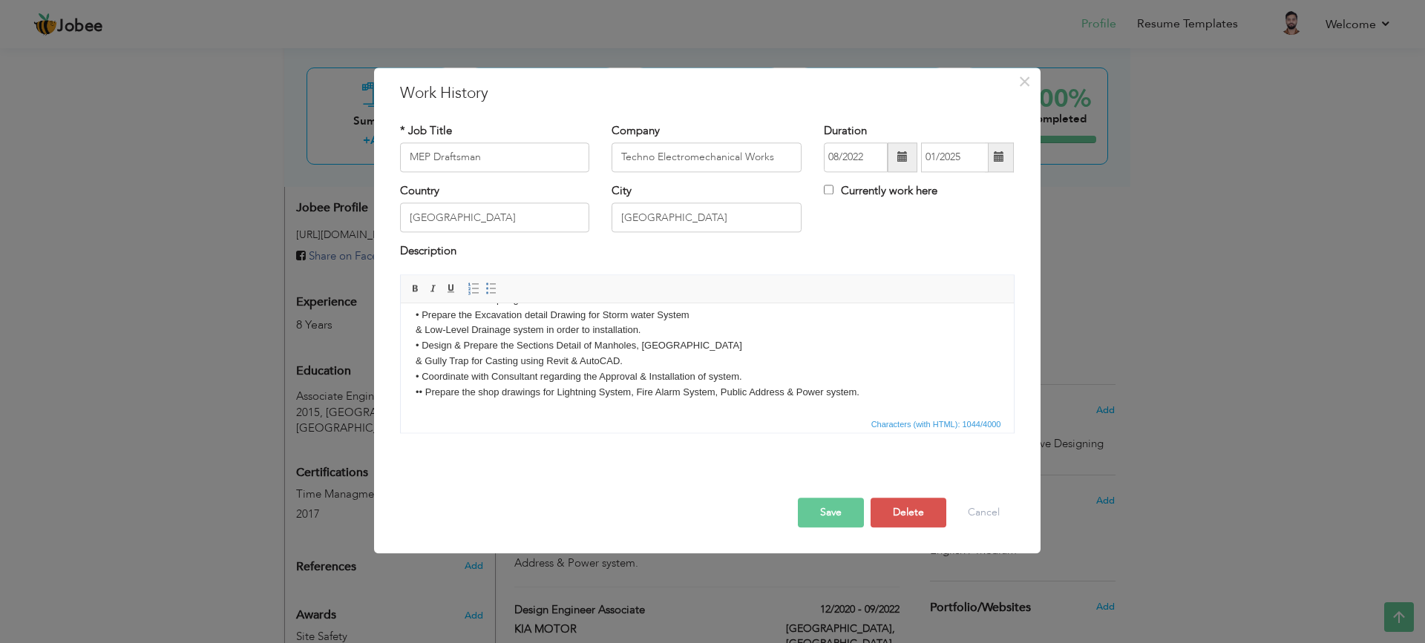
click at [416, 390] on body "Created detailed mechanical drawings from sketches and designer notes ensuring …" at bounding box center [706, 300] width 583 height 200
click at [832, 508] on button "Save" at bounding box center [831, 513] width 66 height 30
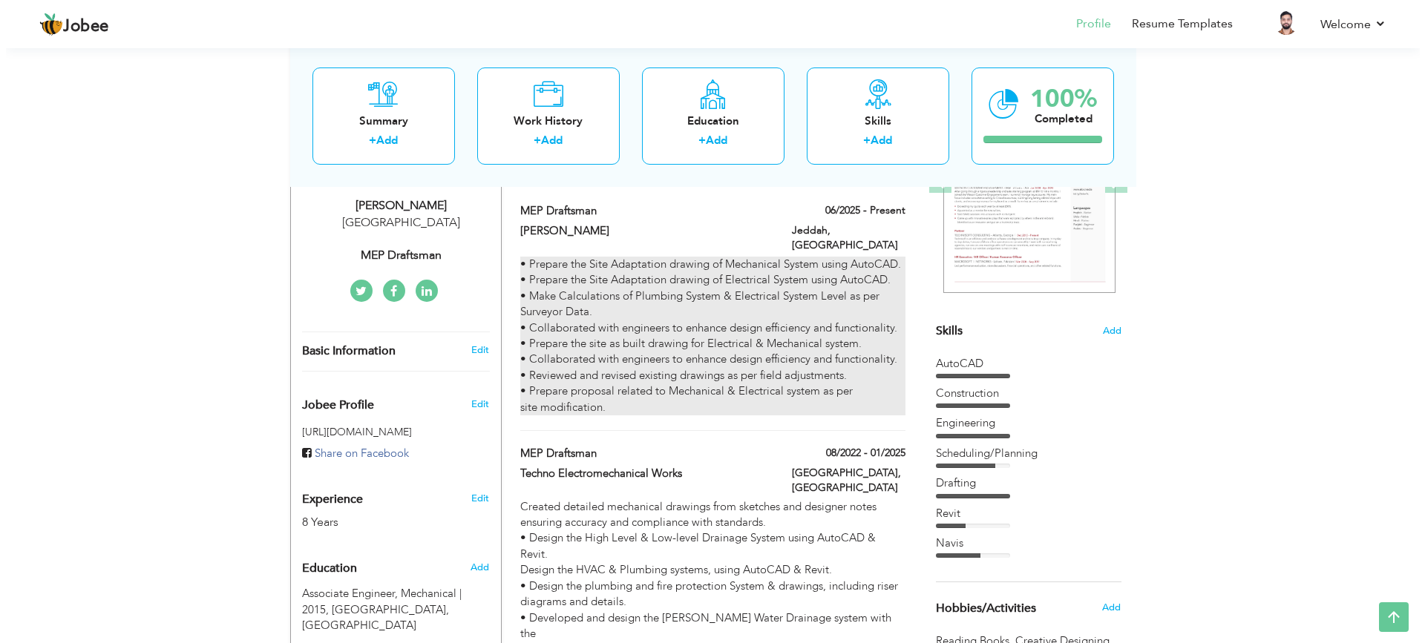
scroll to position [371, 0]
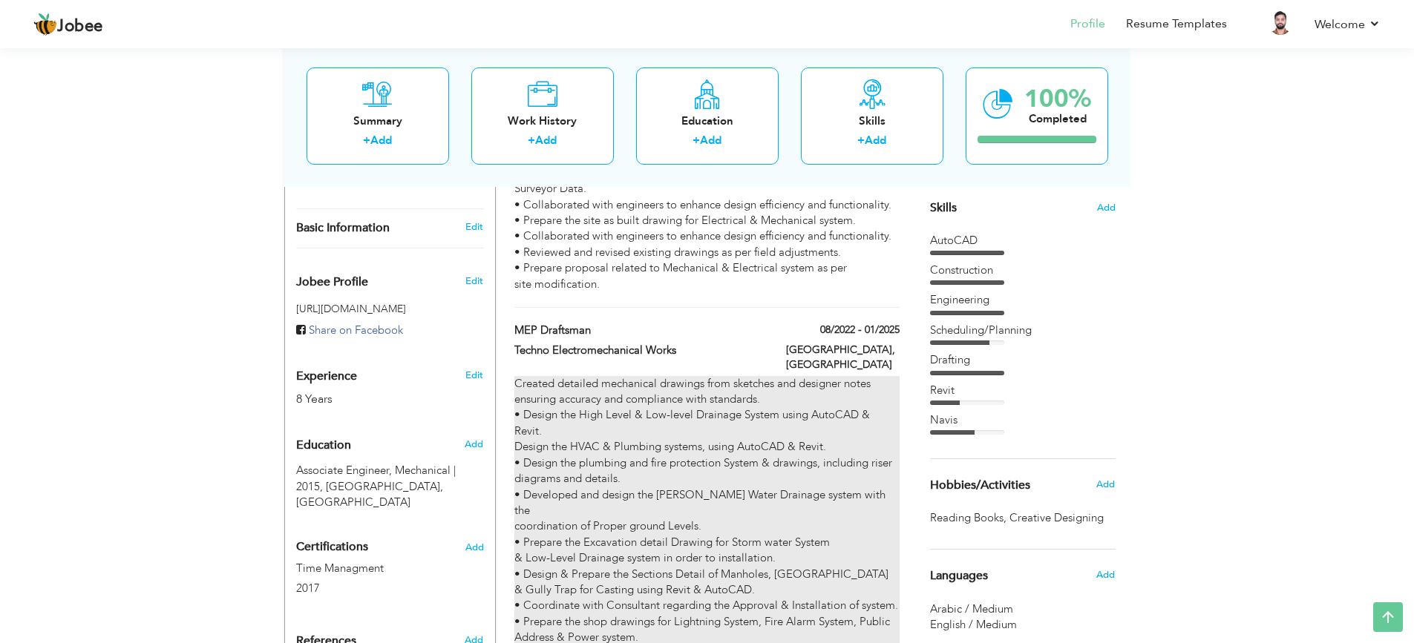
click at [531, 376] on div "Created detailed mechanical drawings from sketches and designer notes ensuring …" at bounding box center [706, 511] width 384 height 270
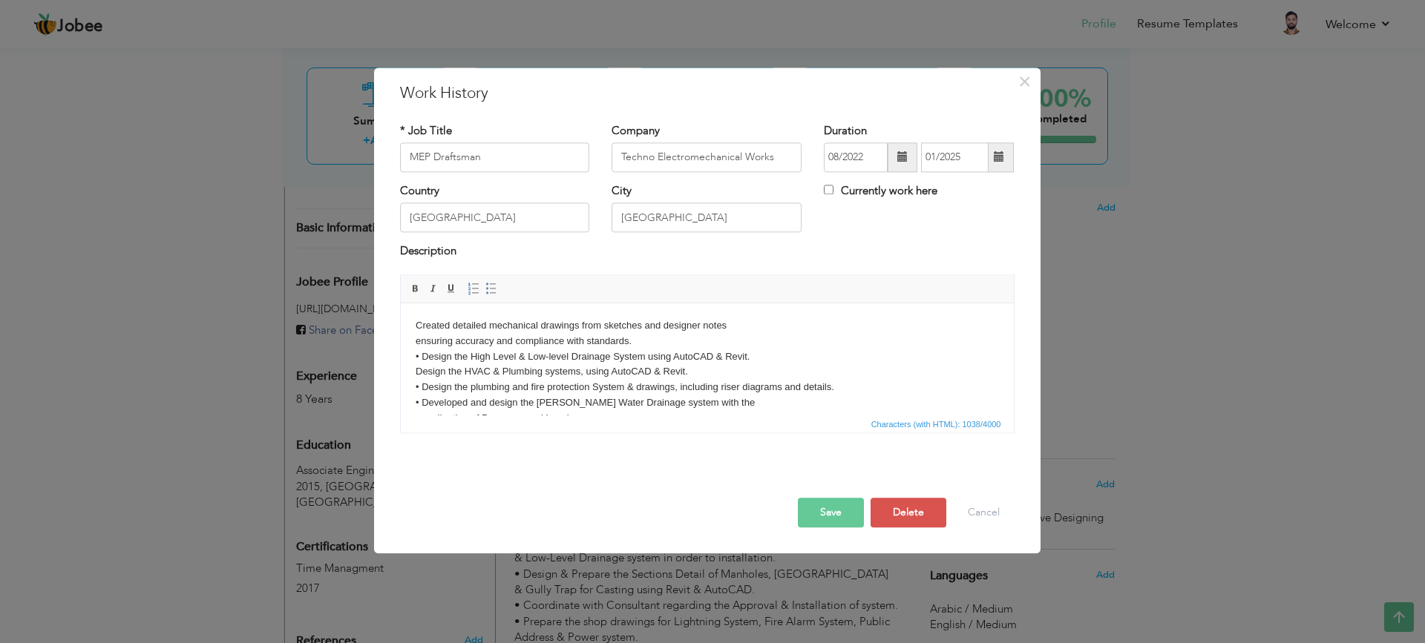
scroll to position [119, 0]
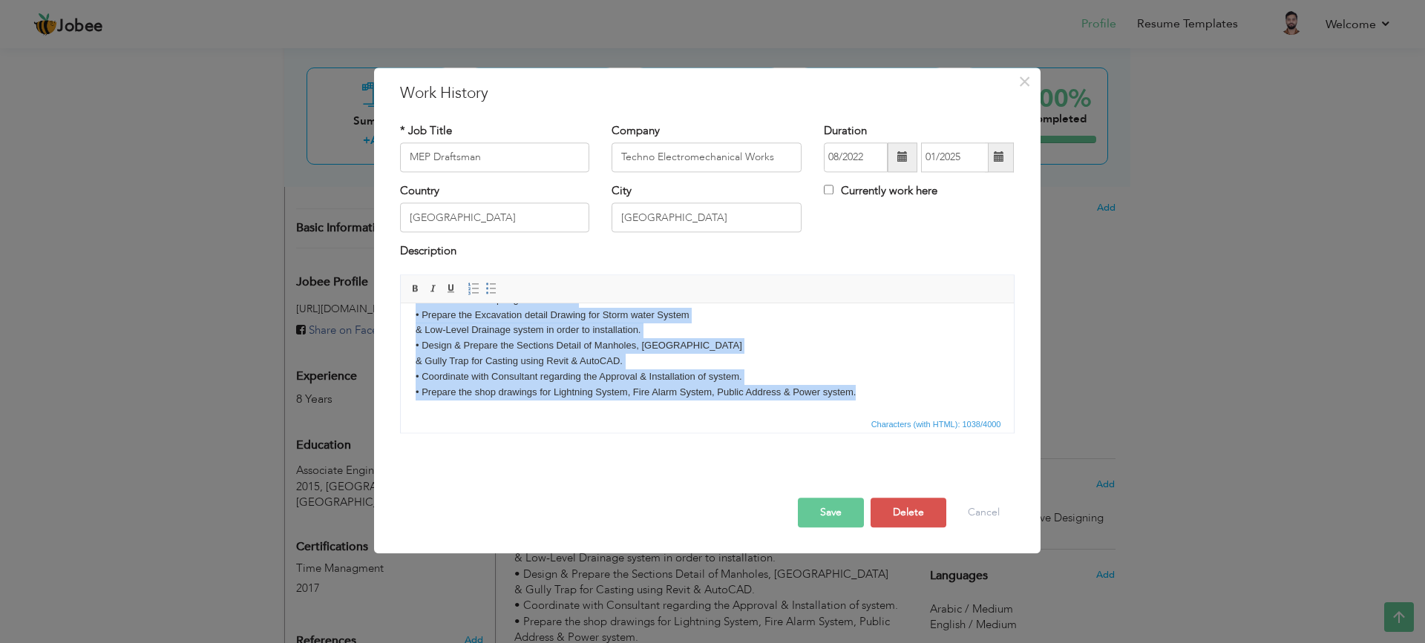
drag, startPoint x: 412, startPoint y: 325, endPoint x: 911, endPoint y: 433, distance: 510.4
click at [911, 415] on html "Created detailed mechanical drawings from sketches and designer notes ensuring …" at bounding box center [706, 300] width 613 height 230
copy body "Created detailed mechanical drawings from sketches and designer notes ensuring …"
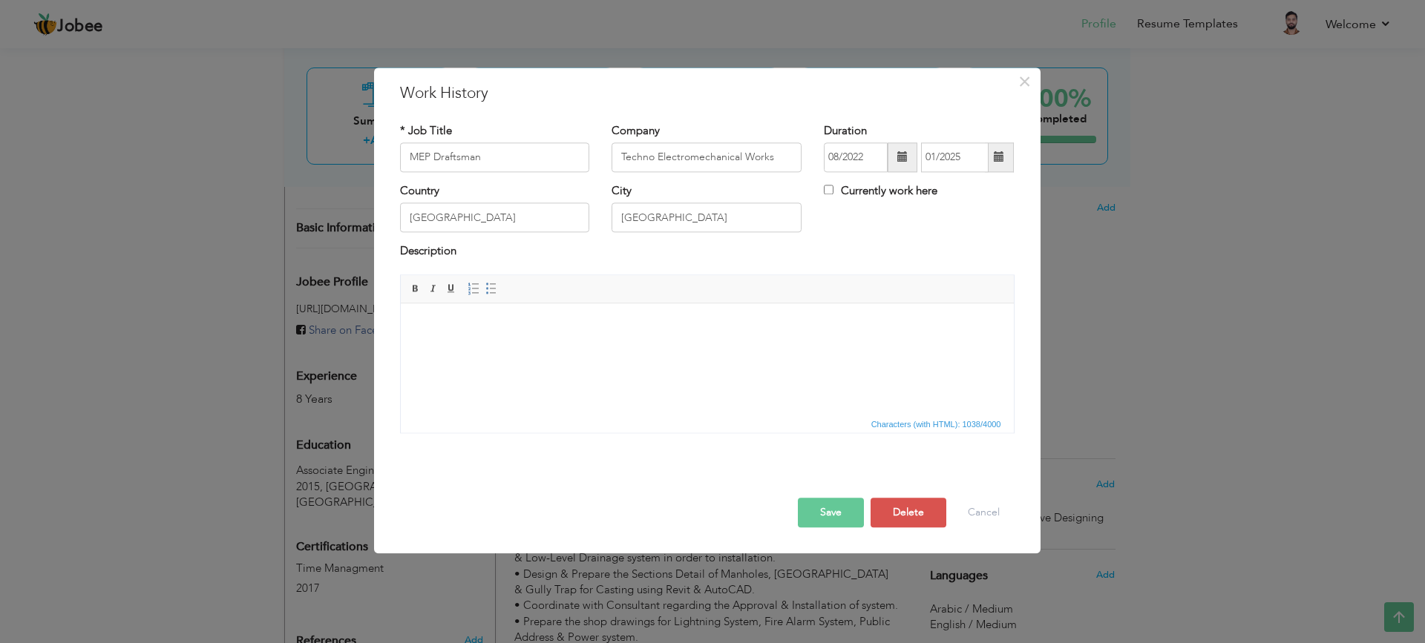
scroll to position [0, 0]
click at [543, 349] on html at bounding box center [706, 326] width 613 height 45
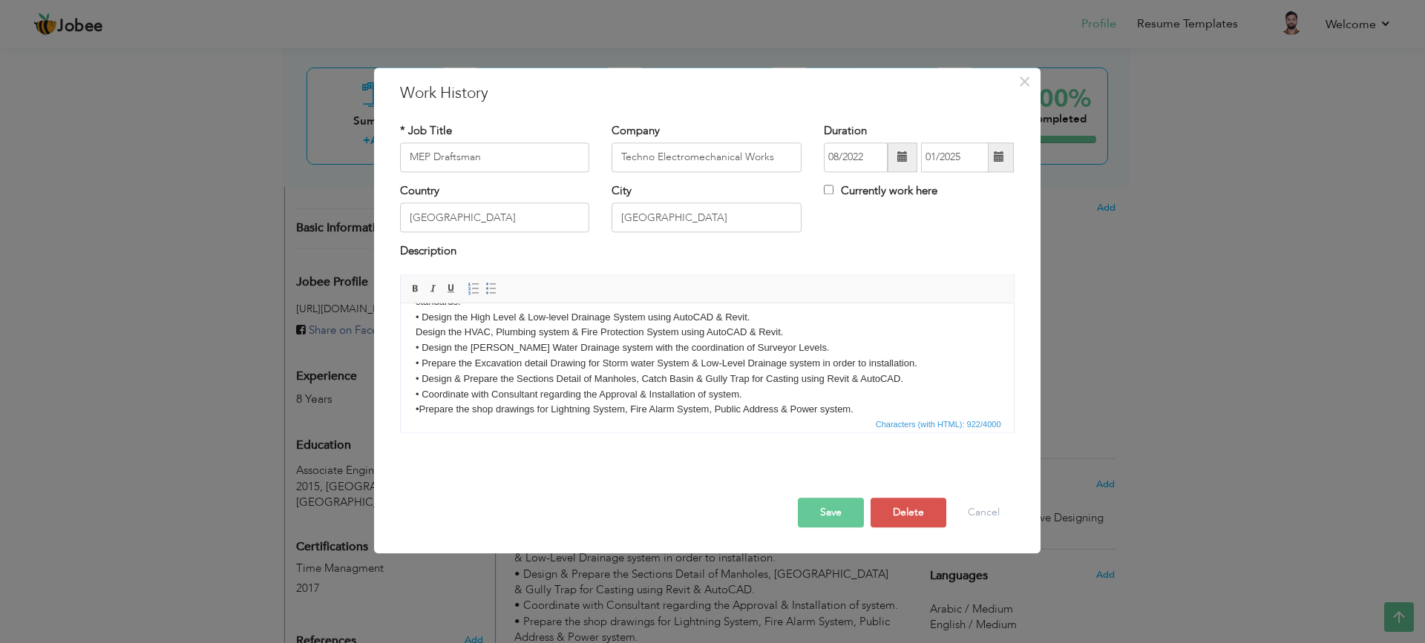
scroll to position [55, 0]
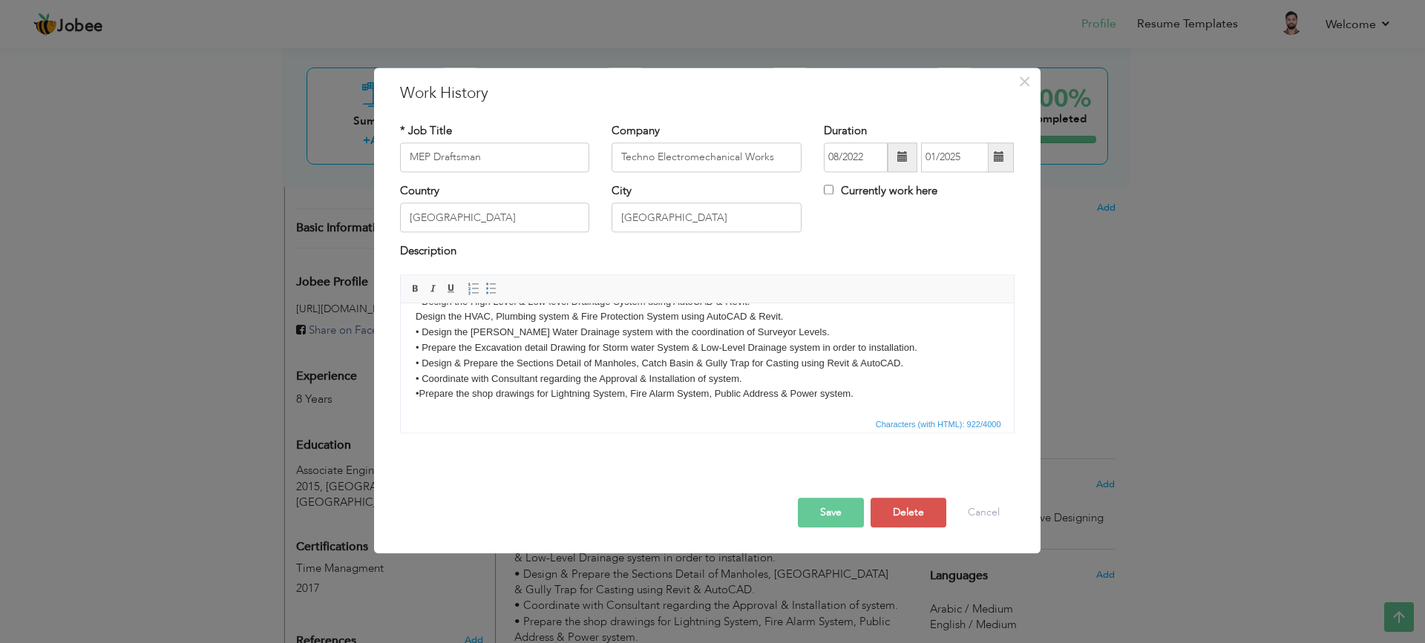
click at [832, 505] on button "Save" at bounding box center [831, 513] width 66 height 30
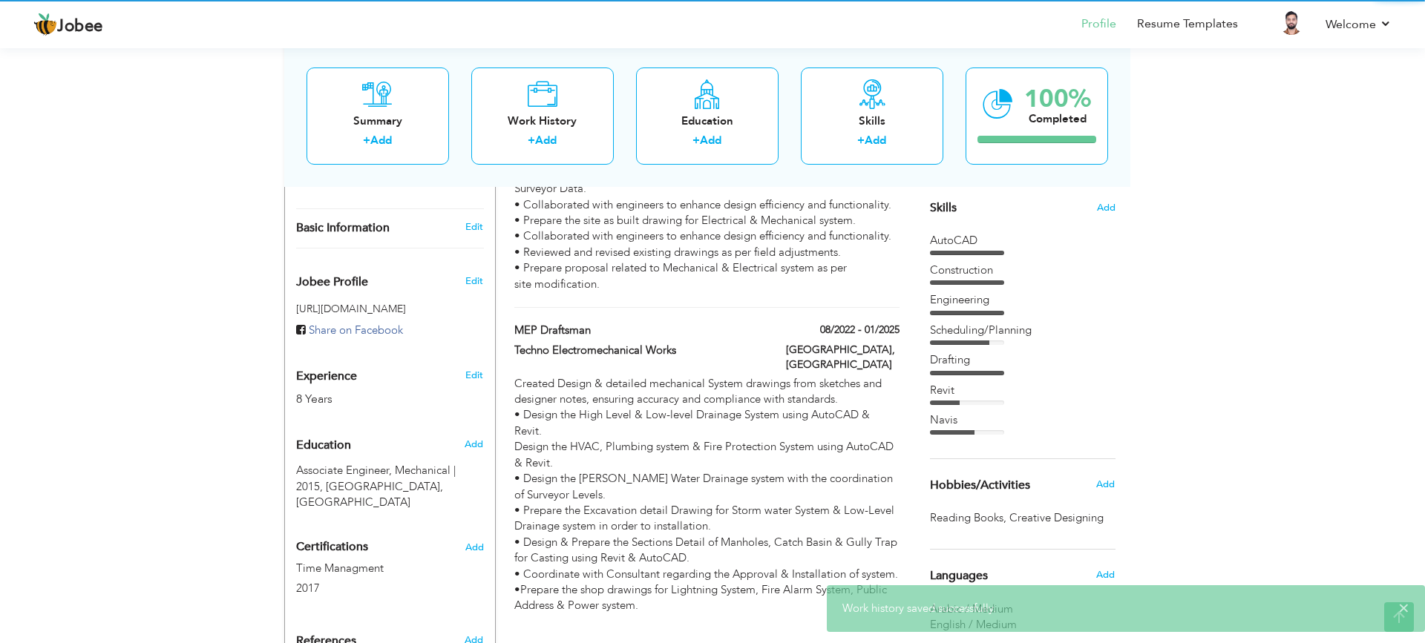
scroll to position [0, 0]
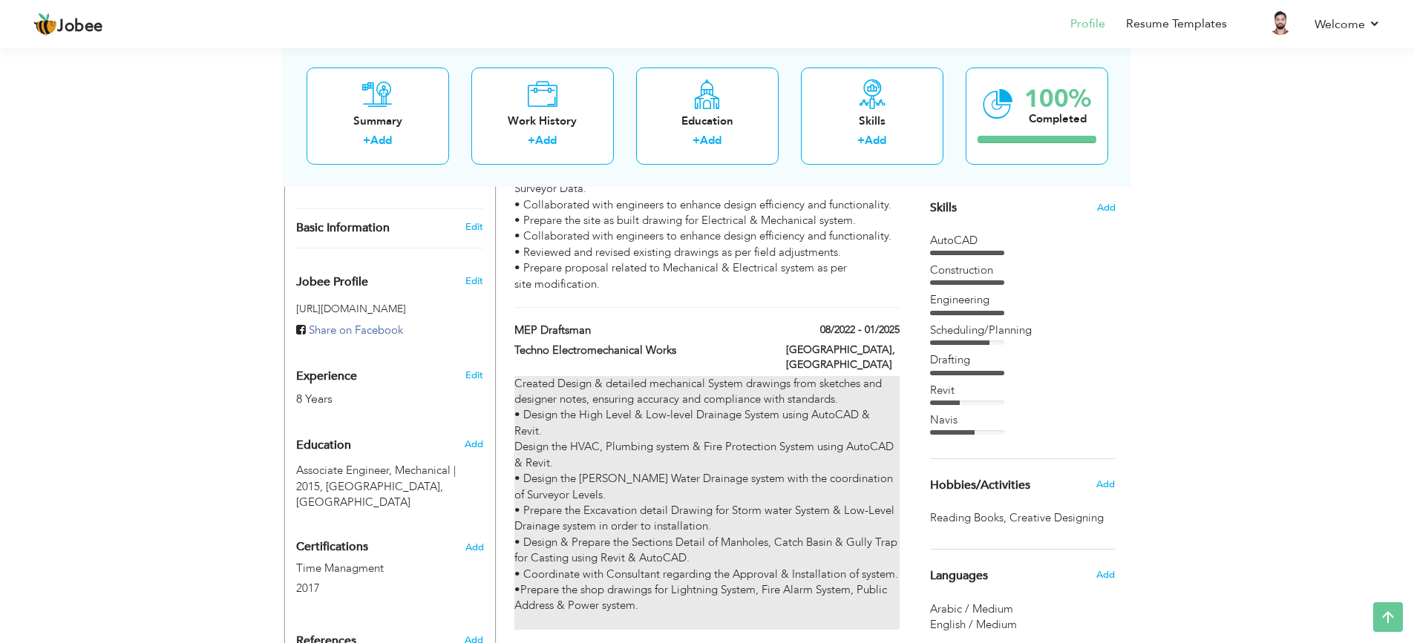
click at [701, 425] on div "Created Design & detailed mechanical System drawings from sketches and designer…" at bounding box center [706, 503] width 384 height 255
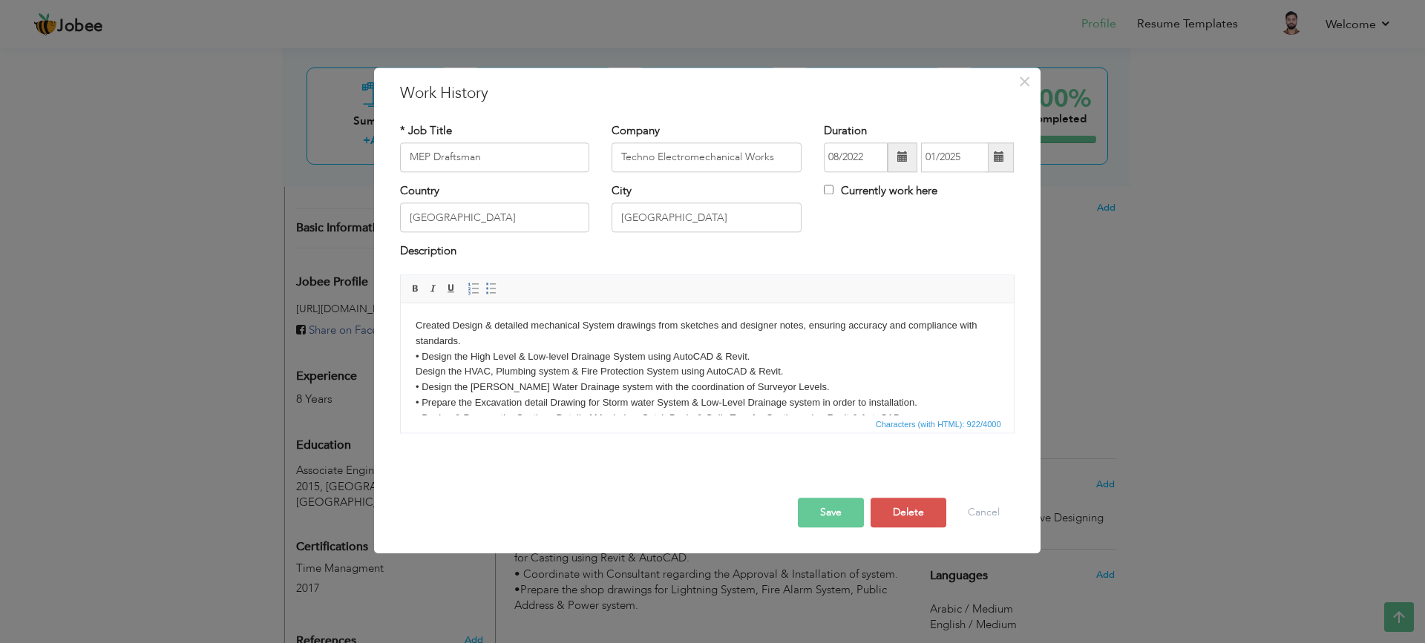
click at [411, 324] on html "Created Design & detailed mechanical System drawings from sketches and designer…" at bounding box center [706, 396] width 613 height 184
click at [415, 357] on body "Created Design & detailed mechanical System drawings from sketches and designer…" at bounding box center [706, 395] width 583 height 154
copy body "•"
click at [413, 324] on html "Created Design & detailed mechanical System drawings from sketches and designer…" at bounding box center [706, 396] width 613 height 184
click at [828, 512] on button "Save" at bounding box center [831, 513] width 66 height 30
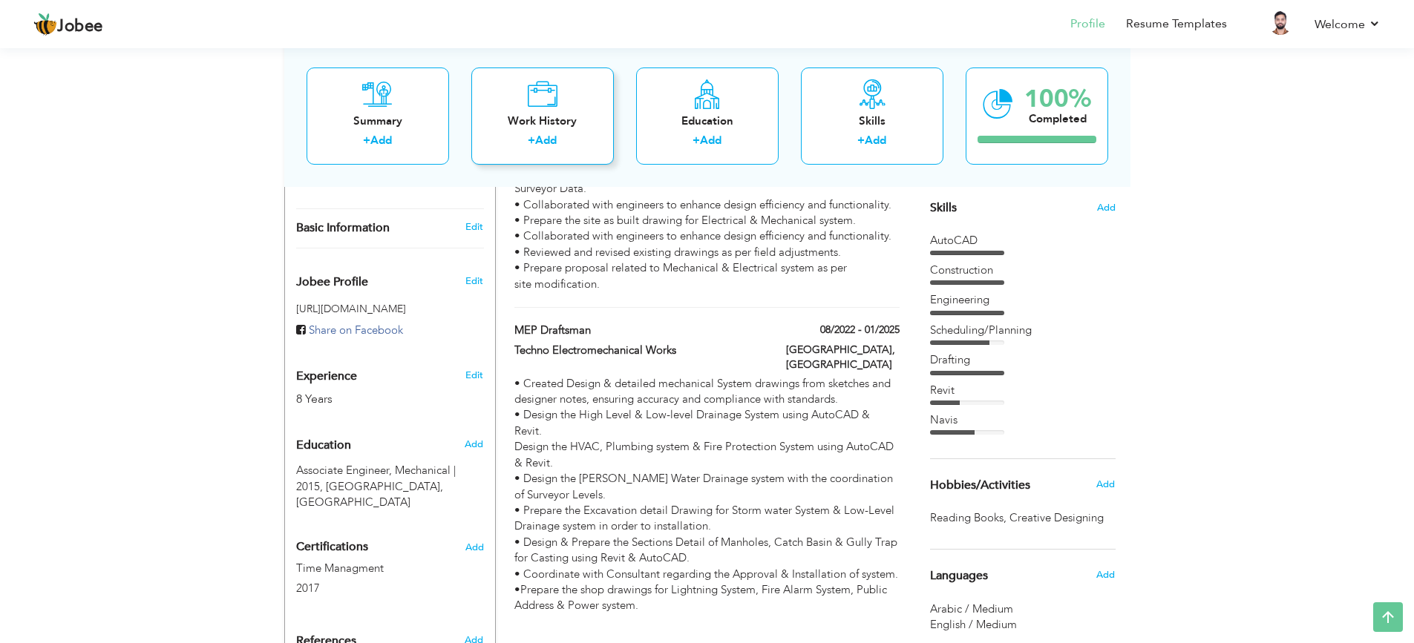
click at [592, 100] on div "Work History + Add" at bounding box center [542, 115] width 142 height 97
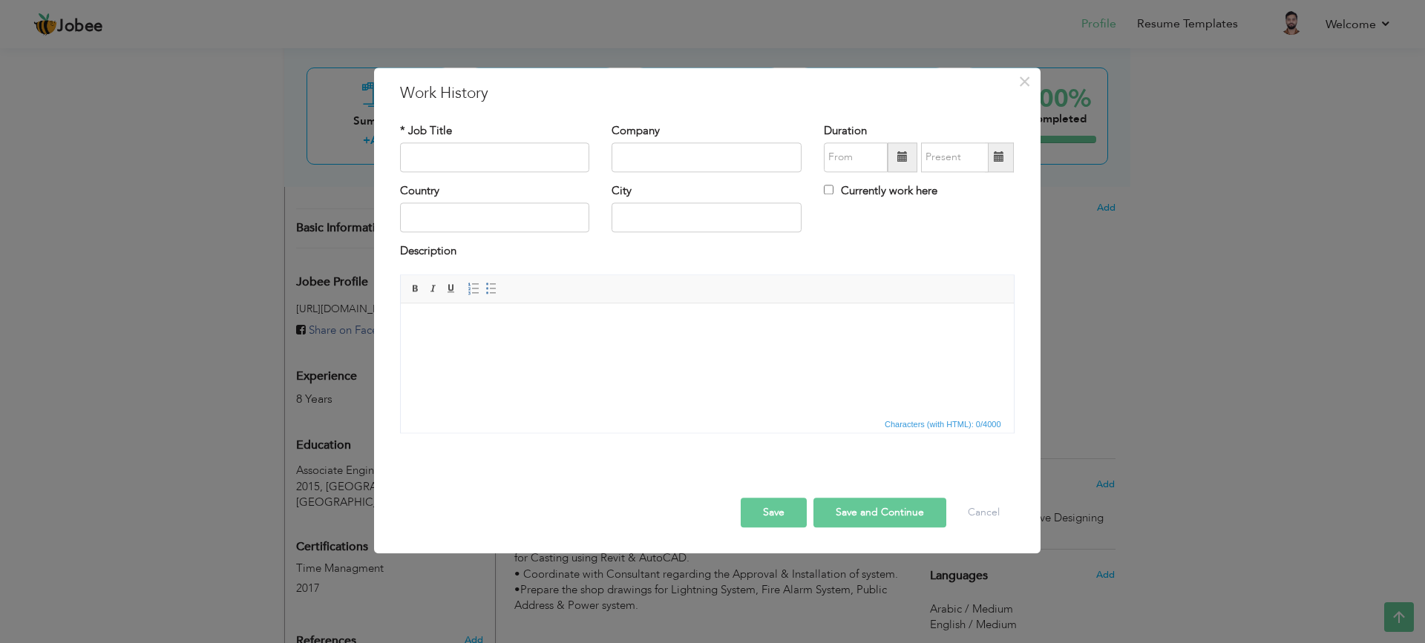
click at [587, 190] on div "Country" at bounding box center [495, 207] width 190 height 49
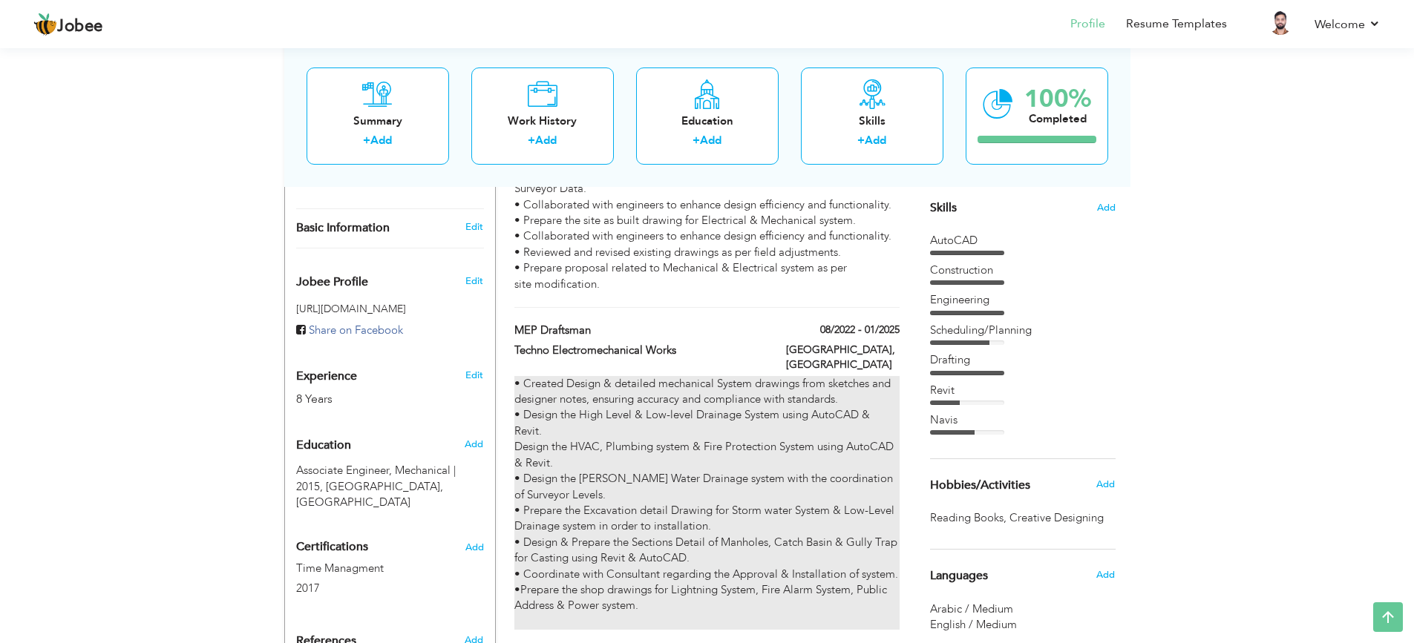
click at [668, 380] on div "• Created Design & detailed mechanical System drawings from sketches and design…" at bounding box center [706, 503] width 384 height 255
type input "MEP Draftsman"
type input "Techno Electromechanical Works"
type input "08/2022"
type input "01/2025"
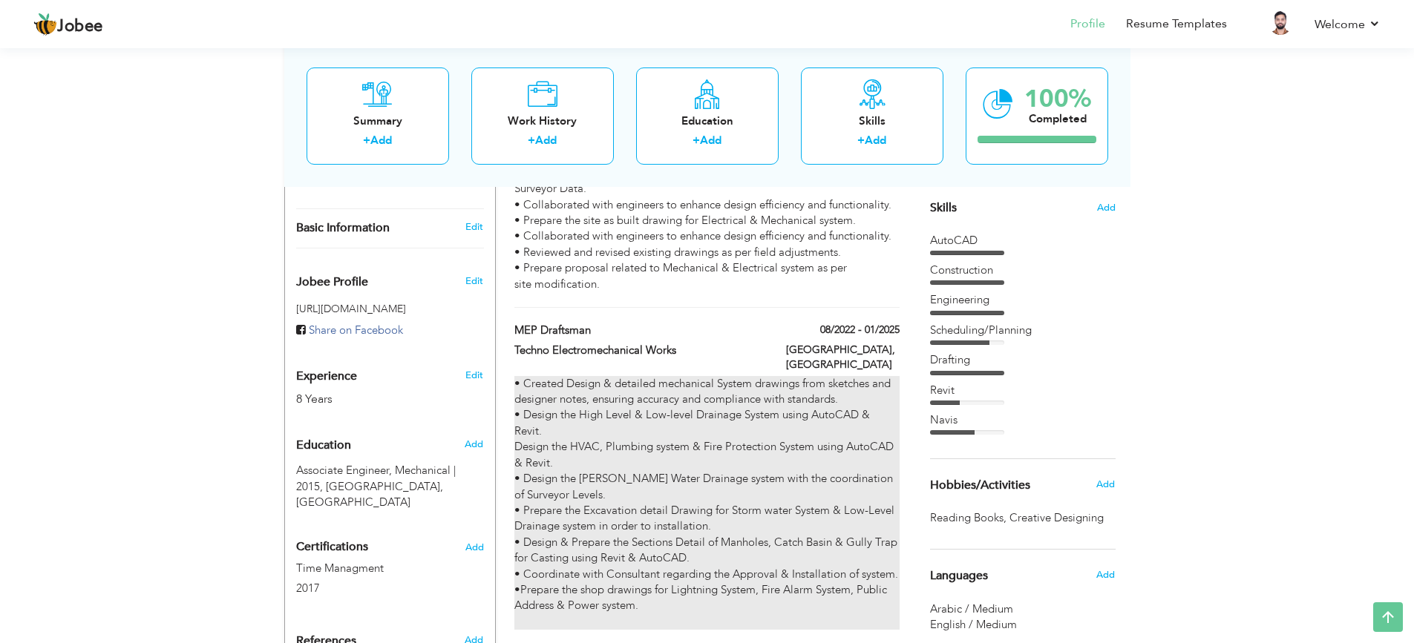
type input "[GEOGRAPHIC_DATA]"
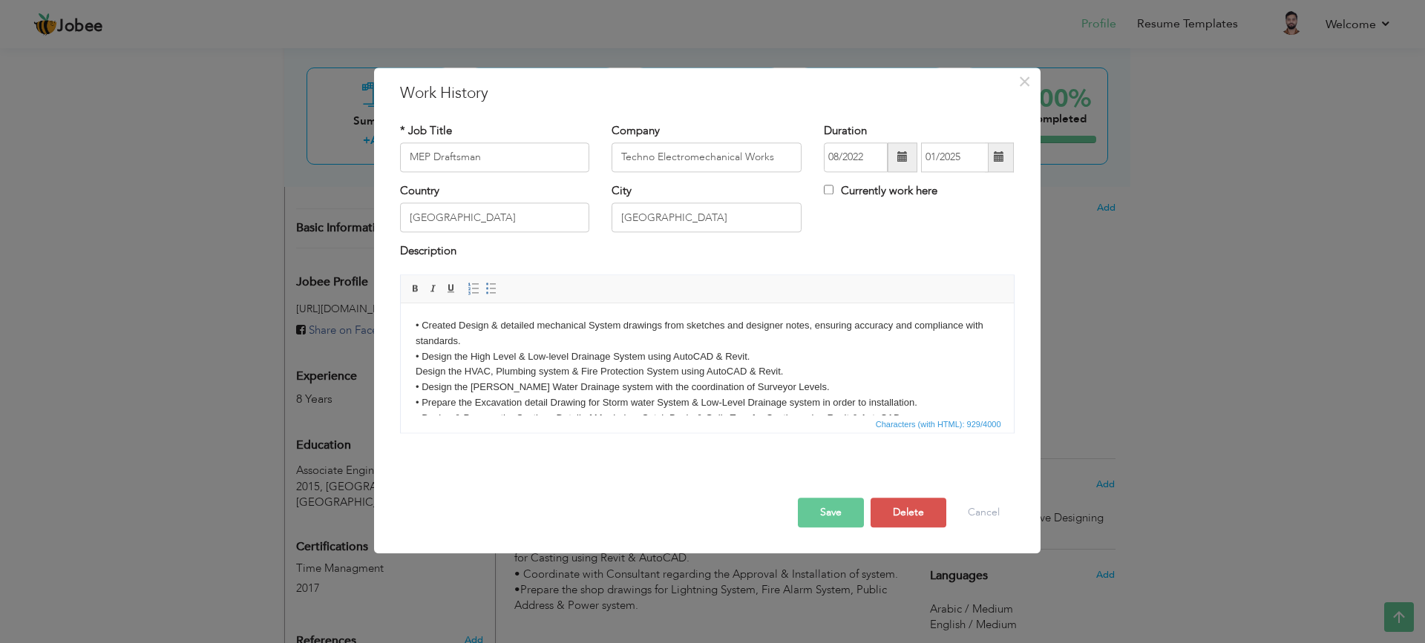
click at [658, 377] on body "• Created Design & detailed mechanical System drawings from sketches and design…" at bounding box center [706, 395] width 583 height 154
click at [417, 368] on body "• Created Design & detailed mechanical System drawings from sketches and design…" at bounding box center [706, 395] width 583 height 154
drag, startPoint x: 497, startPoint y: 288, endPoint x: 139, endPoint y: 22, distance: 445.6
click at [497, 288] on span at bounding box center [491, 289] width 12 height 12
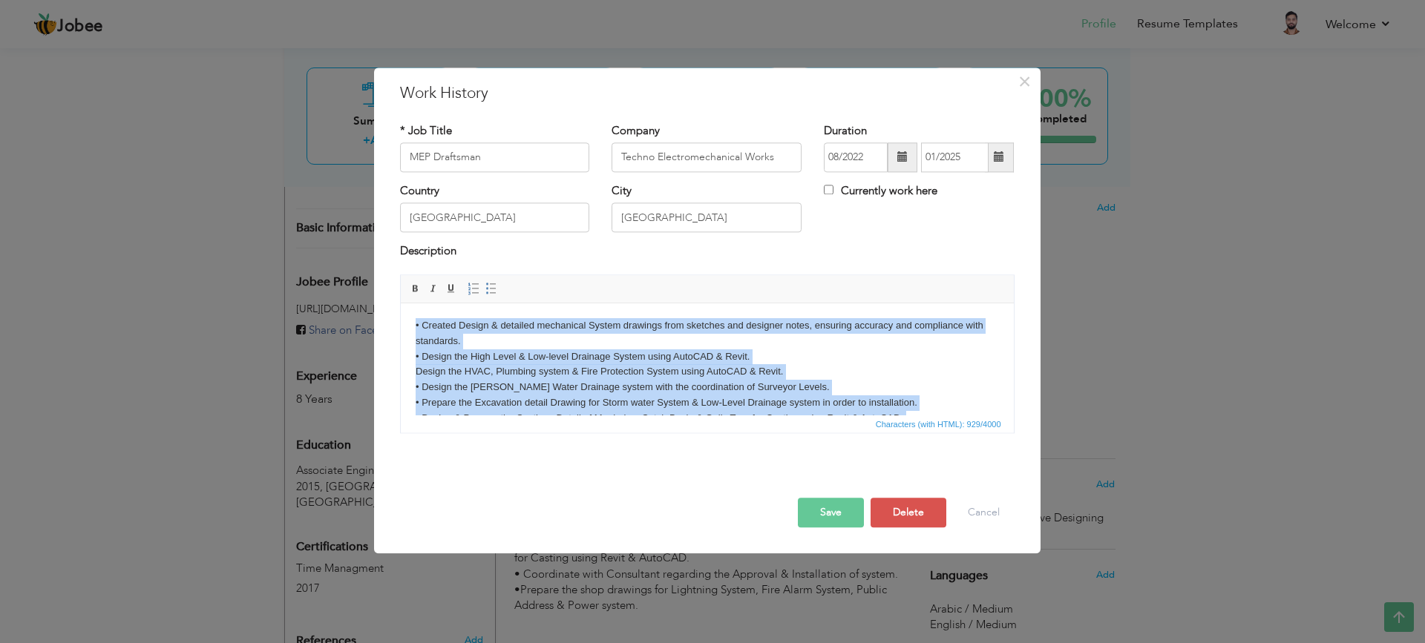
drag, startPoint x: 855, startPoint y: 376, endPoint x: 409, endPoint y: 325, distance: 448.9
click at [409, 325] on html "• Created Design & detailed mechanical System drawings from sketches and design…" at bounding box center [706, 396] width 613 height 184
click at [489, 293] on span at bounding box center [491, 289] width 12 height 12
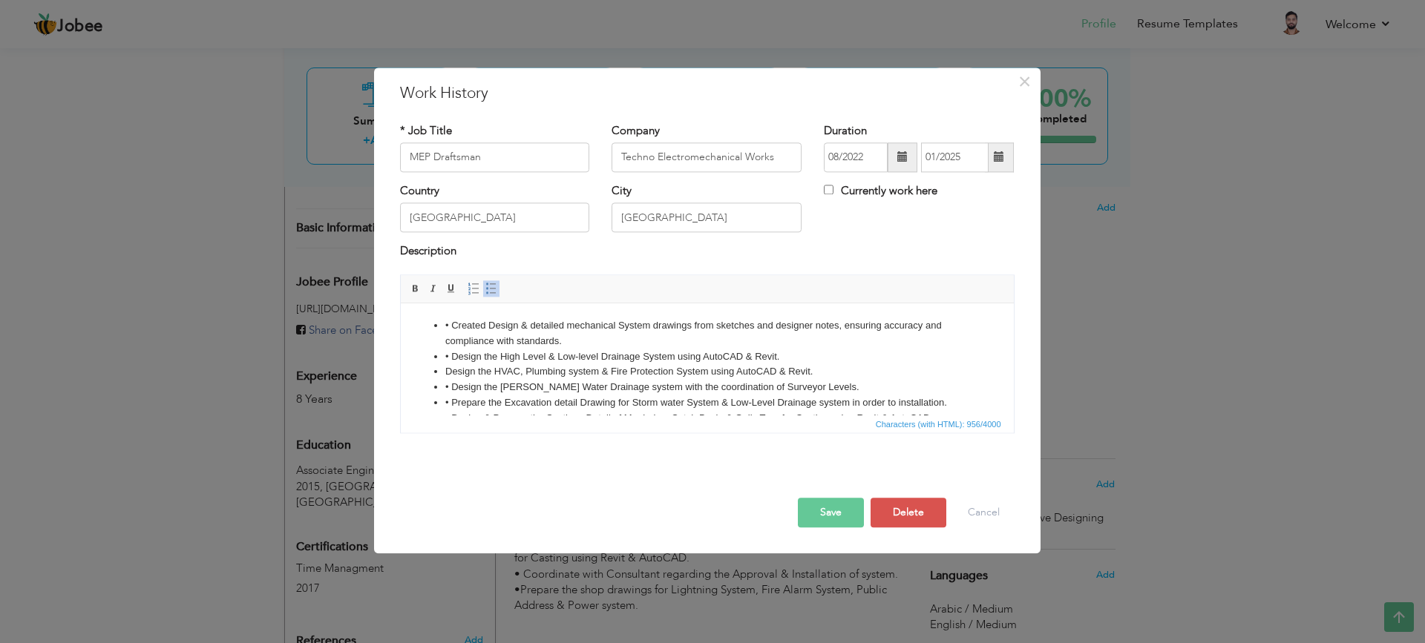
click at [447, 350] on li "• Design the High Level & Low-level Drainage System using AutoCAD & Revit." at bounding box center [707, 358] width 524 height 16
click at [529, 390] on body "• Created Design & detailed mechanical System drawings from sketches and design…" at bounding box center [706, 395] width 583 height 154
click at [423, 376] on body "• Created Design & detailed mechanical System drawings from sketches and design…" at bounding box center [706, 395] width 583 height 154
click at [419, 326] on body "• Created Design & detailed mechanical System drawings from sketches and design…" at bounding box center [706, 395] width 583 height 154
click at [419, 355] on body "Created Design & detailed mechanical System drawings from sketches and designer…" at bounding box center [706, 395] width 583 height 154
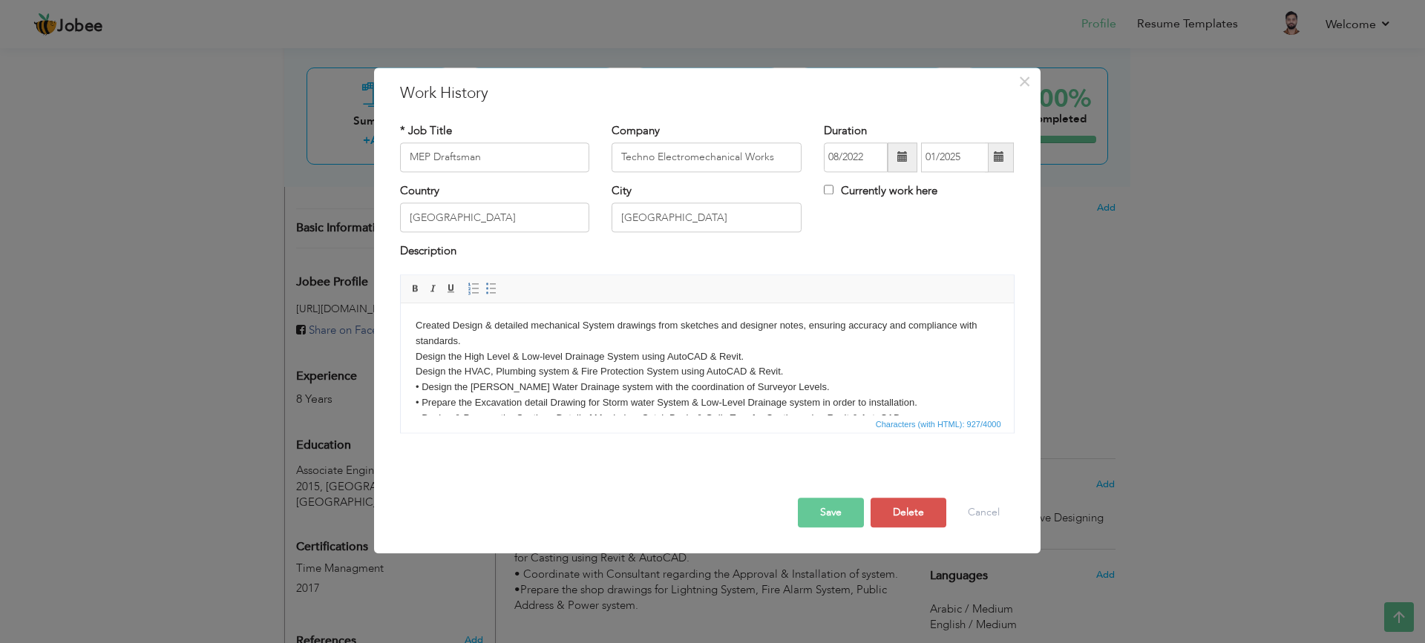
click at [423, 381] on body "Created Design & detailed mechanical System drawings from sketches and designer…" at bounding box center [706, 395] width 583 height 154
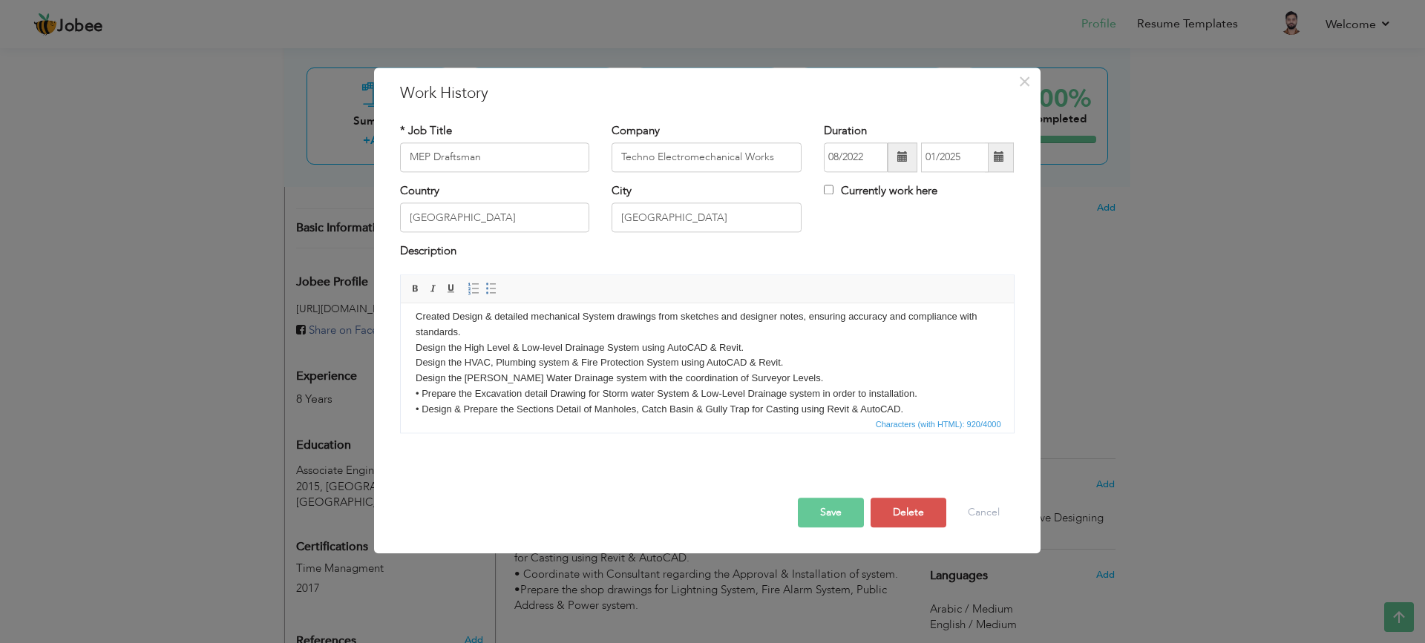
click at [419, 391] on body "Created Design & detailed mechanical System drawings from sketches and designer…" at bounding box center [706, 386] width 583 height 154
click at [420, 390] on body "Created Design & detailed mechanical System drawings from sketches and designer…" at bounding box center [706, 386] width 583 height 154
click at [421, 390] on body "Created Design & detailed mechanical System drawings from sketches and designer…" at bounding box center [706, 386] width 583 height 154
click at [421, 405] on body "Created Design & detailed mechanical System drawings from sketches and designer…" at bounding box center [706, 386] width 583 height 154
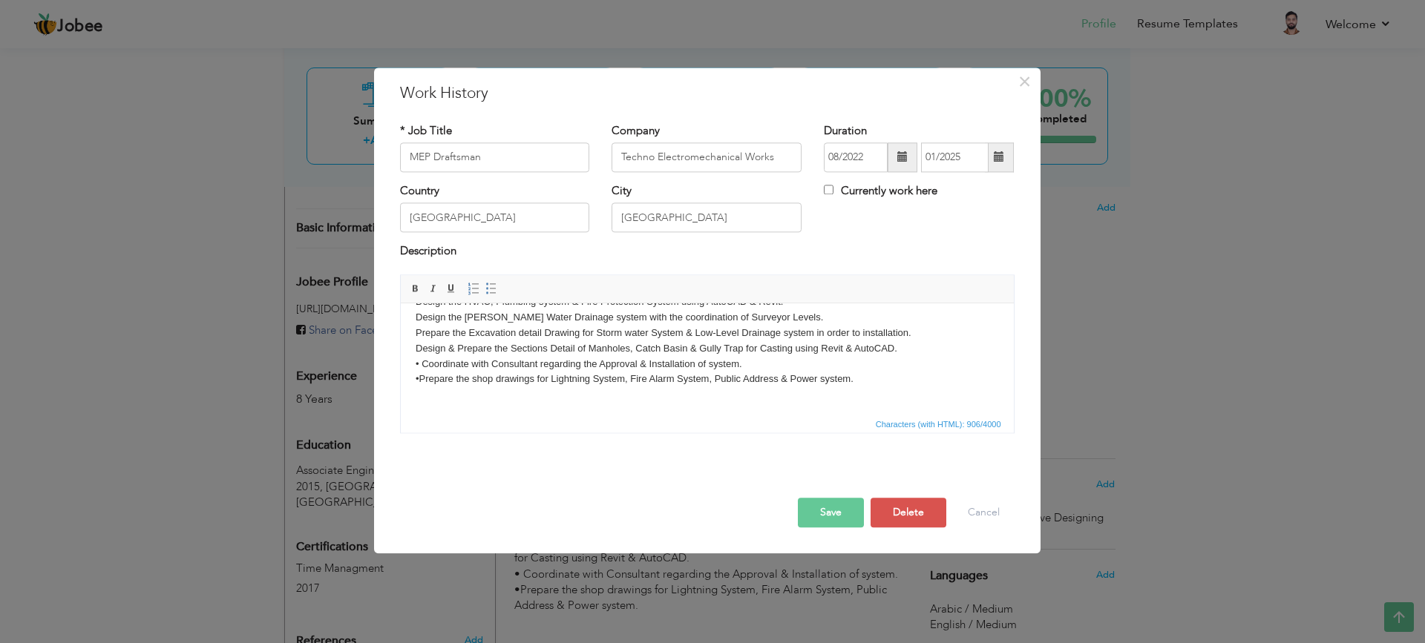
scroll to position [73, 0]
click at [423, 361] on body "Created Design & detailed mechanical System drawings from sketches and designer…" at bounding box center [706, 323] width 583 height 154
click at [419, 376] on body "Created Design & detailed mechanical System drawings from sketches and designer…" at bounding box center [706, 323] width 583 height 154
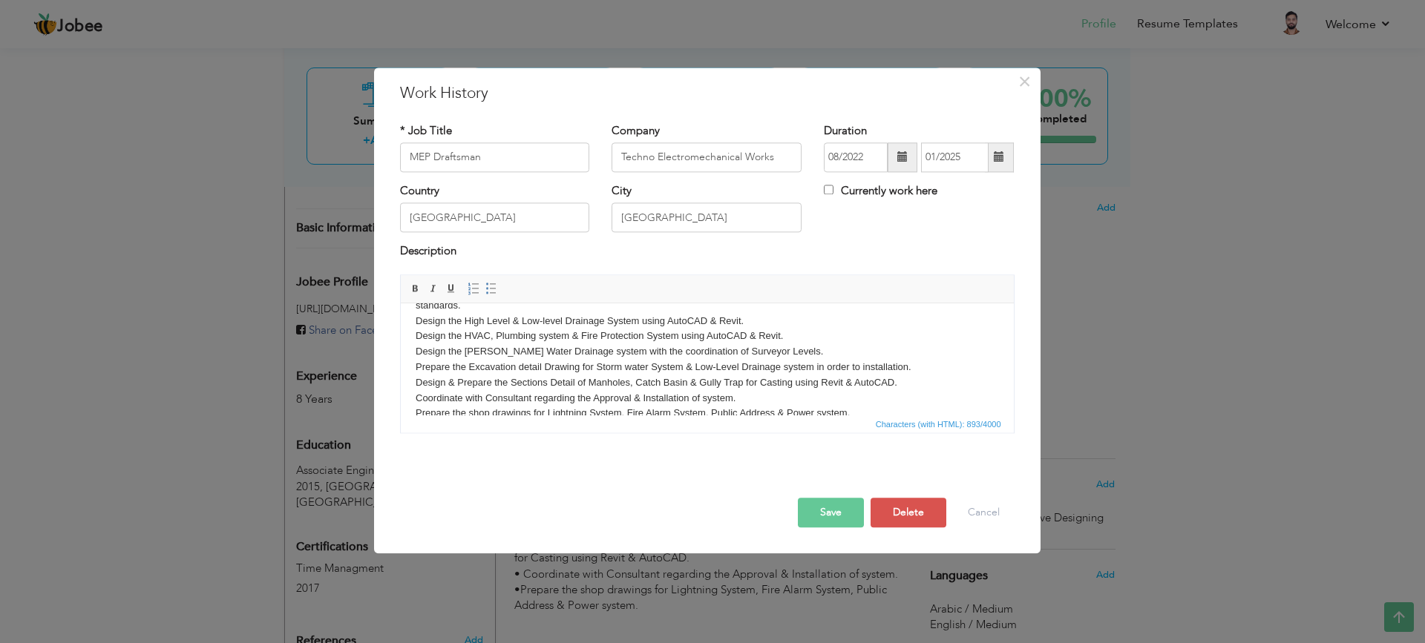
scroll to position [0, 0]
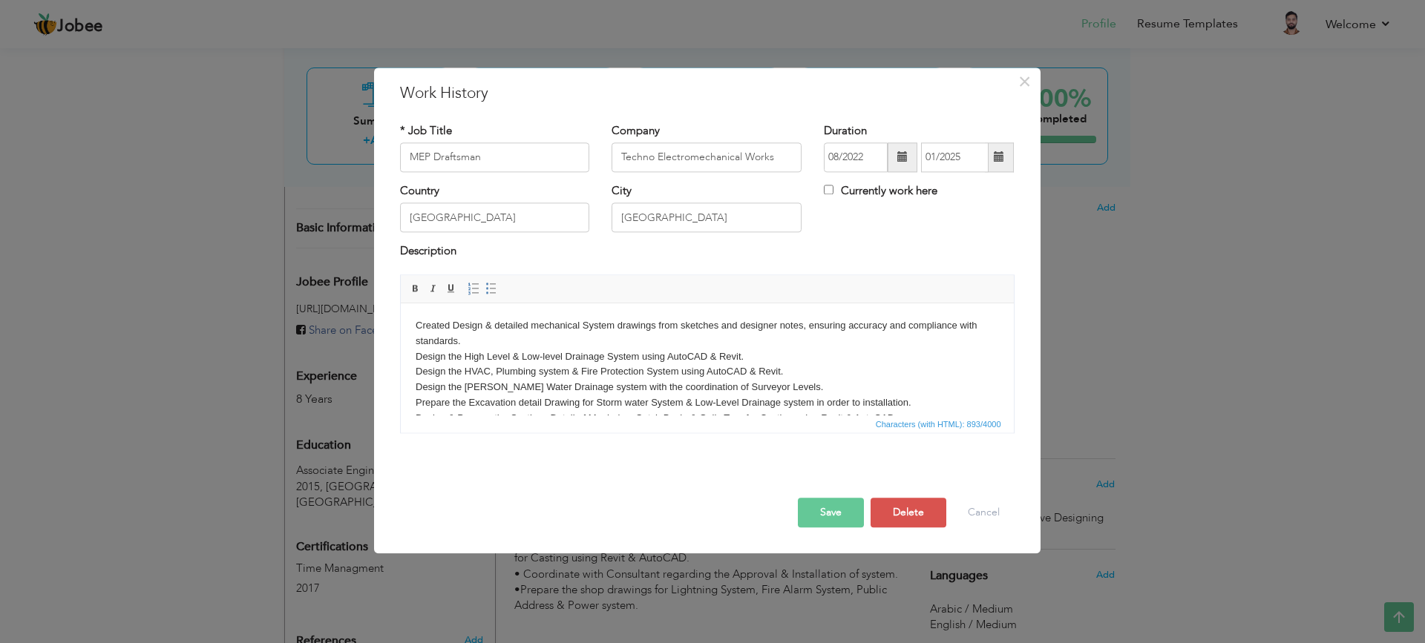
click at [421, 368] on body "Created Design & detailed mechanical System drawings from sketches and designer…" at bounding box center [706, 395] width 583 height 154
click at [419, 366] on body "Created Design & detailed mechanical System drawings from sketches and designer…" at bounding box center [706, 395] width 583 height 154
click at [421, 356] on body "Created Design & detailed mechanical System drawings from sketches and designer…" at bounding box center [706, 395] width 583 height 154
click at [419, 353] on body "Created Design & detailed mechanical System drawings from sketches and designer…" at bounding box center [706, 395] width 583 height 154
click at [417, 321] on body "Created Design & detailed mechanical System drawings from sketches and designer…" at bounding box center [706, 395] width 583 height 154
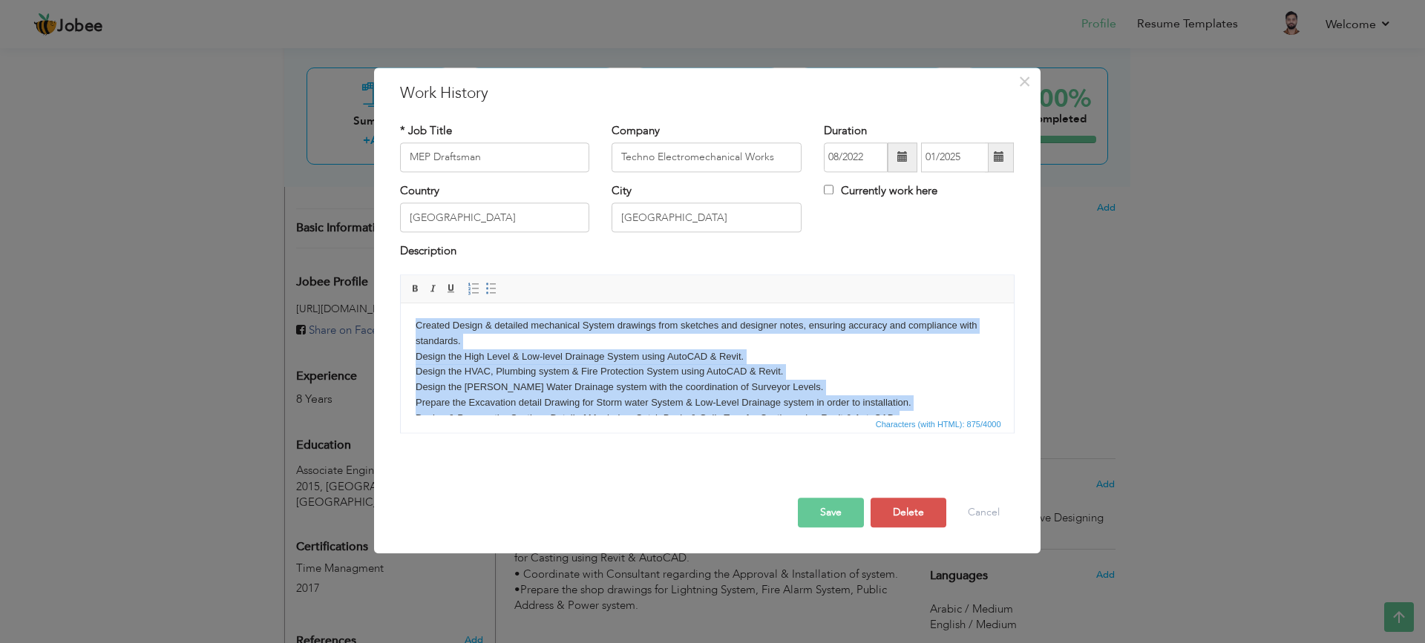
drag, startPoint x: 836, startPoint y: 380, endPoint x: 395, endPoint y: 327, distance: 444.1
click at [400, 327] on html "Created Design & detailed mechanical System drawings from sketches and designer…" at bounding box center [706, 396] width 613 height 184
click at [492, 283] on span at bounding box center [491, 289] width 12 height 12
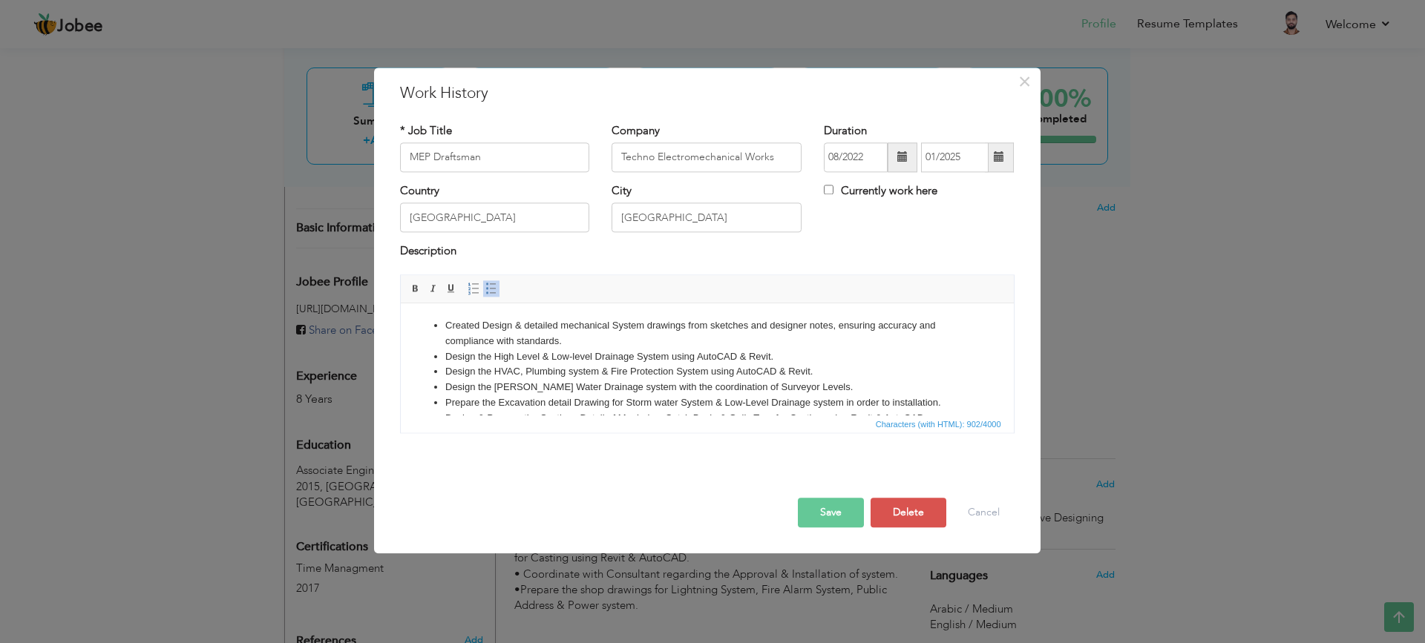
click at [647, 353] on li "Design the High Level & Low-level Drainage System using AutoCAD & Revit." at bounding box center [707, 358] width 524 height 16
click at [701, 366] on li "Design the HVAC, Plumbing system & Fire Protection System using AutoCAD & Revit." at bounding box center [707, 372] width 524 height 16
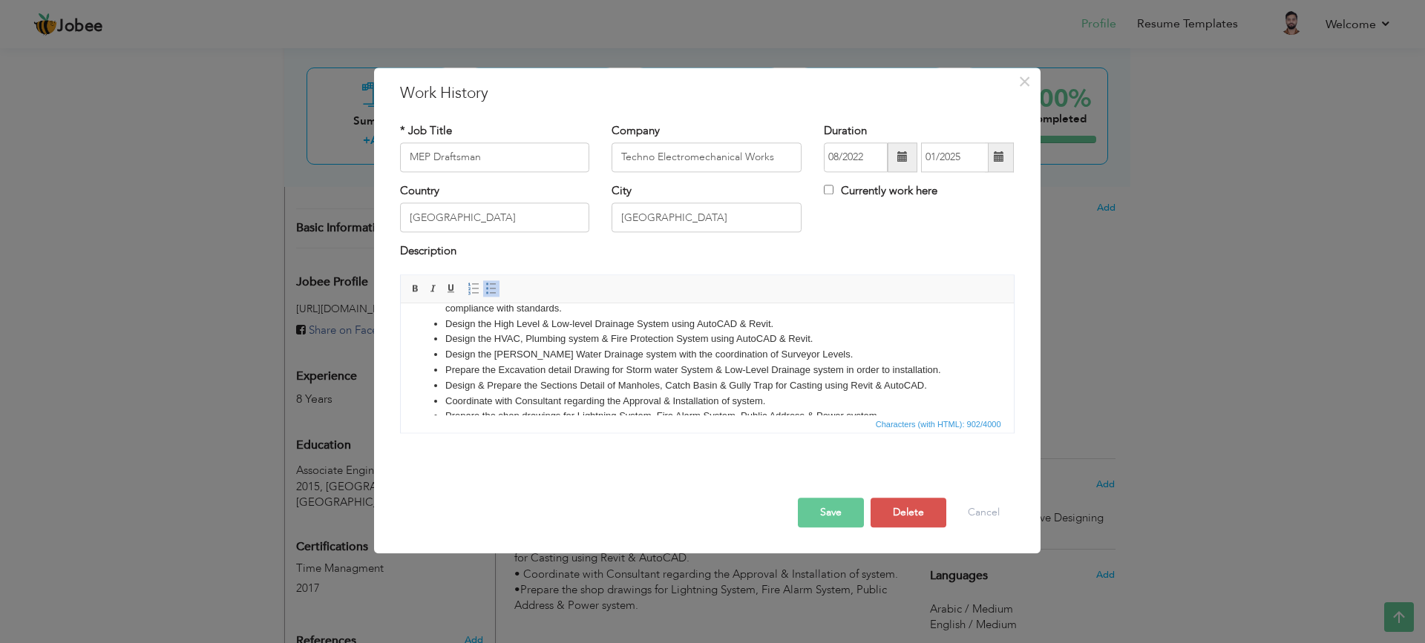
scroll to position [62, 0]
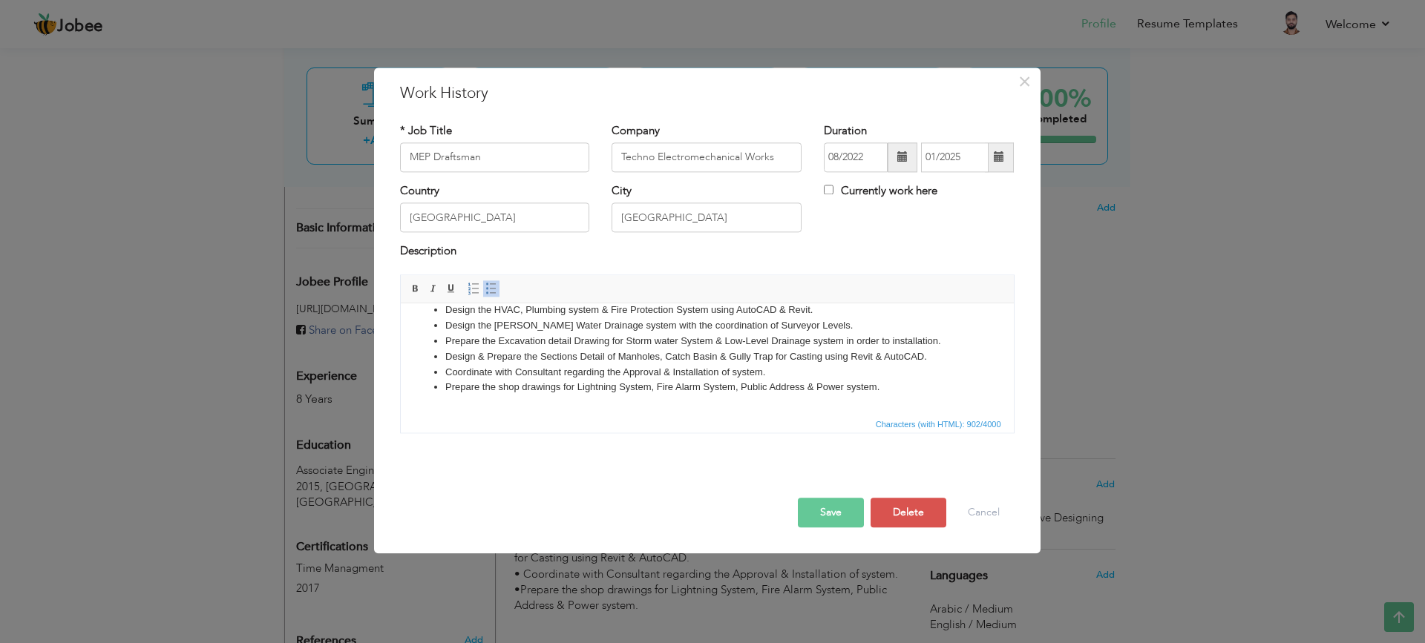
click at [885, 385] on li "Prepare the shop drawings for Lightning System, Fire Alarm System, Public Addre…" at bounding box center [707, 388] width 524 height 16
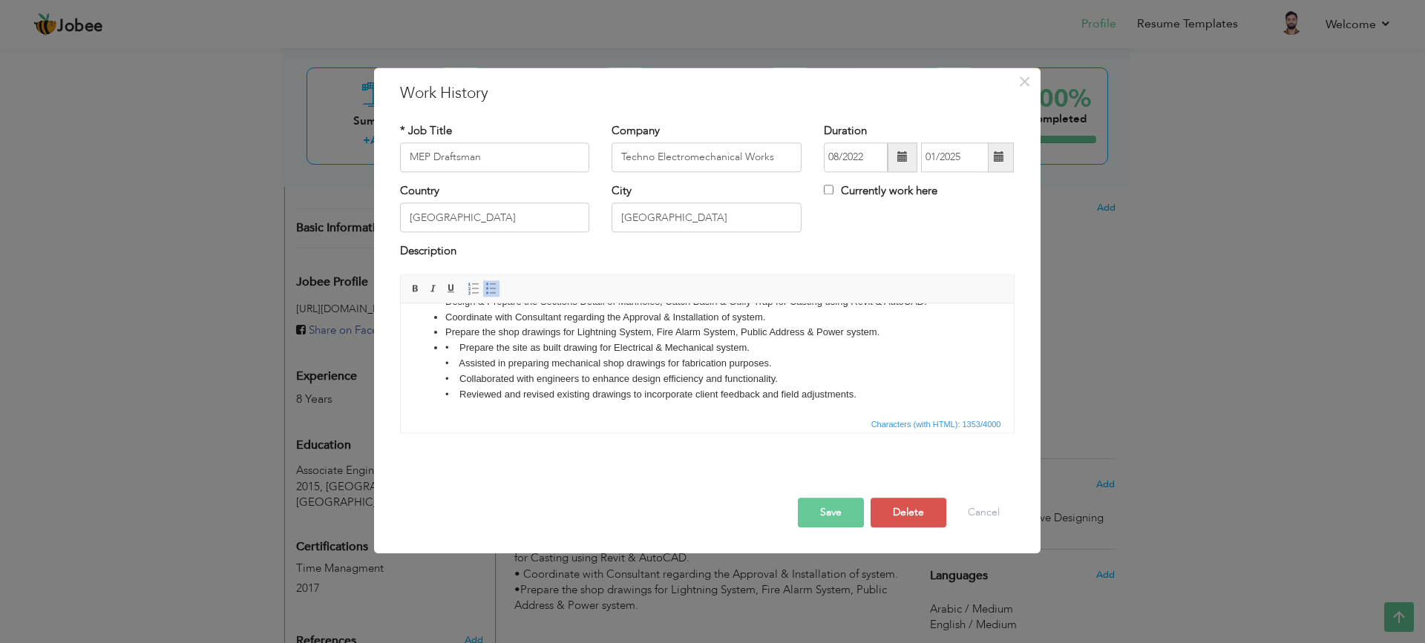
drag, startPoint x: 457, startPoint y: 351, endPoint x: 476, endPoint y: 359, distance: 21.0
click at [457, 351] on li "• Prepare the site as built drawing for Electrical & Mechanical system. • Assis…" at bounding box center [707, 379] width 524 height 77
click at [458, 363] on li "Prepare the site as built drawing for Electrical & Mechanical system. • Assiste…" at bounding box center [707, 379] width 524 height 77
click at [457, 373] on li "Assisted in preparing mechanical shop drawings for fabrication purposes. • Coll…" at bounding box center [707, 387] width 524 height 62
click at [461, 390] on li "Collaborated with engineers to enhance design efficiency and functionality. • R…" at bounding box center [707, 395] width 524 height 46
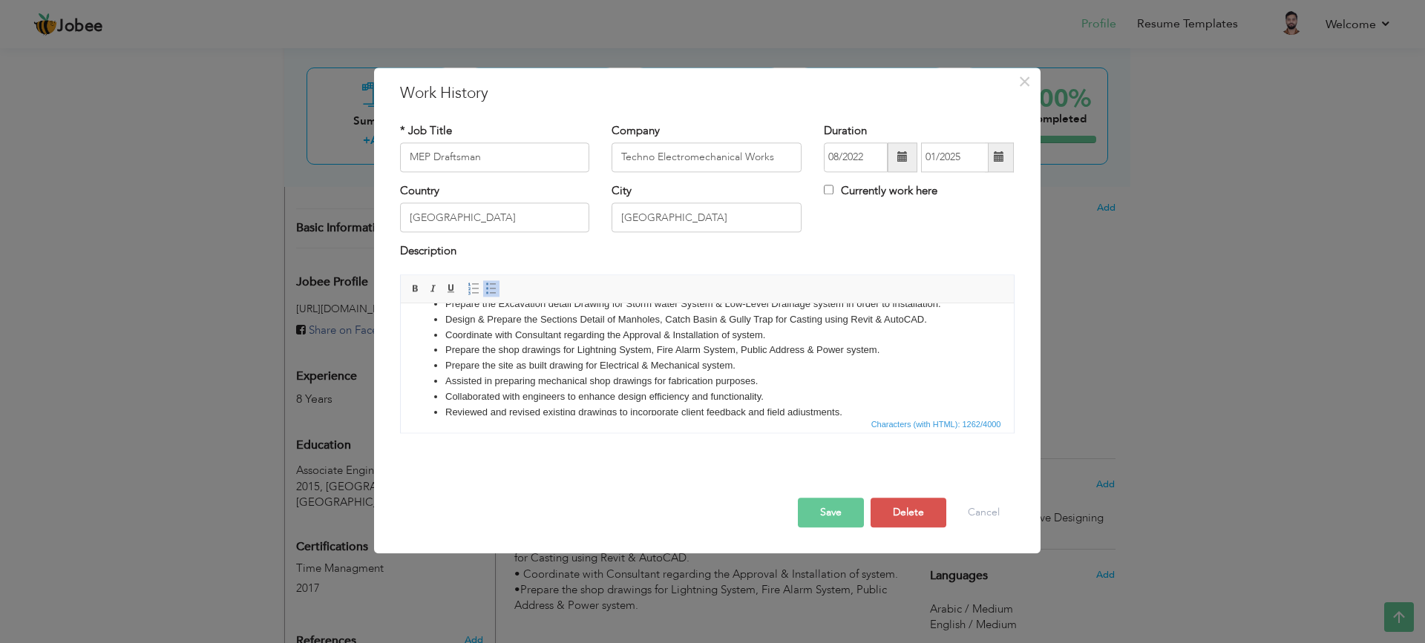
scroll to position [98, 0]
click at [609, 363] on li "Prepare the site as built drawing for Electrical & Mechanical system." at bounding box center [707, 367] width 524 height 16
click at [597, 361] on li "Prepare the site as built drawing for Electrical & Mechanical system." at bounding box center [707, 367] width 524 height 16
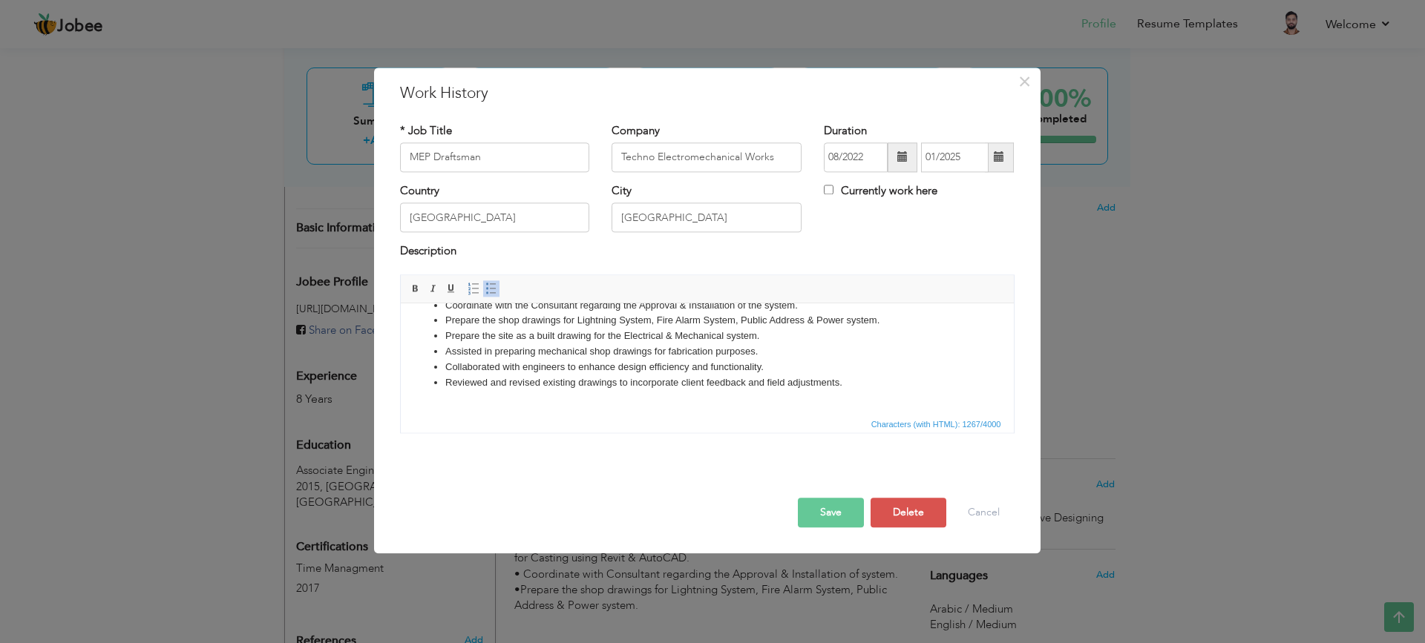
scroll to position [160, 0]
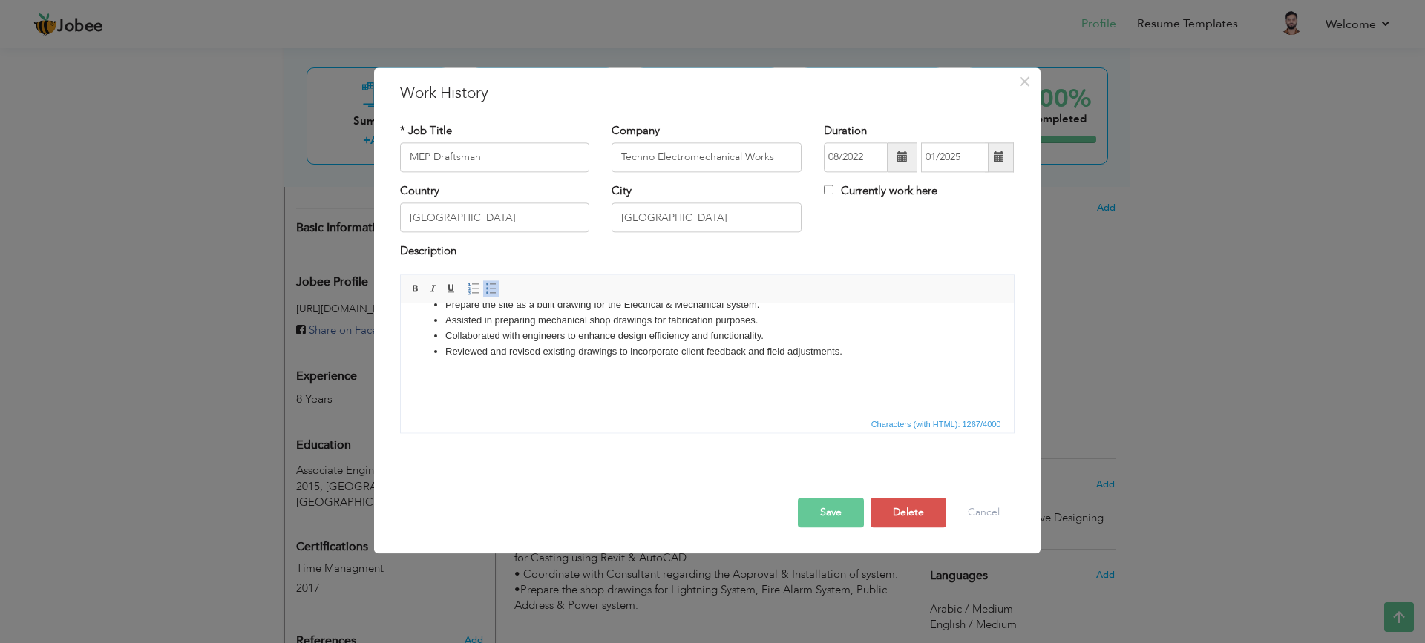
click at [848, 350] on li "Reviewed and revised existing drawings to incorporate client feedback and field…" at bounding box center [707, 359] width 524 height 31
click at [460, 367] on li "• Responsible for coordinating with project managers, architects, and contracto…" at bounding box center [707, 374] width 524 height 31
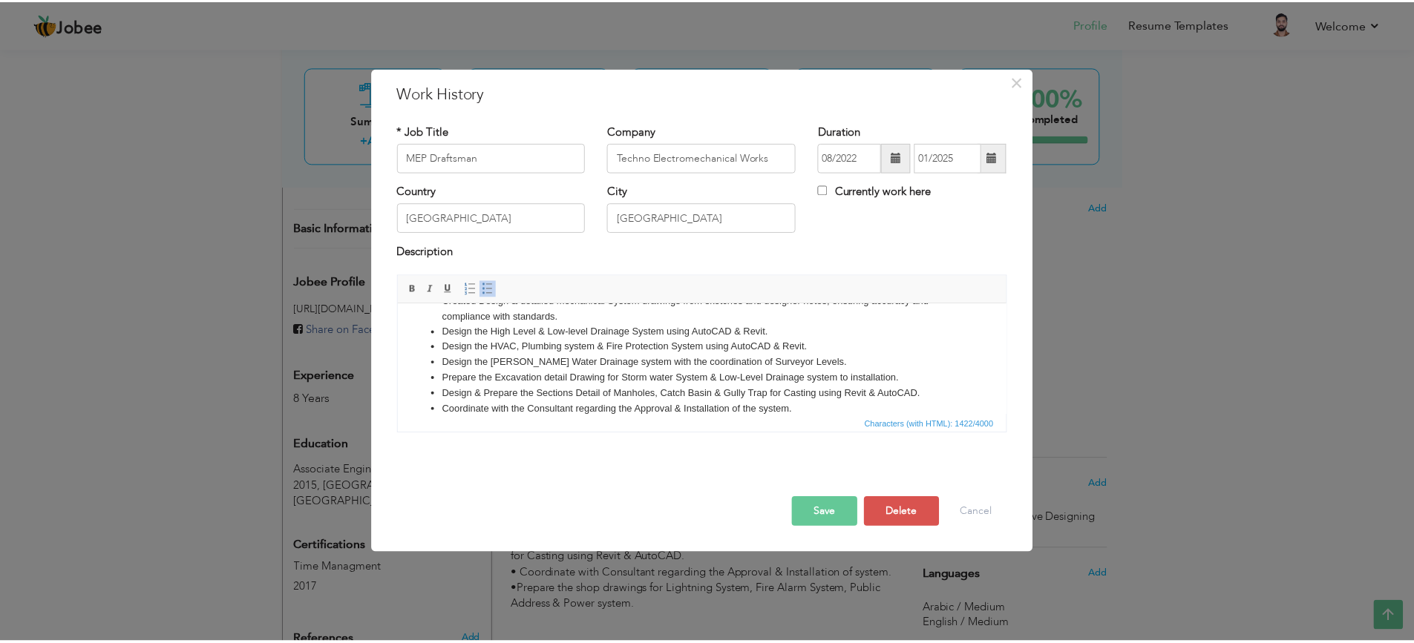
scroll to position [0, 0]
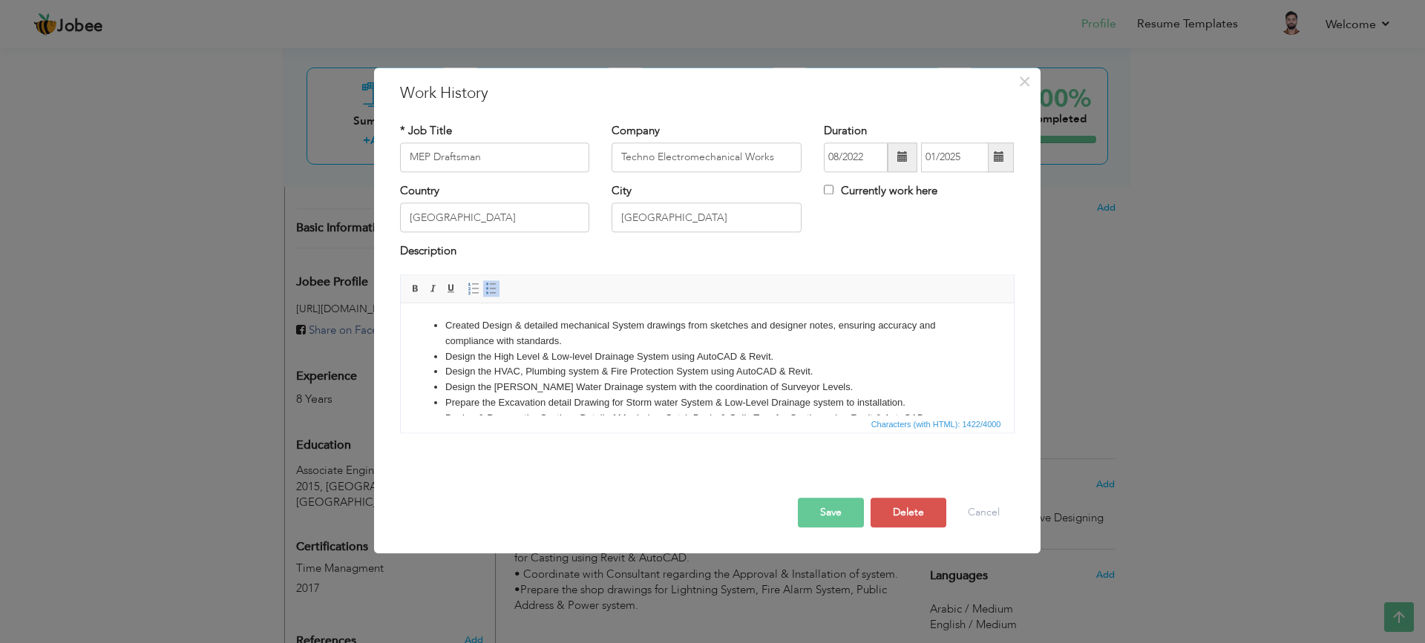
click at [842, 515] on button "Save" at bounding box center [831, 513] width 66 height 30
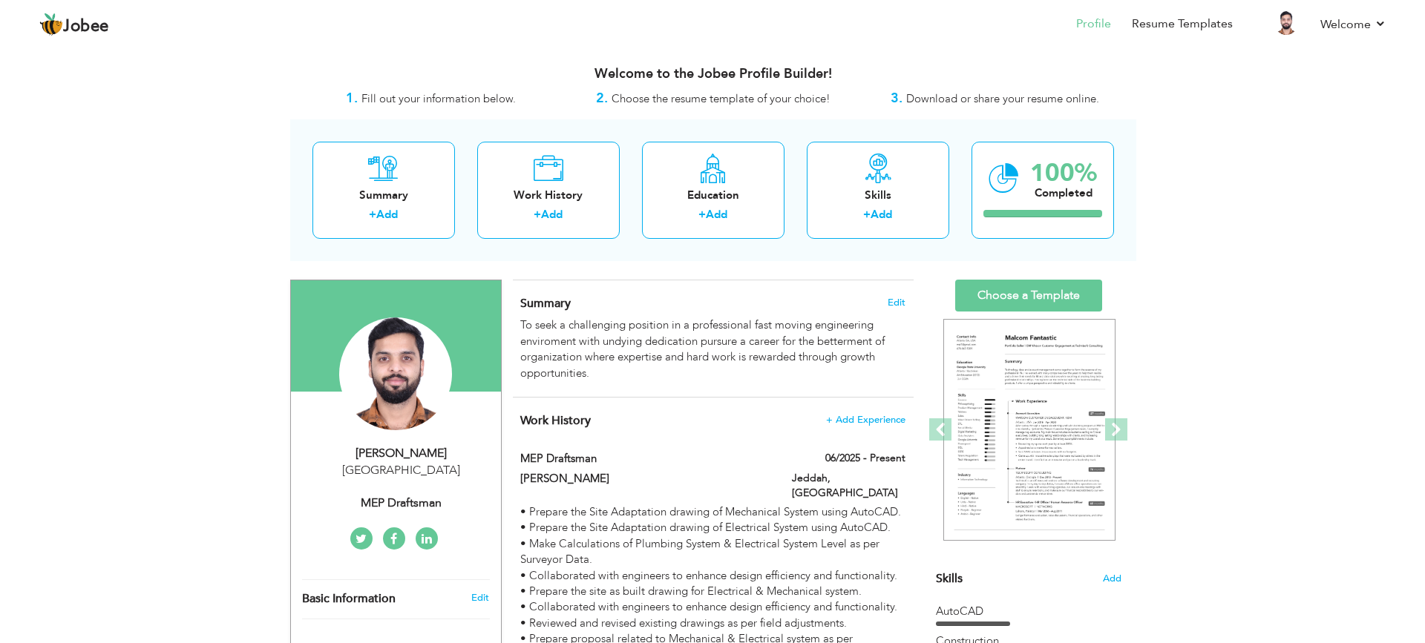
scroll to position [62, 0]
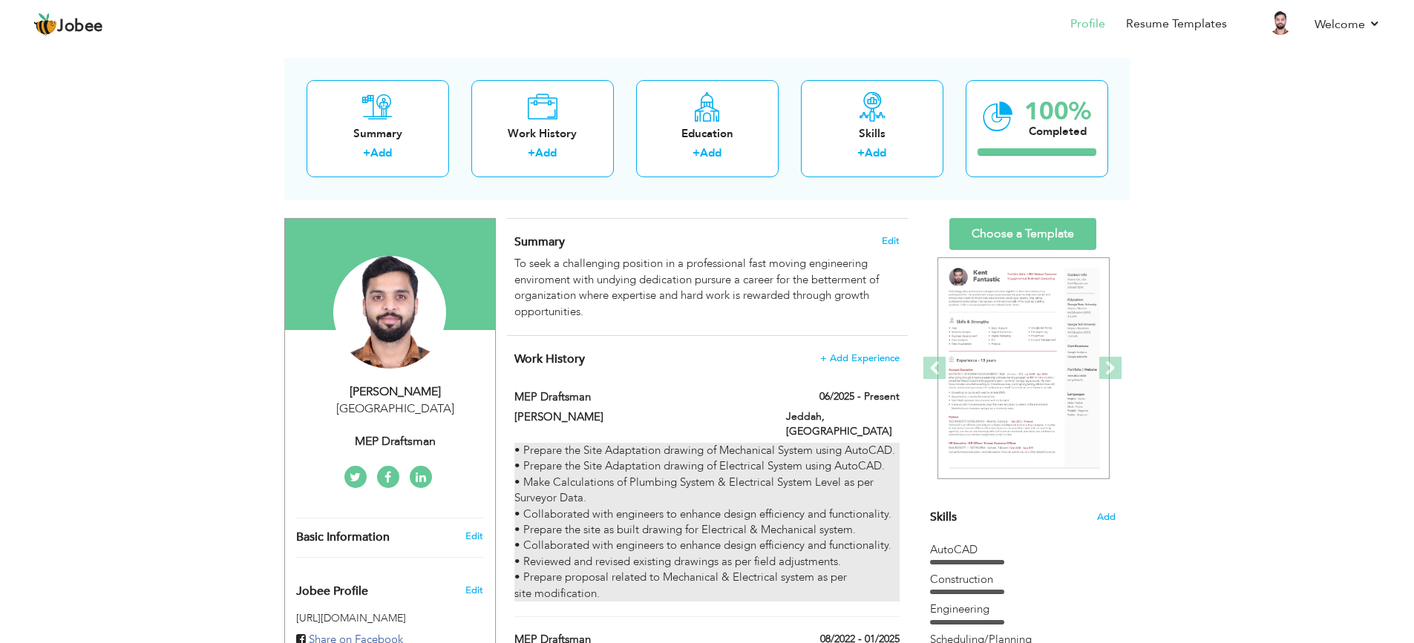
click at [809, 501] on div "• Prepare the Site Adaptation drawing of Mechanical System using AutoCAD. • Pre…" at bounding box center [706, 522] width 384 height 159
type input "[PERSON_NAME]"
type input "06/2025"
type input "Jeddah"
checkbox input "true"
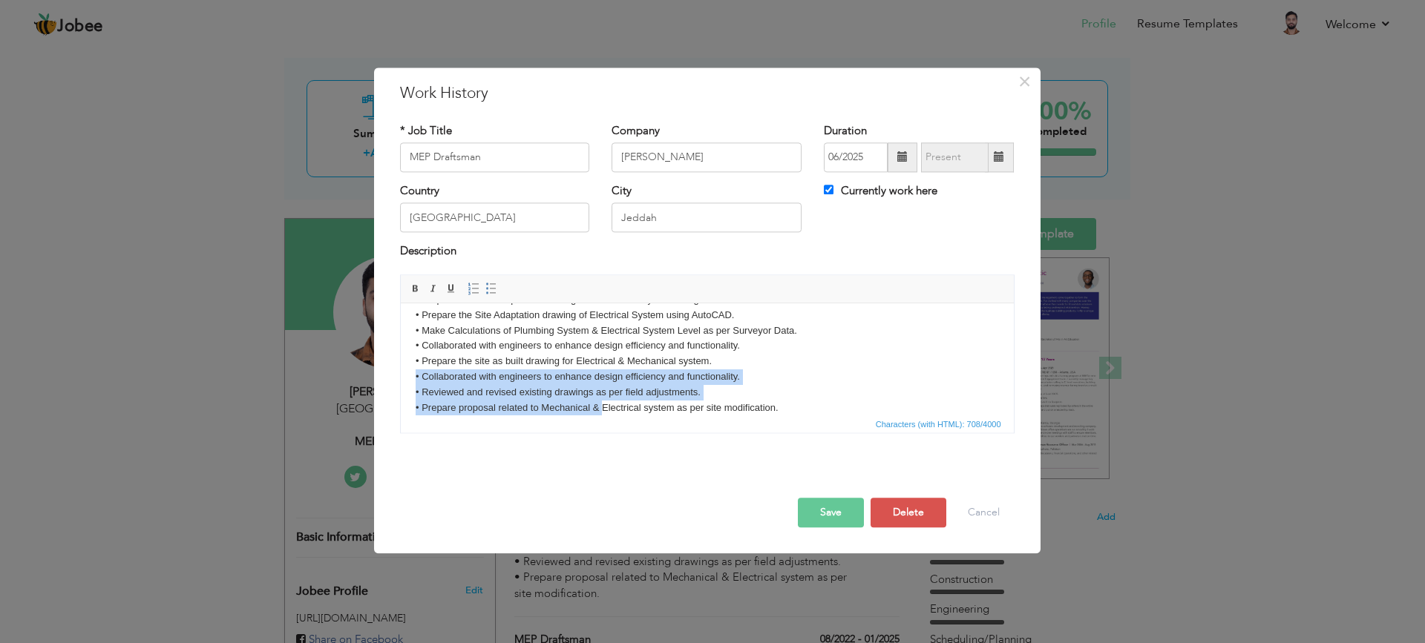
scroll to position [42, 0]
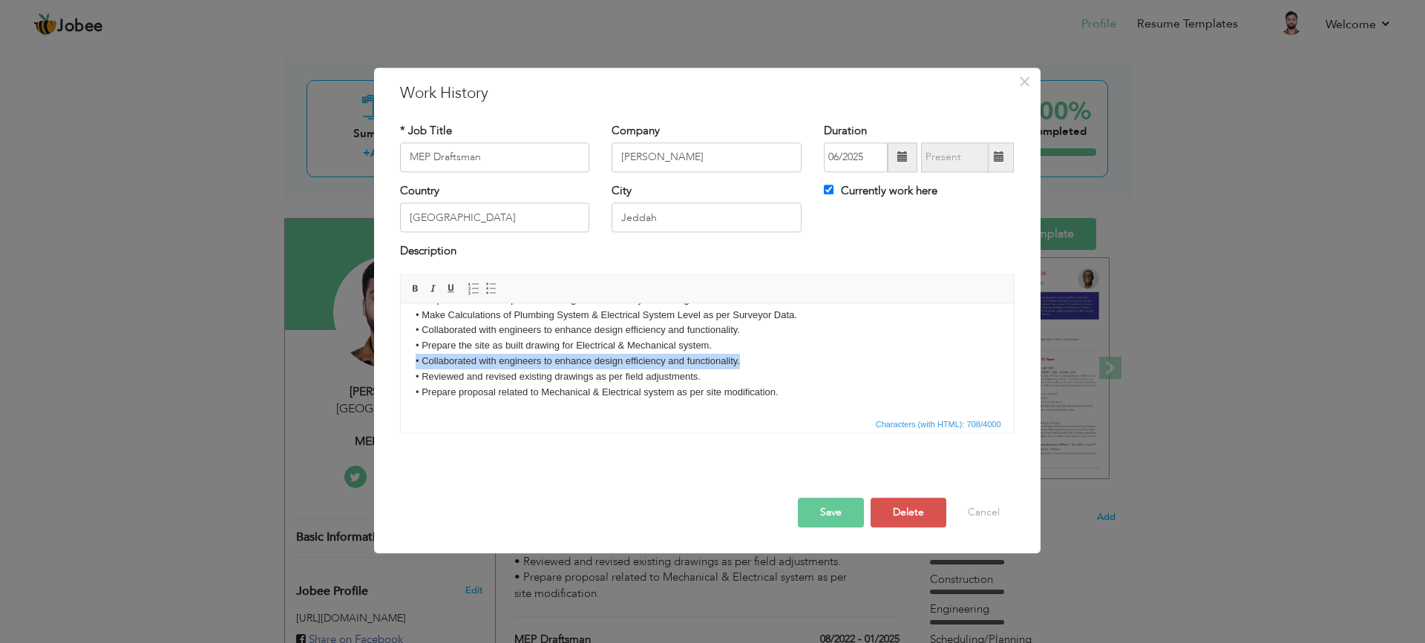
drag, startPoint x: 603, startPoint y: 402, endPoint x: 412, endPoint y: 359, distance: 196.3
click at [412, 359] on html "• Prepare the Site Adaptation drawing of Mechanical System using AutoCAD. • Pre…" at bounding box center [706, 338] width 613 height 153
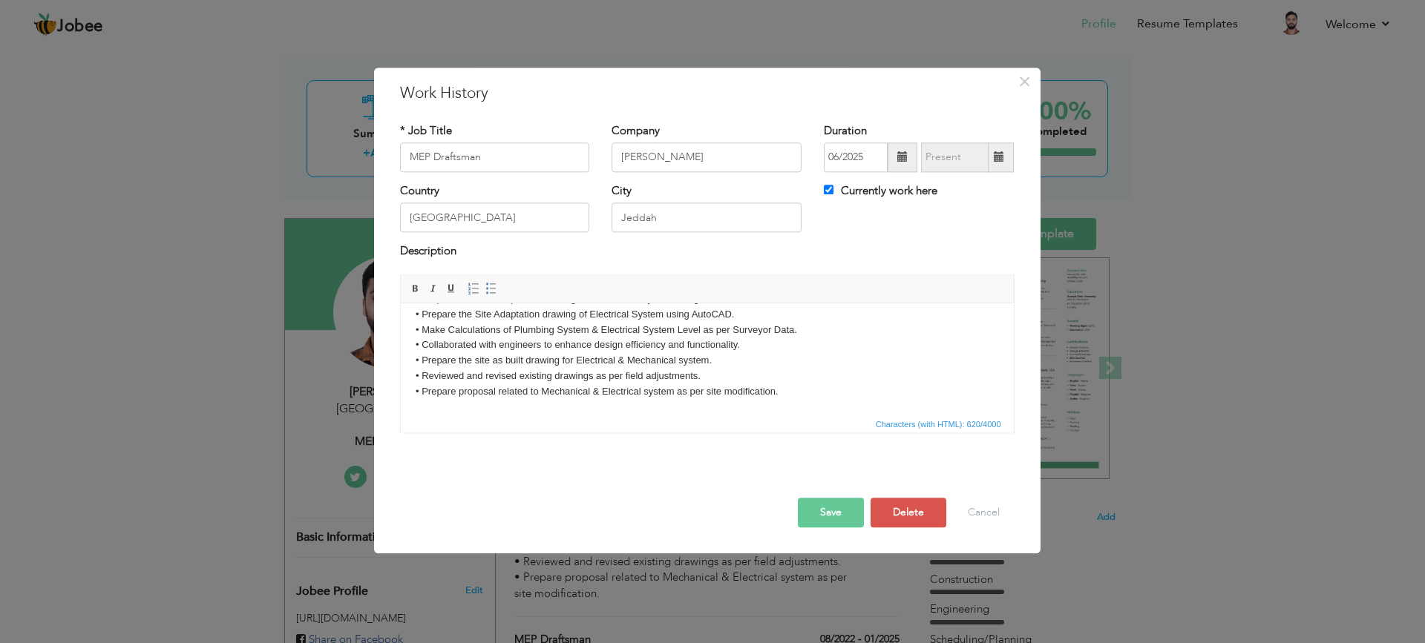
click at [839, 507] on button "Save" at bounding box center [831, 513] width 66 height 30
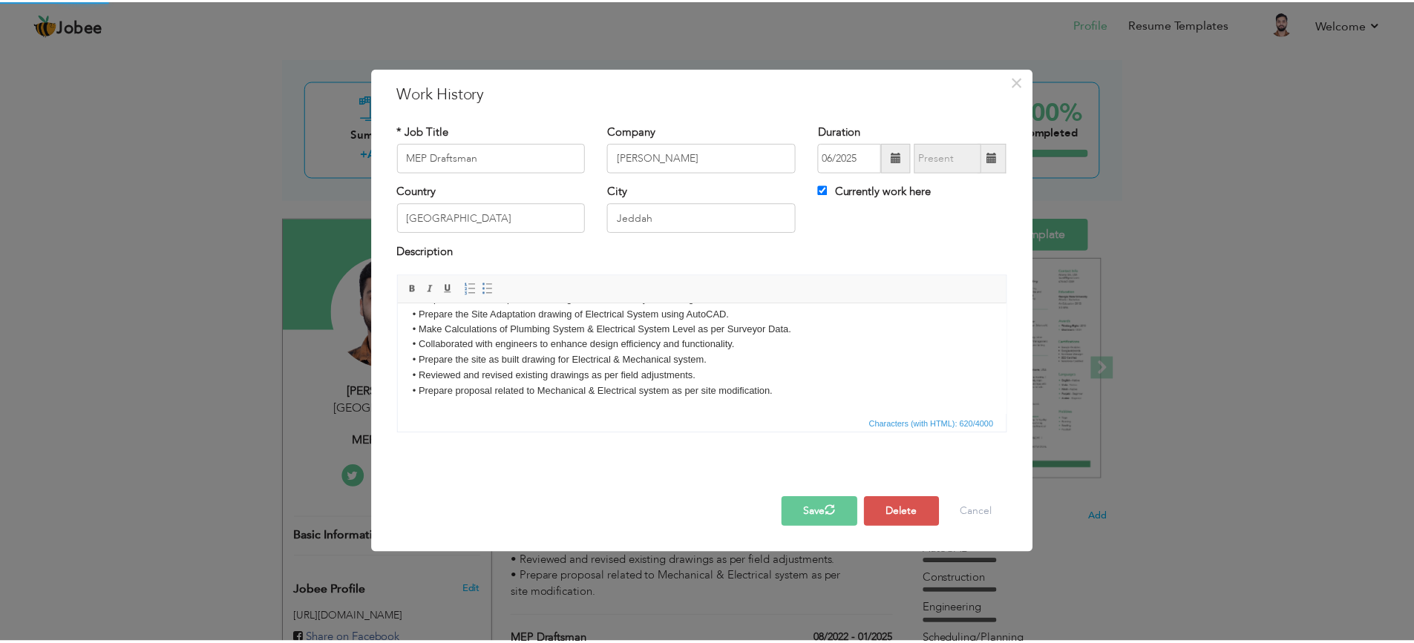
scroll to position [0, 0]
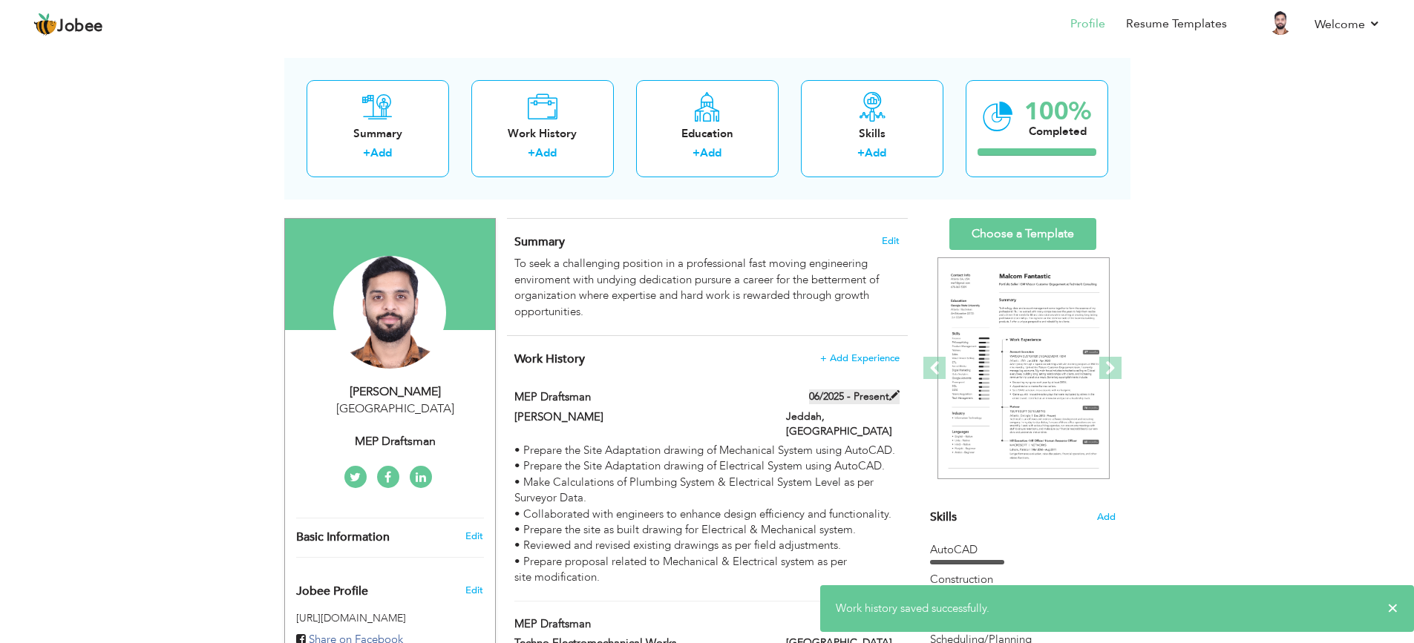
click at [839, 396] on label "06/2025 - Present" at bounding box center [854, 397] width 91 height 15
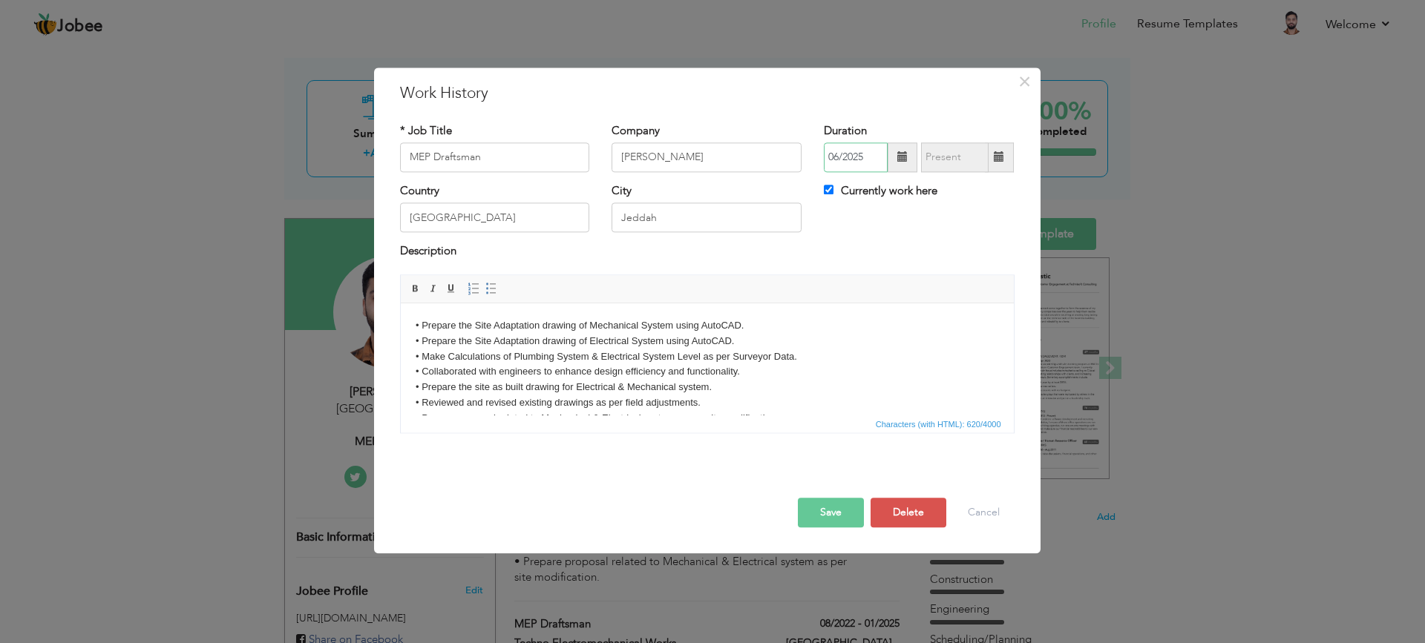
click at [859, 156] on input "06/2025" at bounding box center [856, 157] width 64 height 30
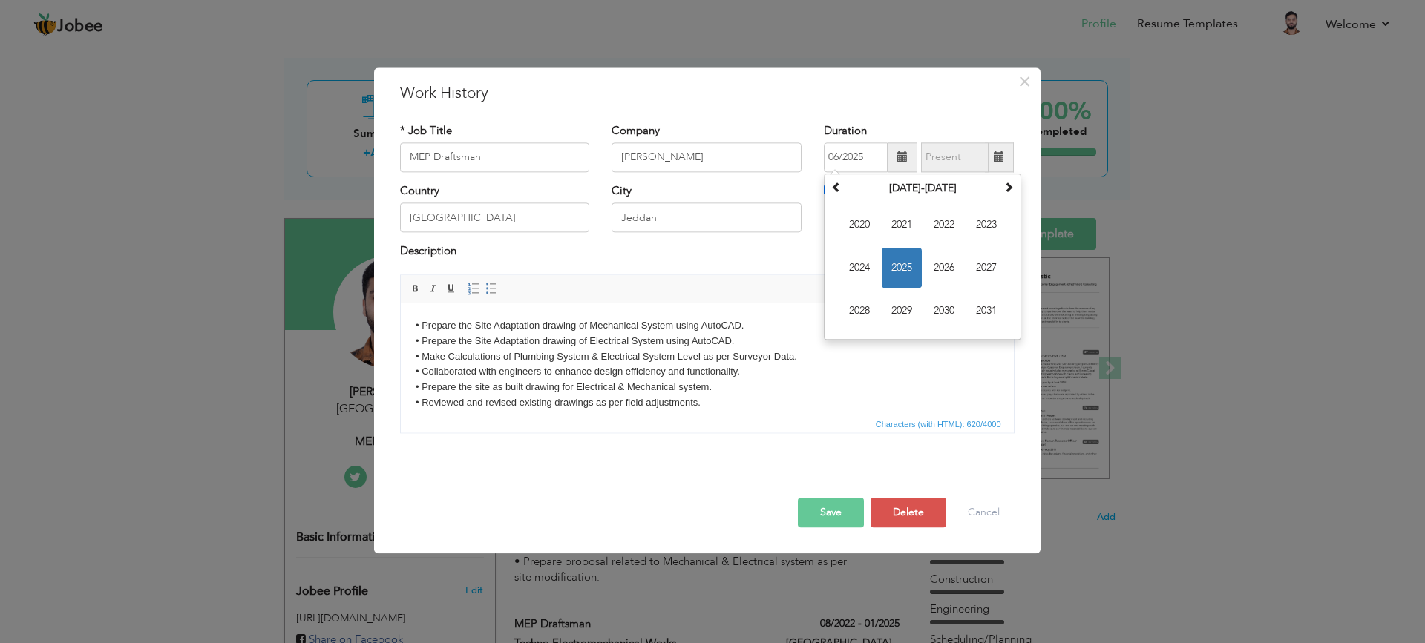
click at [899, 158] on span at bounding box center [902, 157] width 10 height 10
click at [911, 264] on span "2025" at bounding box center [902, 268] width 40 height 40
click at [940, 271] on span "[DATE]" at bounding box center [944, 268] width 40 height 40
type input "07/2025"
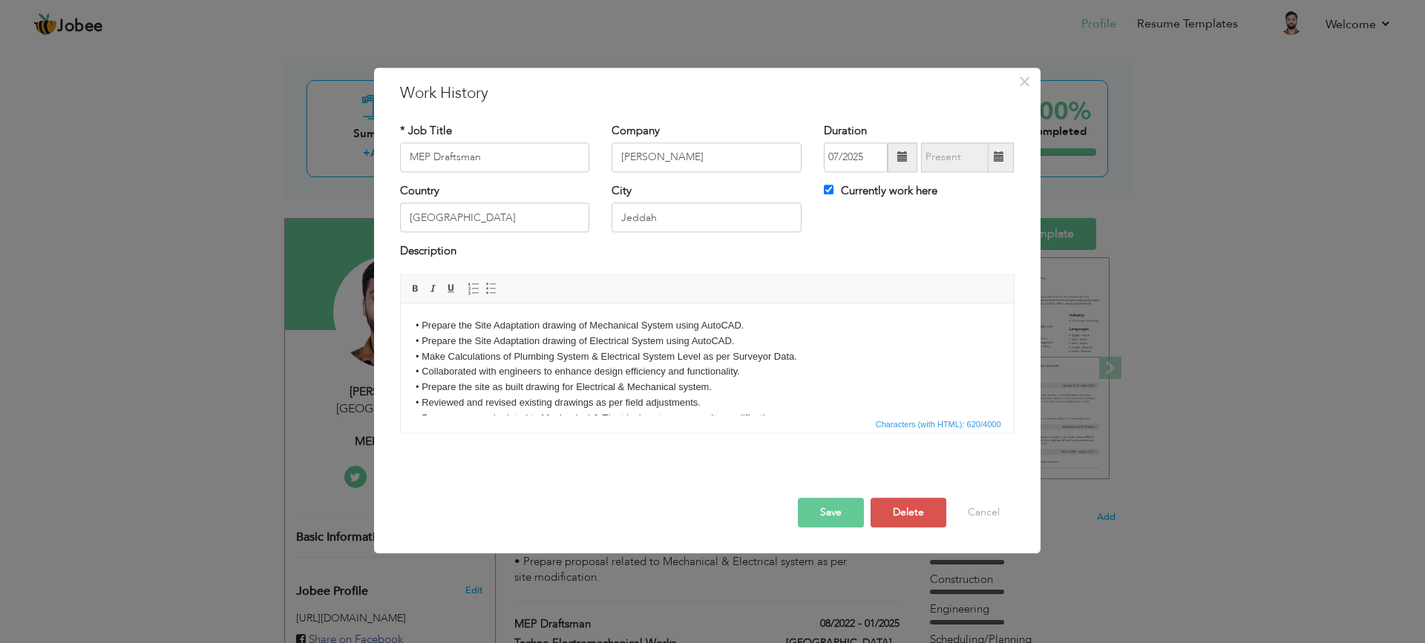
click at [845, 511] on button "Save" at bounding box center [831, 513] width 66 height 30
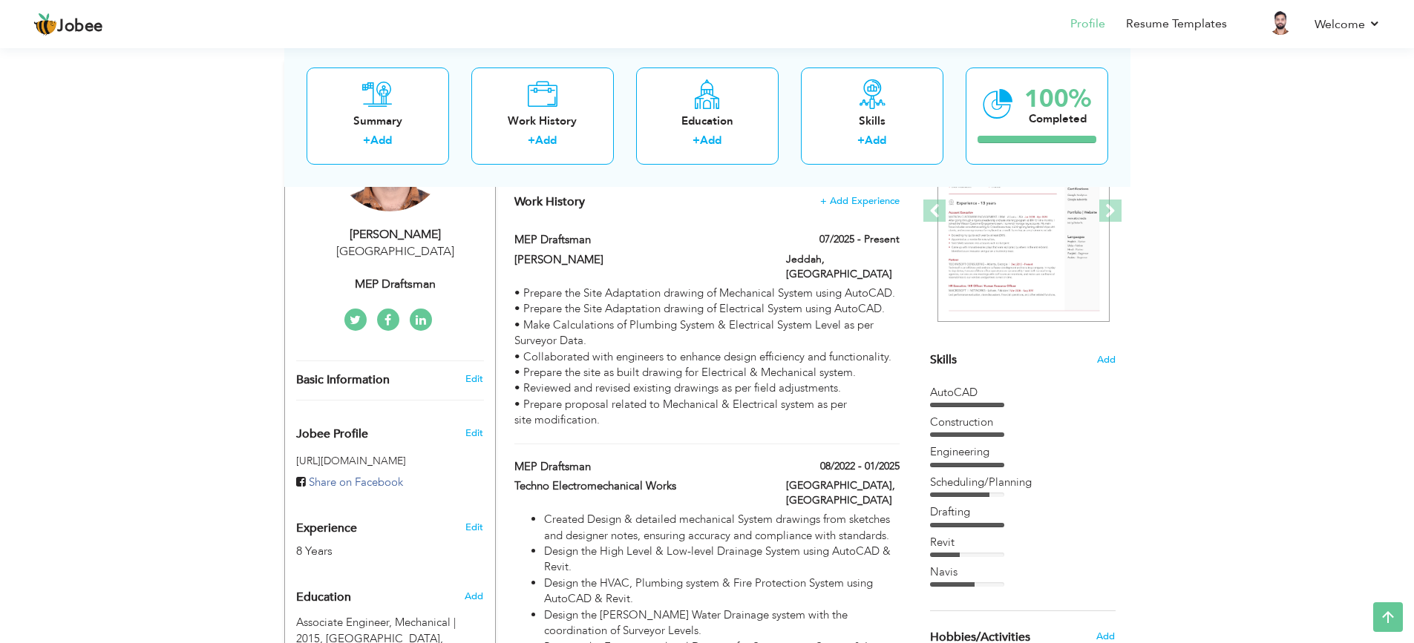
scroll to position [247, 0]
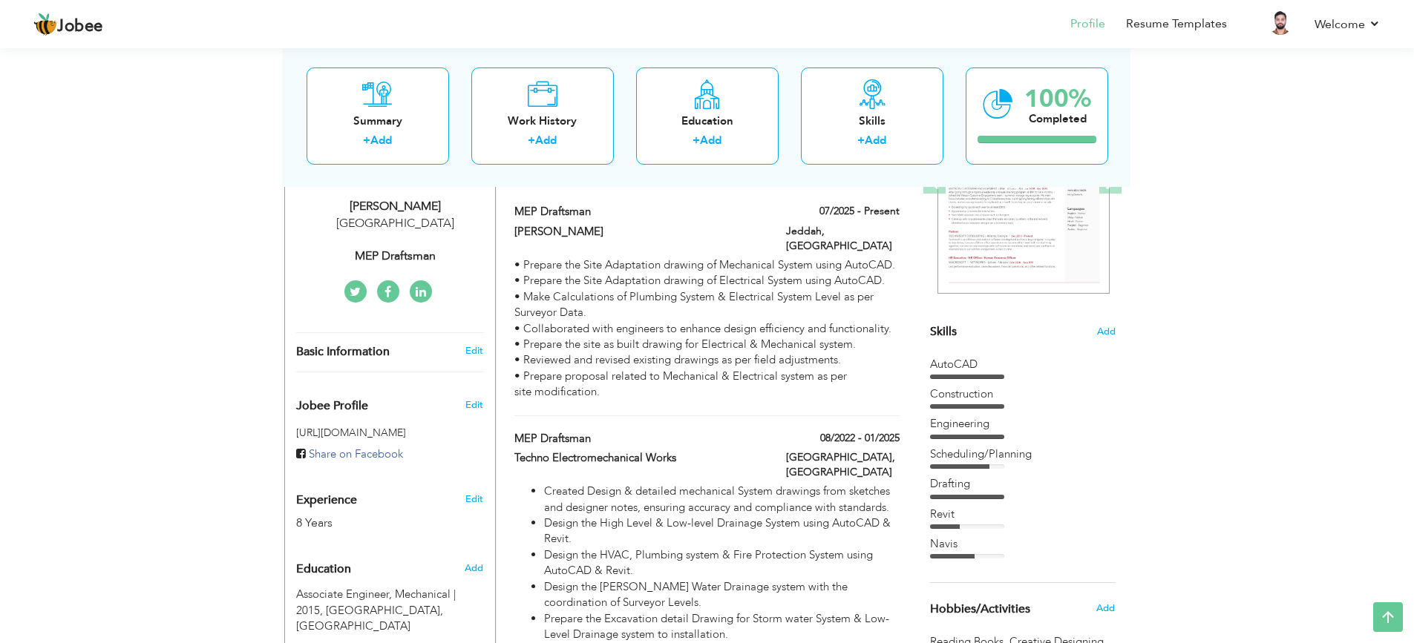
click at [1007, 456] on div "Scheduling/Planning" at bounding box center [1023, 455] width 186 height 16
click at [1100, 335] on span "Add" at bounding box center [1105, 332] width 19 height 14
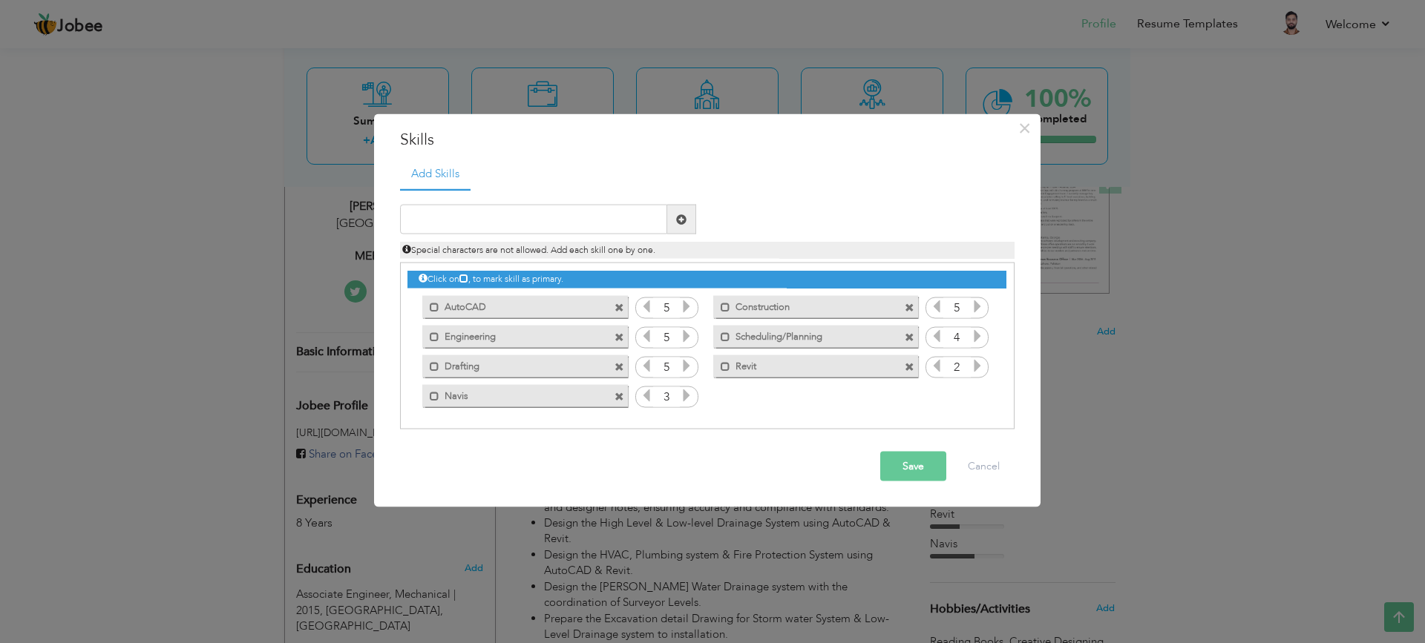
click at [914, 341] on span at bounding box center [910, 337] width 10 height 10
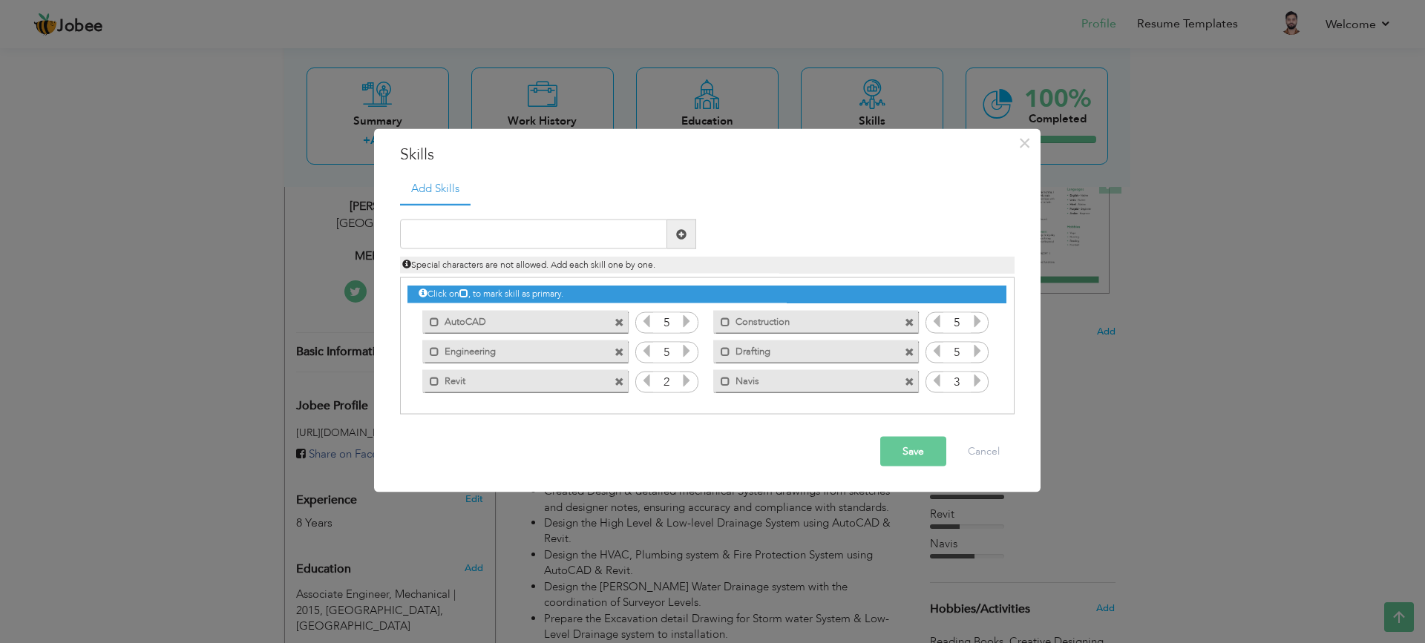
click at [906, 447] on button "Save" at bounding box center [913, 452] width 66 height 30
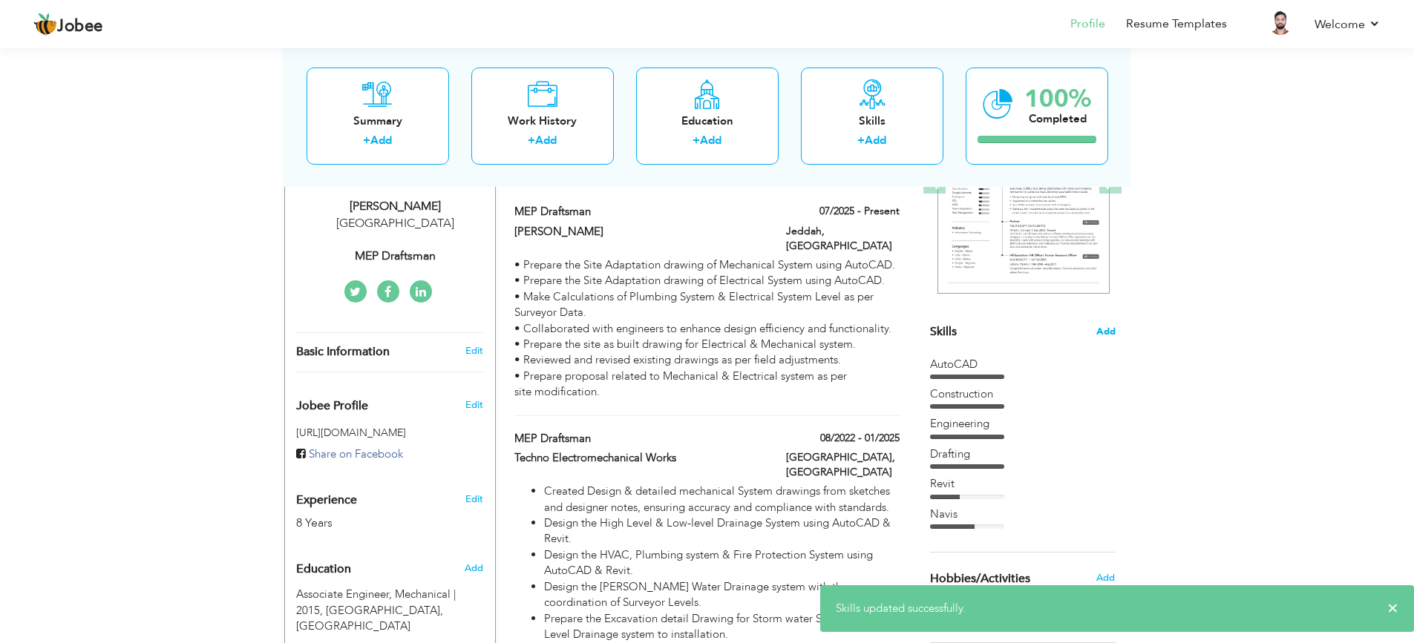
click at [1098, 327] on span "Add" at bounding box center [1105, 332] width 19 height 14
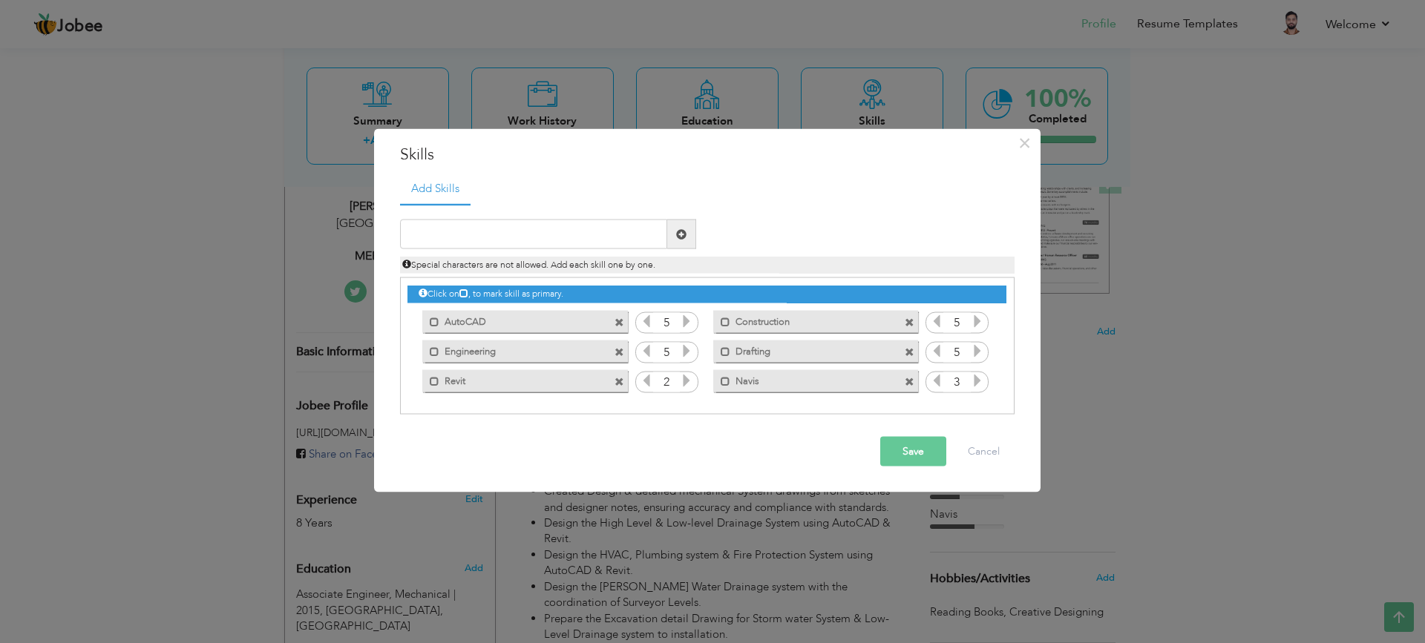
click at [686, 381] on icon at bounding box center [686, 380] width 13 height 13
click at [688, 379] on icon at bounding box center [686, 380] width 13 height 13
click at [917, 436] on div "Save Cancel" at bounding box center [707, 452] width 637 height 52
click at [913, 453] on button "Save" at bounding box center [913, 452] width 66 height 30
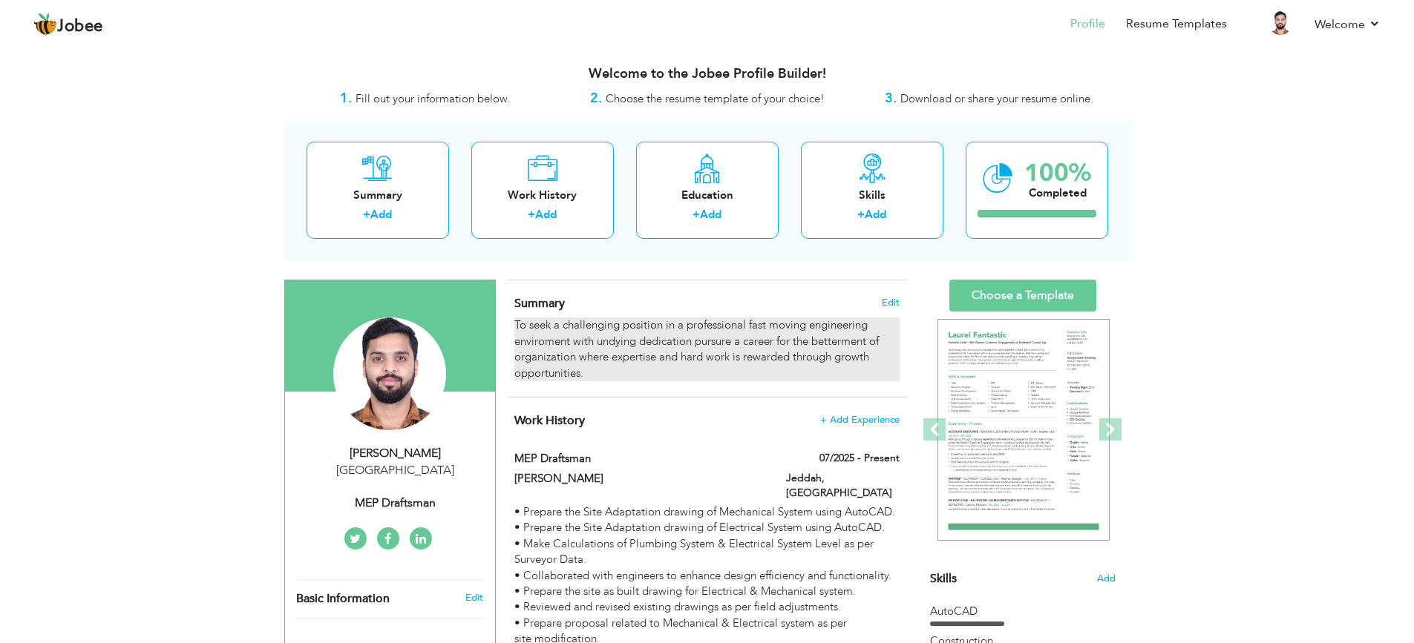
scroll to position [124, 0]
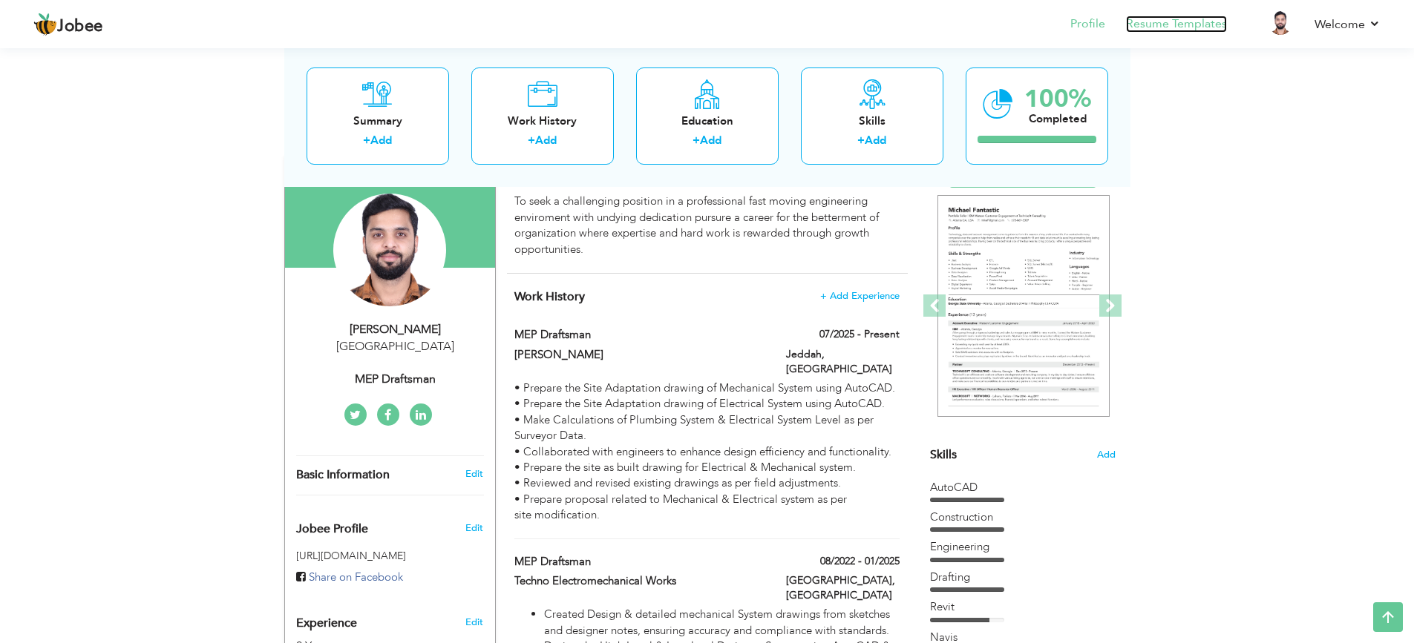
click at [1187, 21] on link "Resume Templates" at bounding box center [1176, 24] width 101 height 17
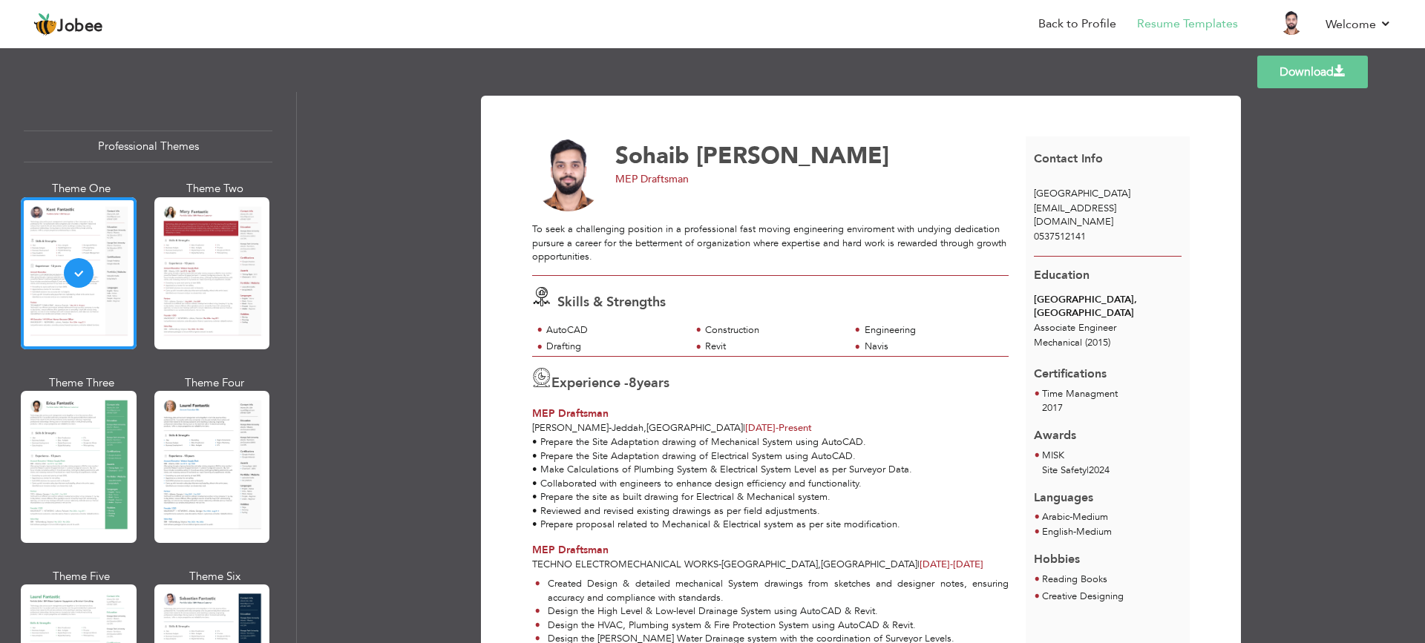
click at [1299, 71] on link "Download" at bounding box center [1312, 72] width 111 height 33
